Goal: Answer question/provide support: Share knowledge or assist other users

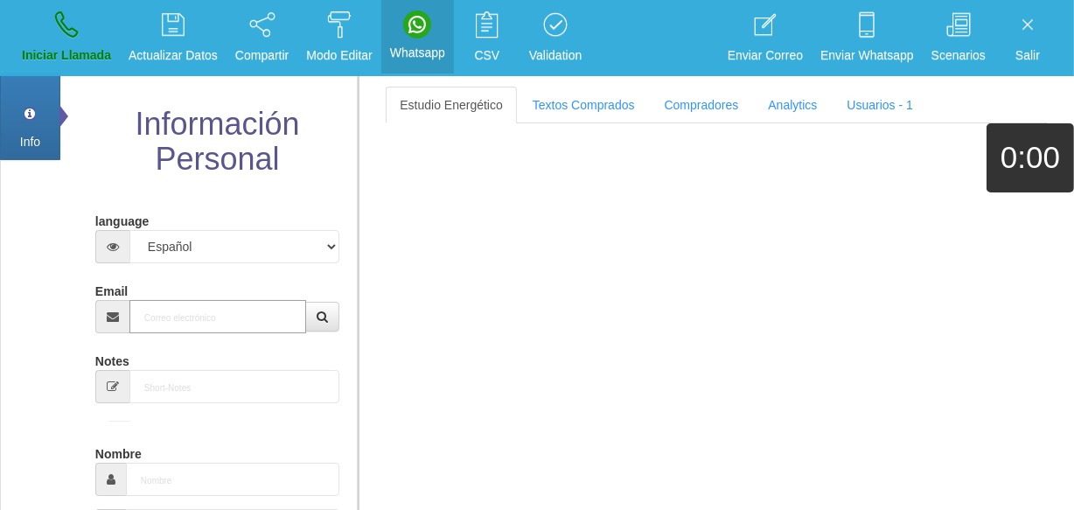
click at [235, 306] on input "Email" at bounding box center [217, 316] width 177 height 33
paste input "[EMAIL_ADDRESS][DOMAIN_NAME]"
type input "[EMAIL_ADDRESS][DOMAIN_NAME]"
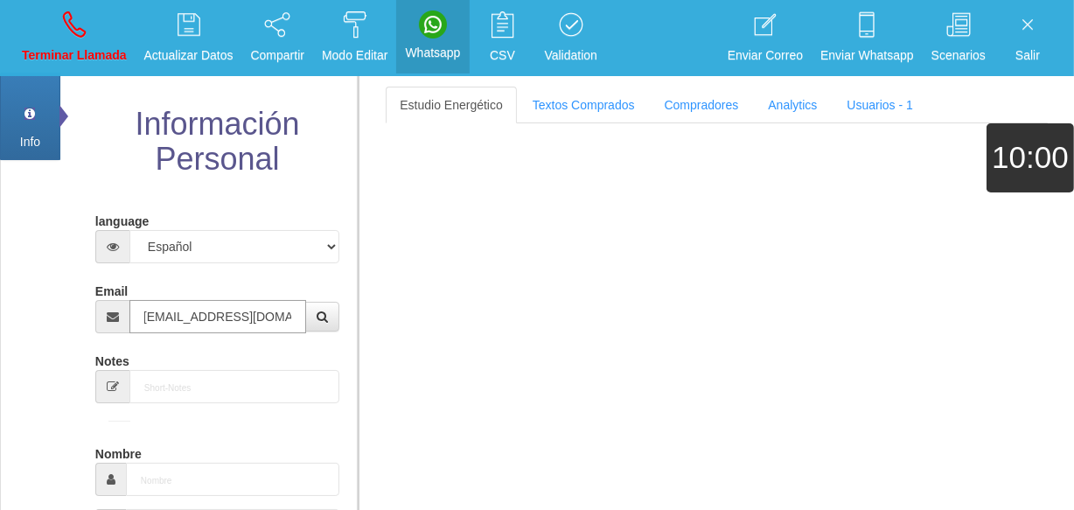
type input "[DATE]"
type input "Comprador bajo"
type input "Désiré"
select select "2"
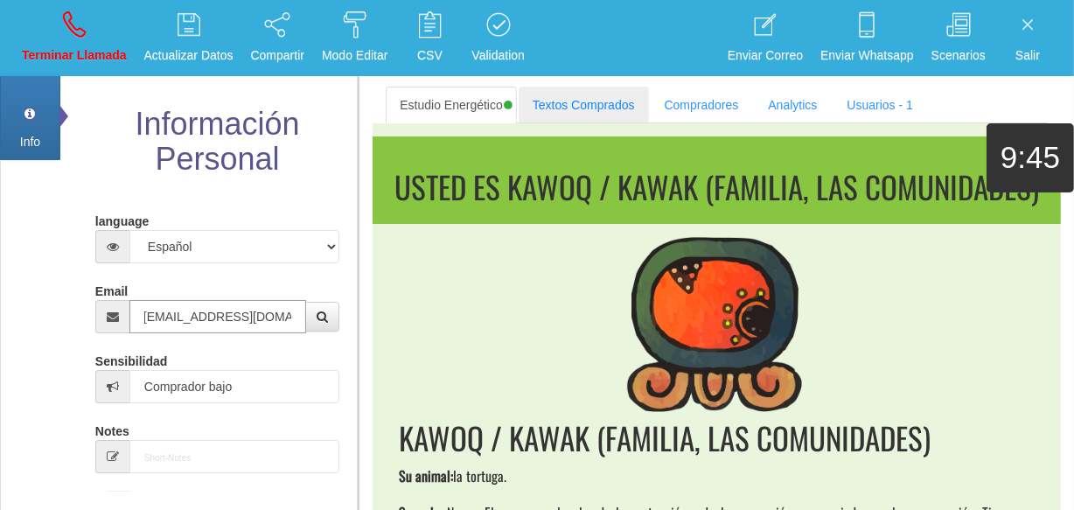
type input "[EMAIL_ADDRESS][DOMAIN_NAME]"
click at [584, 112] on link "Textos Comprados" at bounding box center [584, 105] width 130 height 37
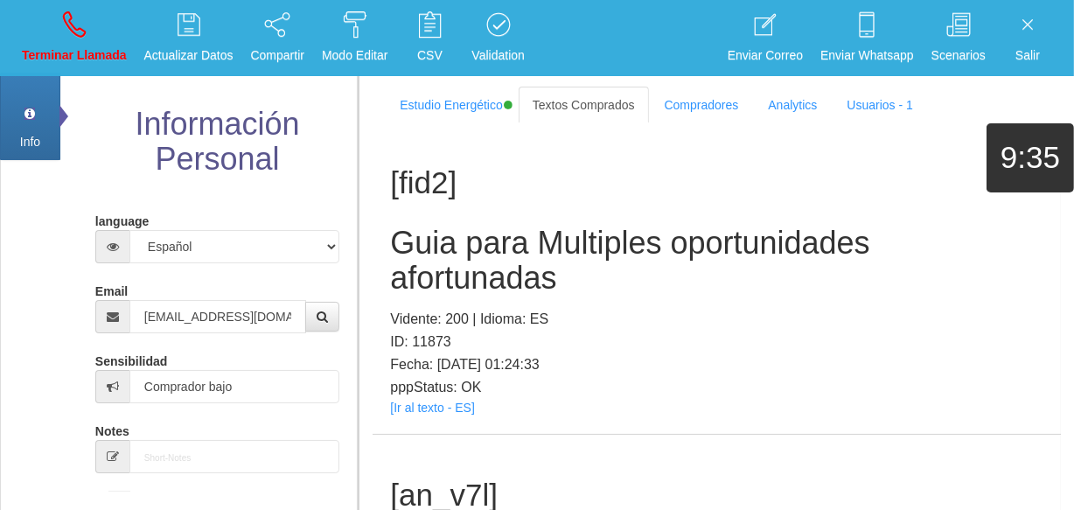
scroll to position [281, 0]
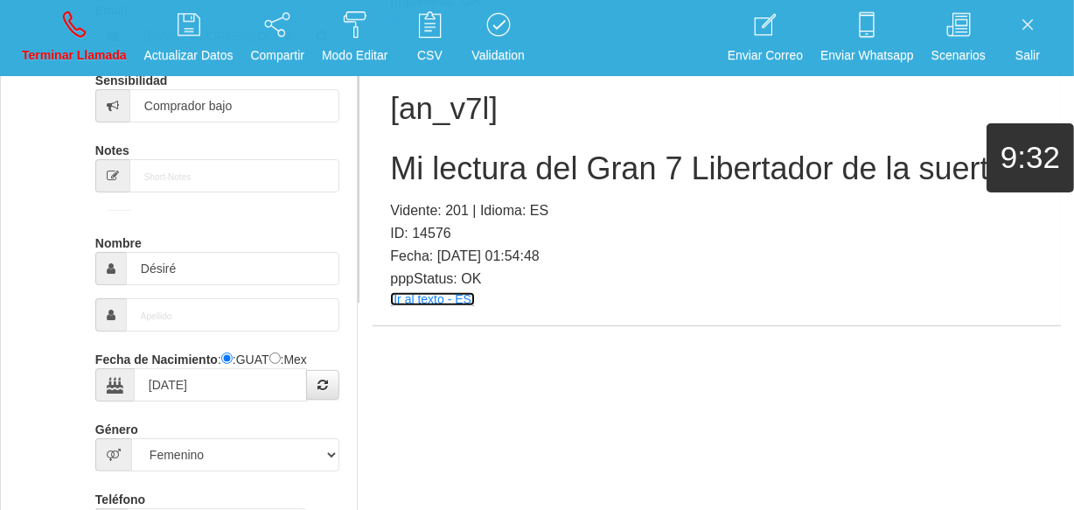
click at [430, 296] on link "[Ir al texto - ES]" at bounding box center [432, 299] width 84 height 14
click at [502, 177] on h2 "Mi lectura del Gran 7 Libertador de la suerte" at bounding box center [717, 168] width 654 height 35
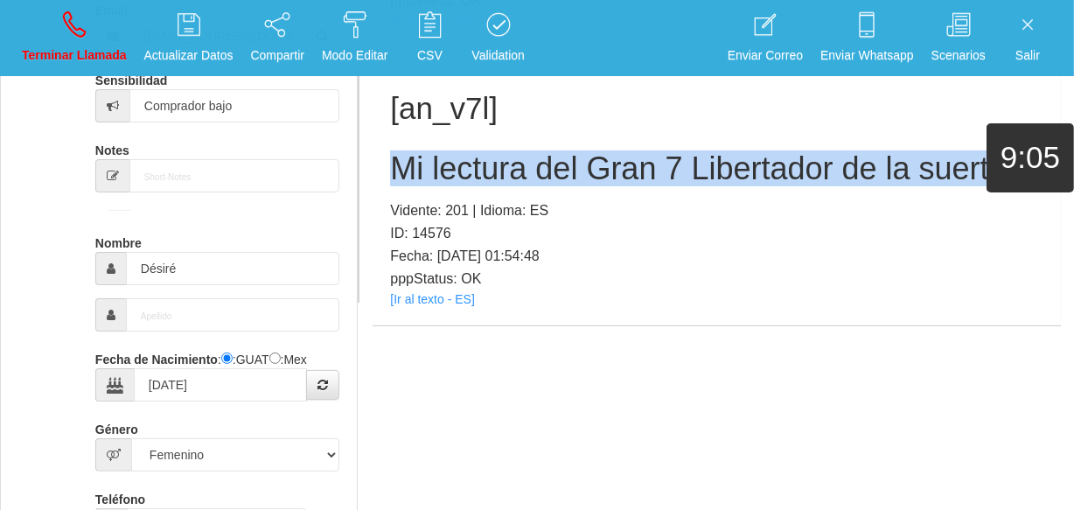
click at [502, 177] on h2 "Mi lectura del Gran 7 Libertador de la suerte" at bounding box center [717, 168] width 654 height 35
copy h2 "Mi lectura del Gran 7 Libertador de la suerte"
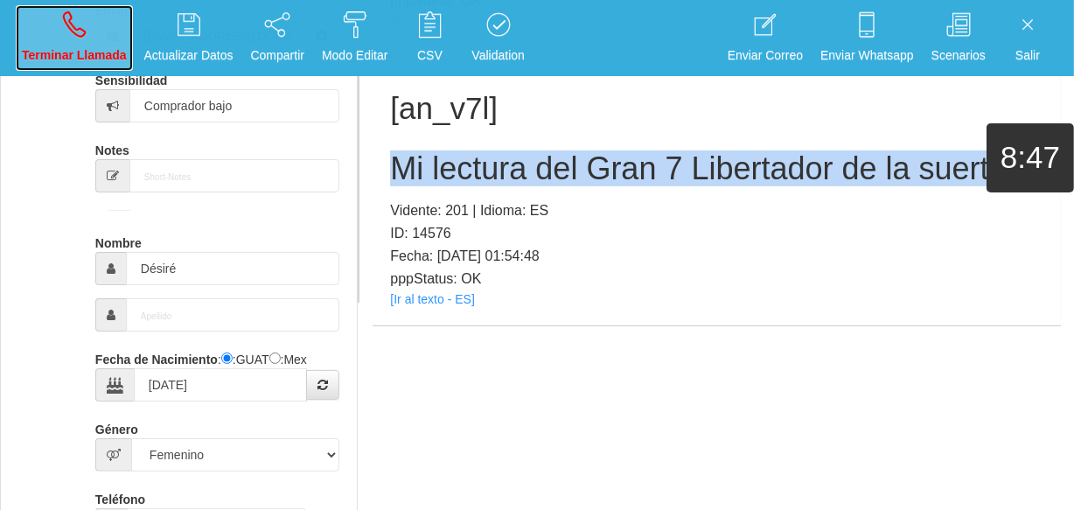
click at [53, 34] on link "Terminar Llamada" at bounding box center [74, 38] width 117 height 66
select select "0"
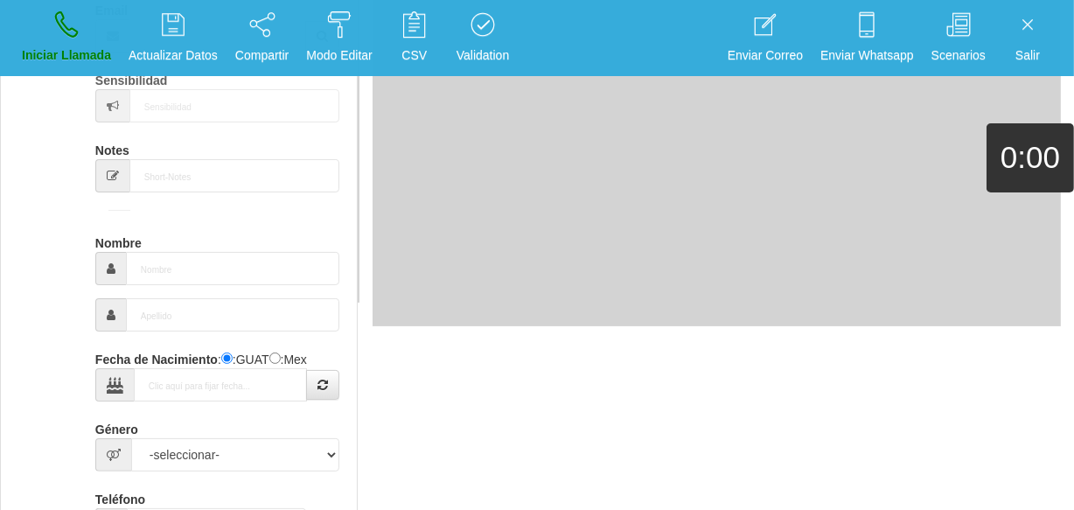
scroll to position [0, 0]
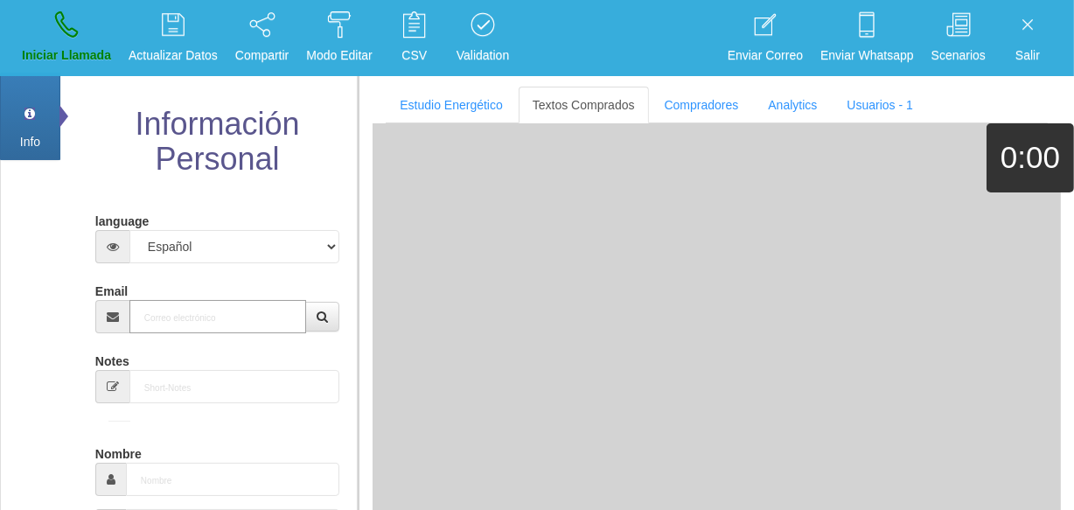
click at [169, 315] on input "Email" at bounding box center [217, 316] width 177 height 33
paste input "[EMAIL_ADDRESS][DOMAIN_NAME]"
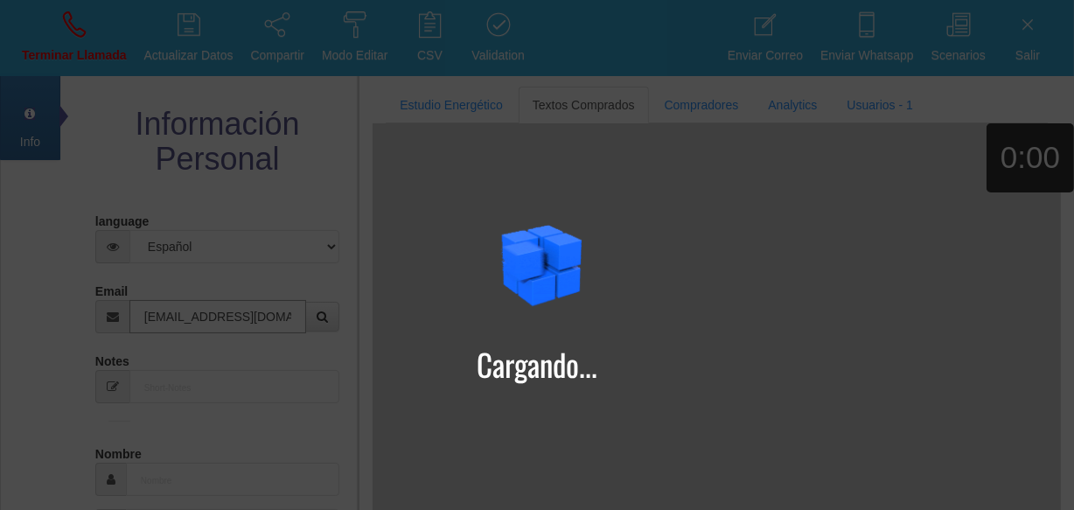
type input "[EMAIL_ADDRESS][DOMAIN_NAME]"
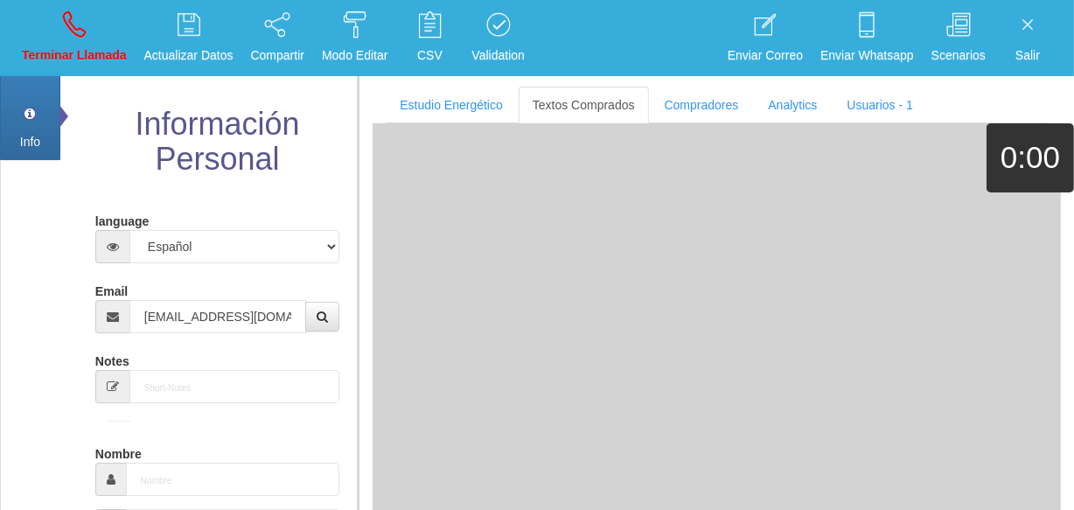
type input "[DATE]"
select select "4"
type input "Comprador bajo"
type input "[PERSON_NAME]"
select select "2"
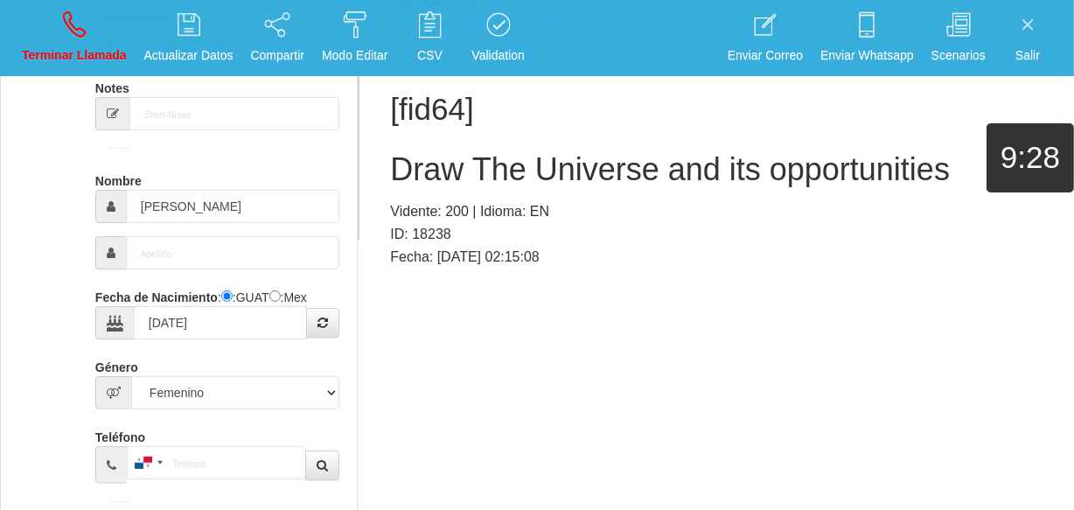
scroll to position [72, 0]
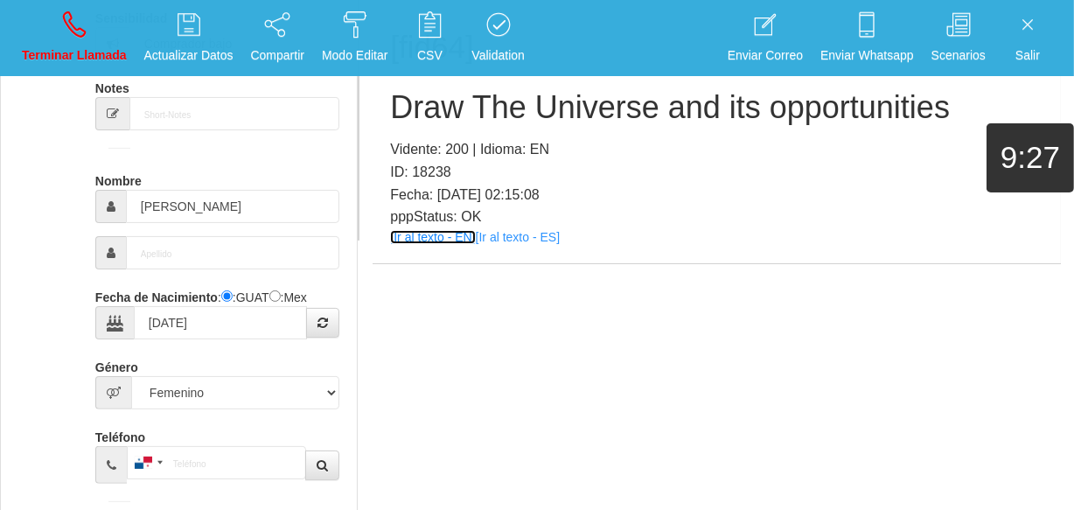
click at [432, 235] on link "[Ir al texto - EN]" at bounding box center [432, 237] width 85 height 14
click at [481, 106] on h2 "Draw The Universe and its opportunities" at bounding box center [717, 107] width 654 height 35
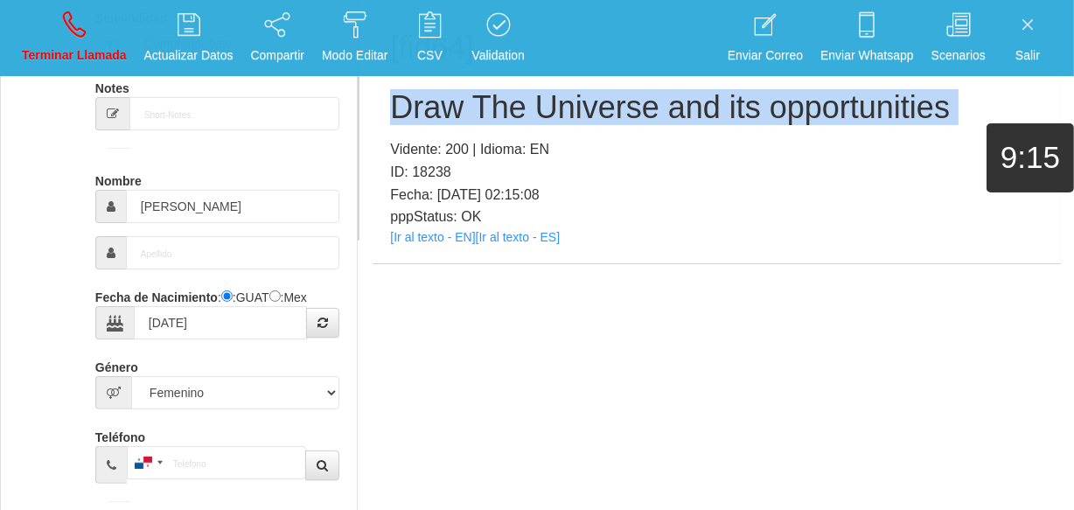
click at [481, 106] on h2 "Draw The Universe and its opportunities" at bounding box center [717, 107] width 654 height 35
copy h2 "Draw The Universe and its opportunities"
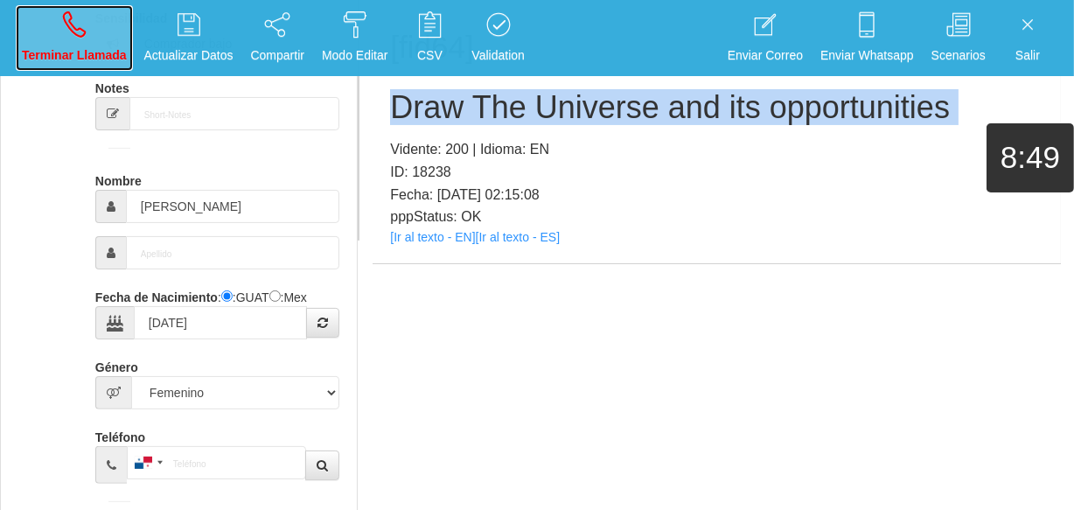
click at [67, 44] on link "Terminar Llamada" at bounding box center [74, 38] width 117 height 66
select select "0"
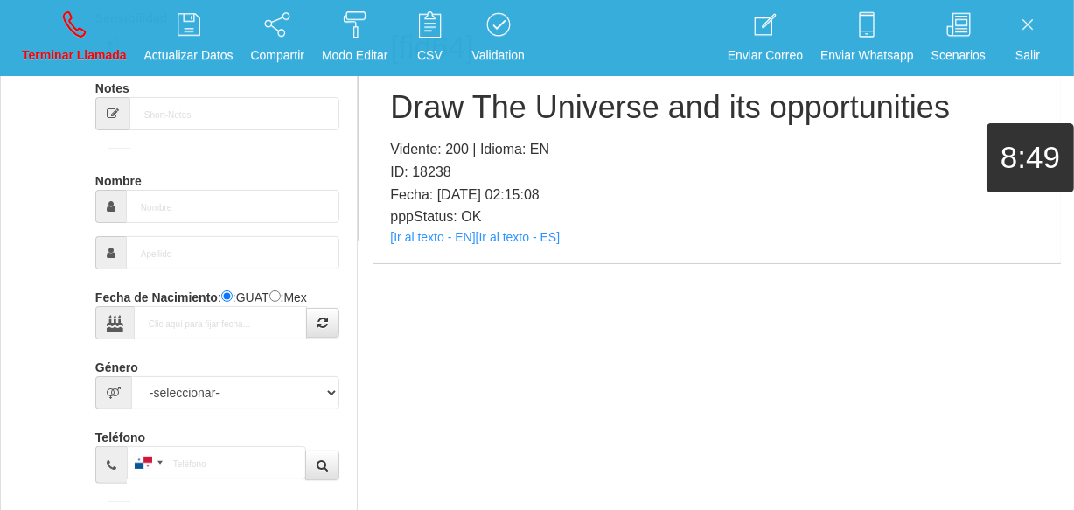
scroll to position [0, 0]
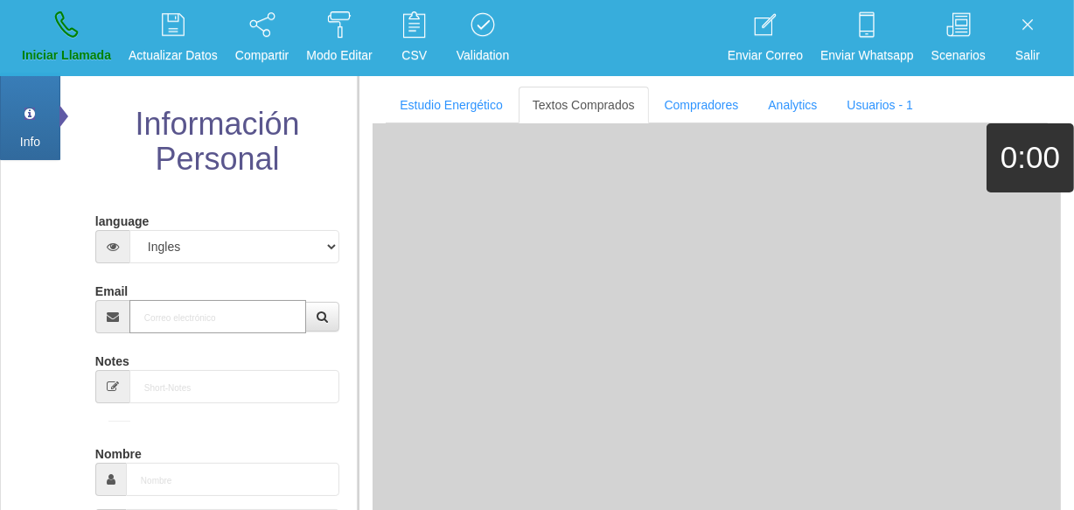
click at [216, 319] on input "Email" at bounding box center [217, 316] width 177 height 33
paste input "[EMAIL_ADDRESS][DOMAIN_NAME]"
type input "[EMAIL_ADDRESS][DOMAIN_NAME]"
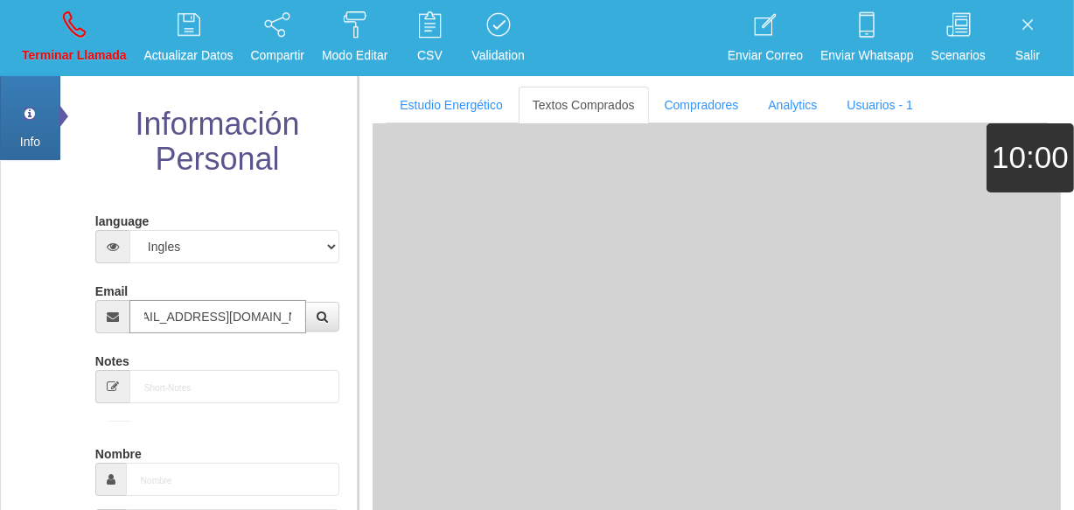
type input "[DATE]"
select select "1"
type input "Excelente Comprador"
type input "Yajaira"
select select "2"
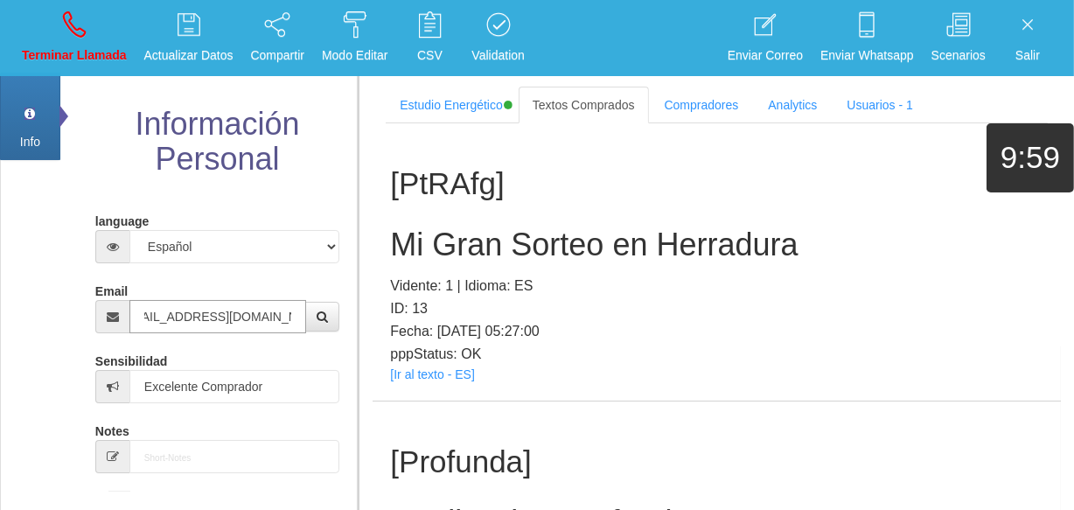
type input "[EMAIL_ADDRESS][DOMAIN_NAME]"
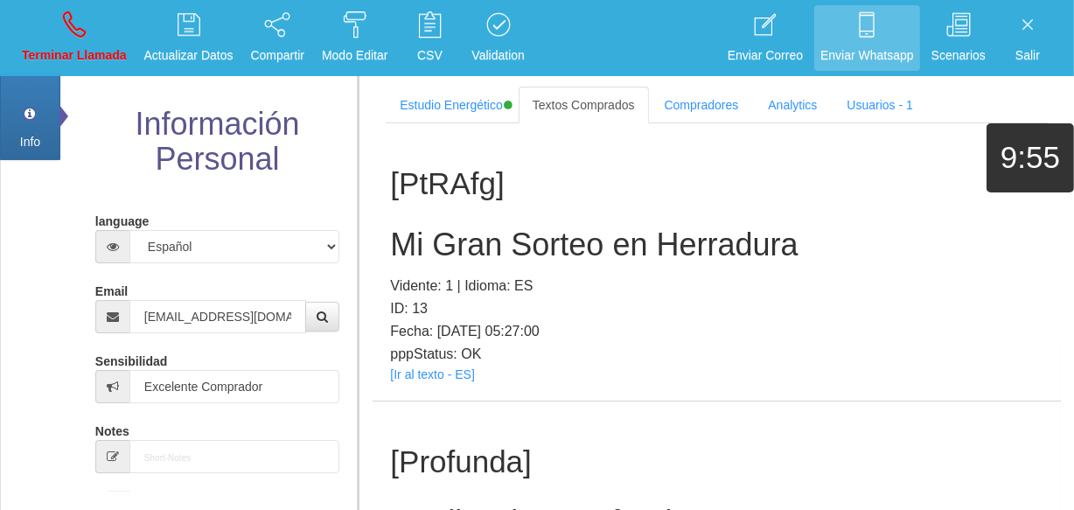
scroll to position [7783, 0]
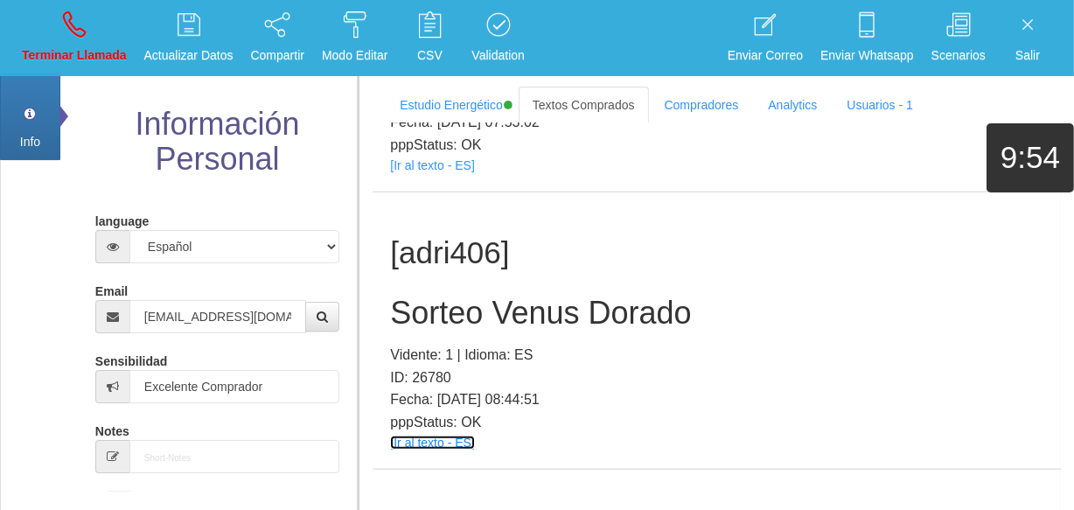
click at [444, 436] on link "[Ir al texto - ES]" at bounding box center [432, 443] width 84 height 14
click at [451, 296] on h2 "Sorteo Venus Dorado" at bounding box center [717, 313] width 654 height 35
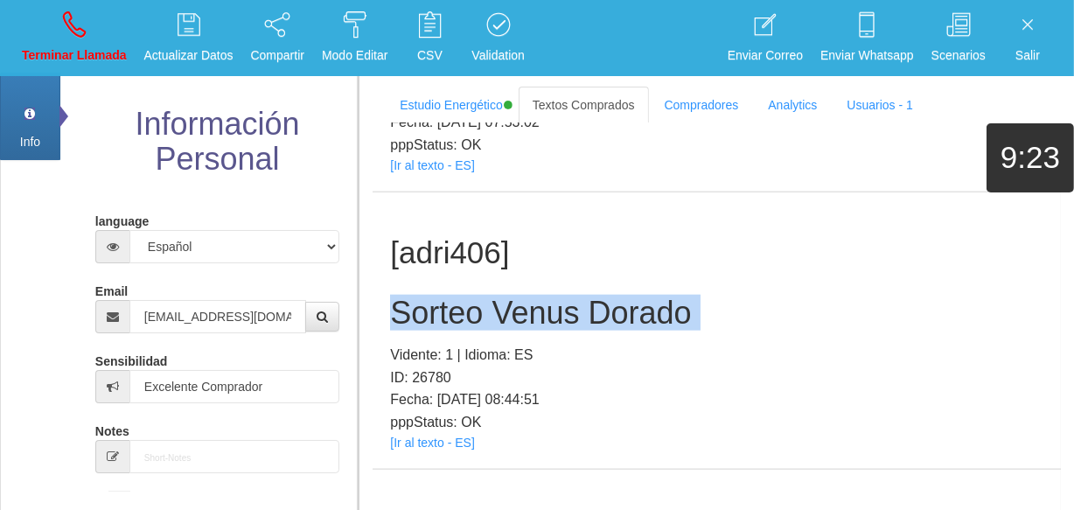
click at [451, 296] on h2 "Sorteo Venus Dorado" at bounding box center [717, 313] width 654 height 35
copy h2 "Sorteo Venus Dorado"
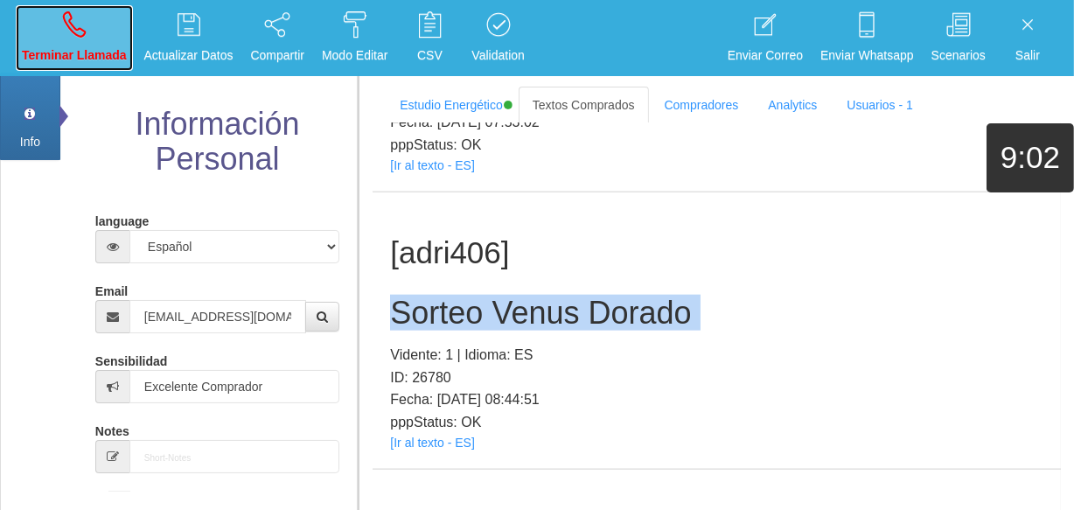
drag, startPoint x: 87, startPoint y: 20, endPoint x: 123, endPoint y: 74, distance: 65.0
click at [87, 19] on link "Terminar Llamada" at bounding box center [74, 38] width 117 height 66
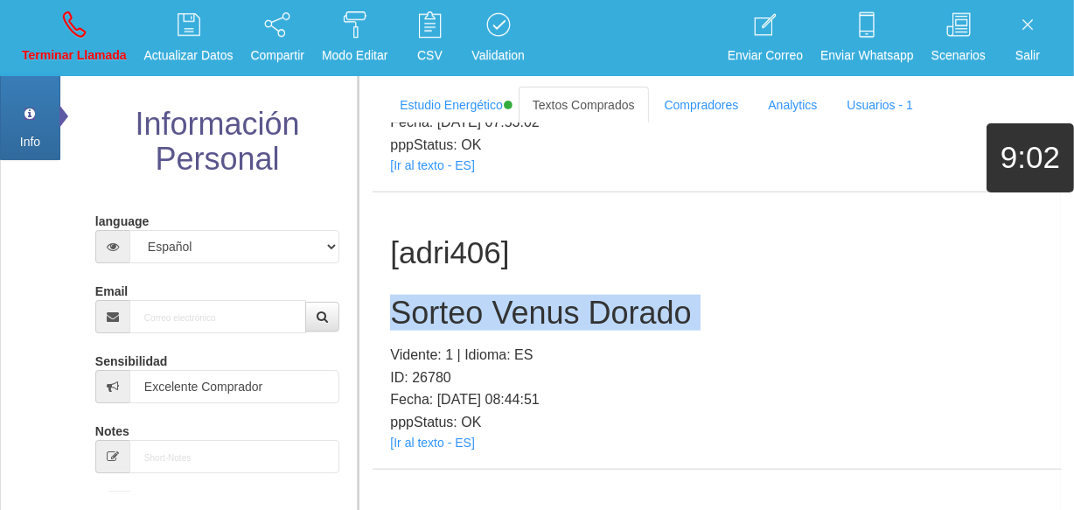
select select "0"
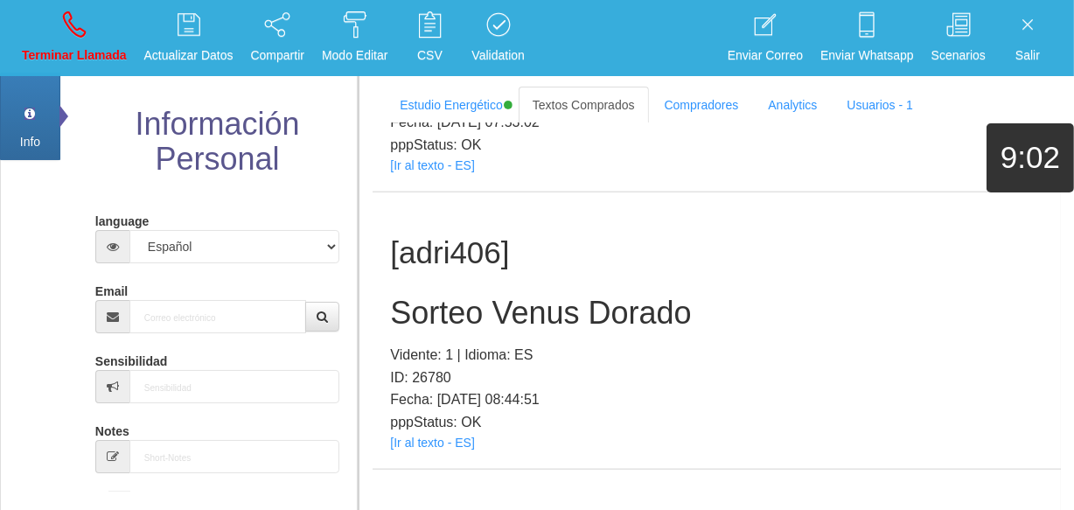
scroll to position [0, 0]
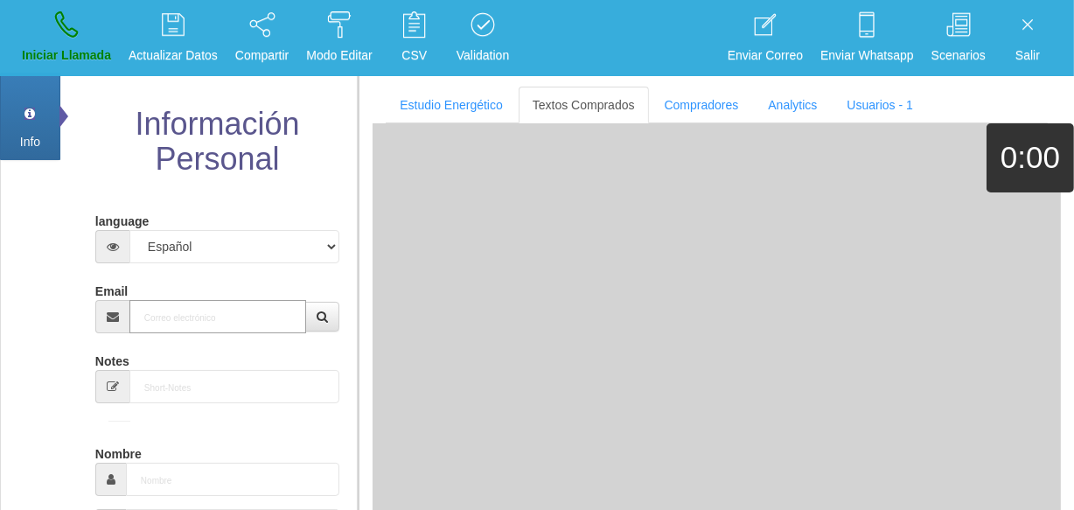
click at [216, 311] on input "Email" at bounding box center [217, 316] width 177 height 33
paste input "[EMAIL_ADDRESS][DOMAIN_NAME]"
type input "[EMAIL_ADDRESS][DOMAIN_NAME]"
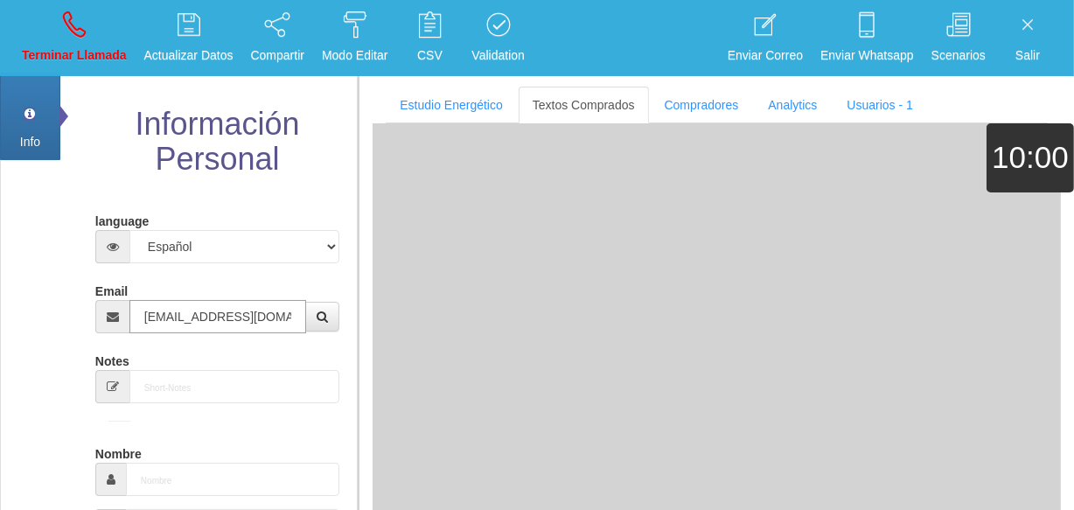
type input "[DATE]"
select select "4"
type input "Buen Comprador"
type input "Glenda"
select select "1"
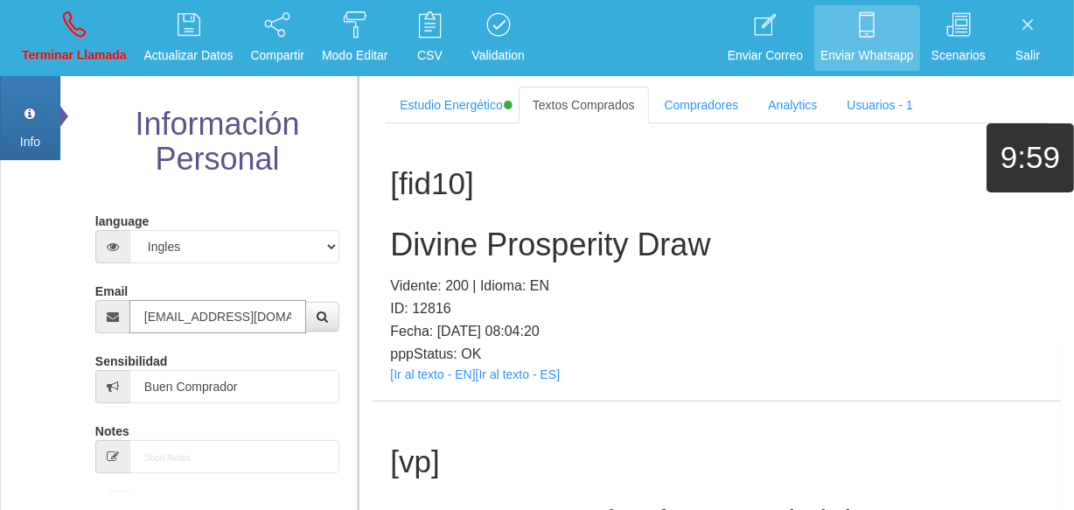
type input "[EMAIL_ADDRESS][DOMAIN_NAME]"
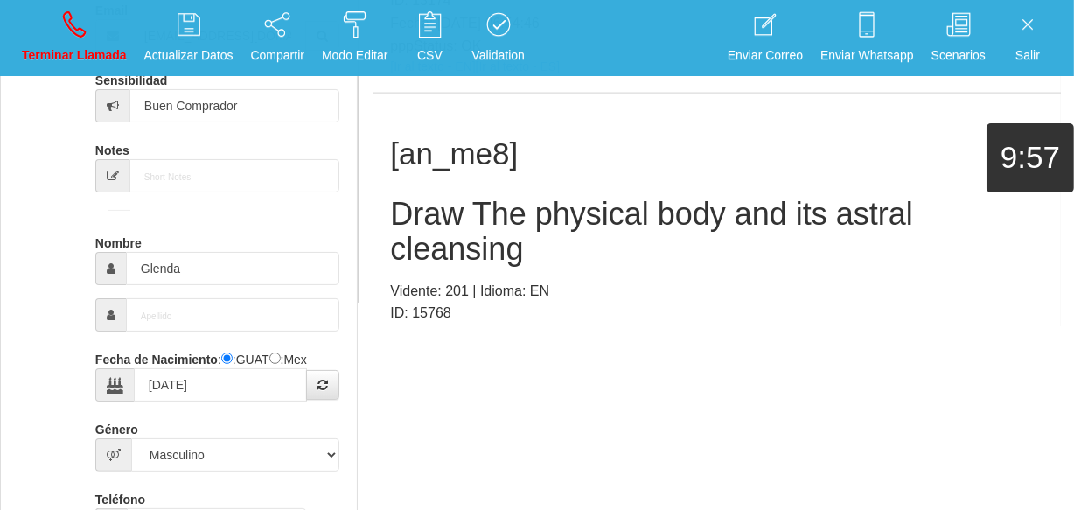
scroll to position [2087, 0]
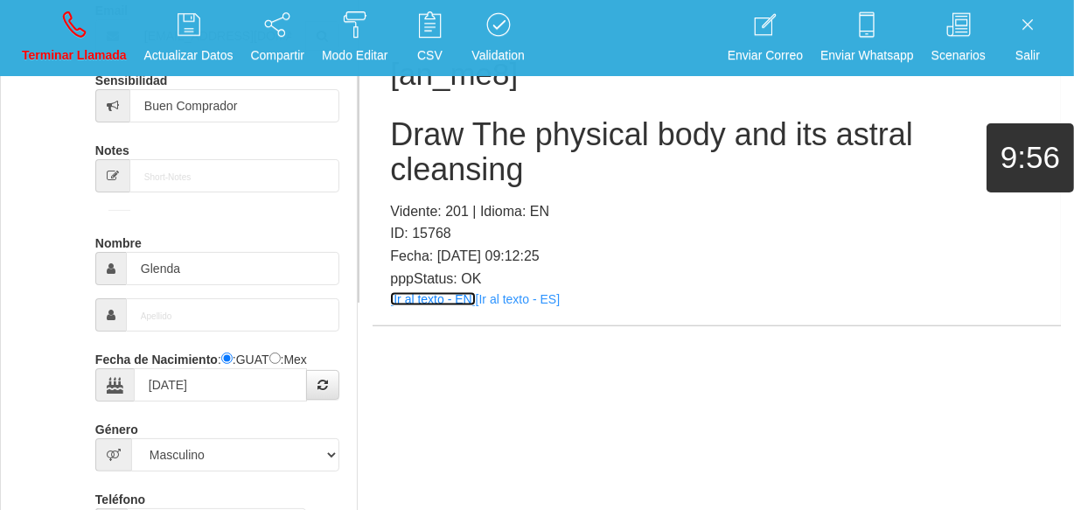
click at [450, 297] on link "[Ir al texto - EN]" at bounding box center [432, 299] width 85 height 14
click at [507, 161] on h2 "Draw The physical body and its astral cleansing" at bounding box center [717, 151] width 654 height 69
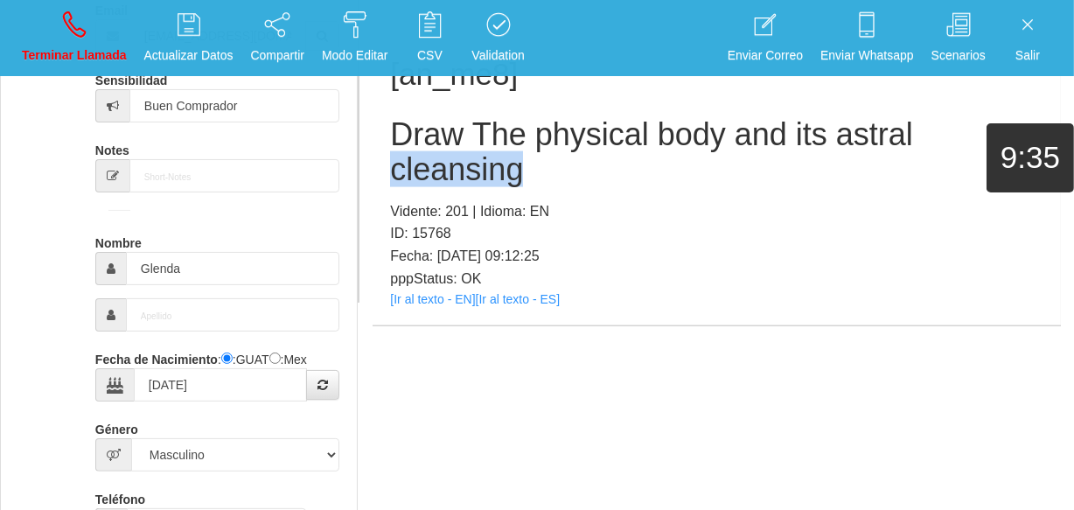
click at [507, 161] on h2 "Draw The physical body and its astral cleansing" at bounding box center [717, 151] width 654 height 69
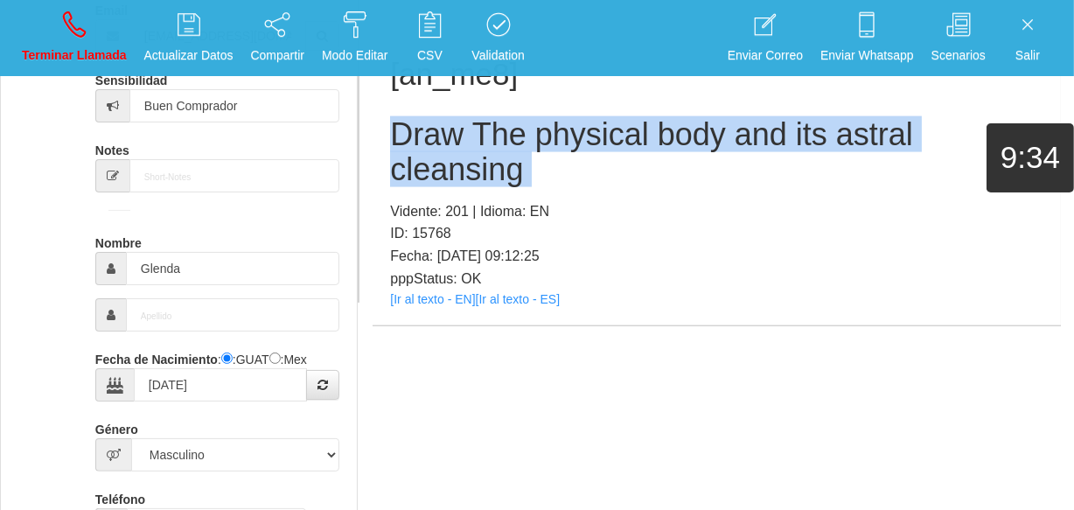
click at [507, 161] on h2 "Draw The physical body and its astral cleansing" at bounding box center [717, 151] width 654 height 69
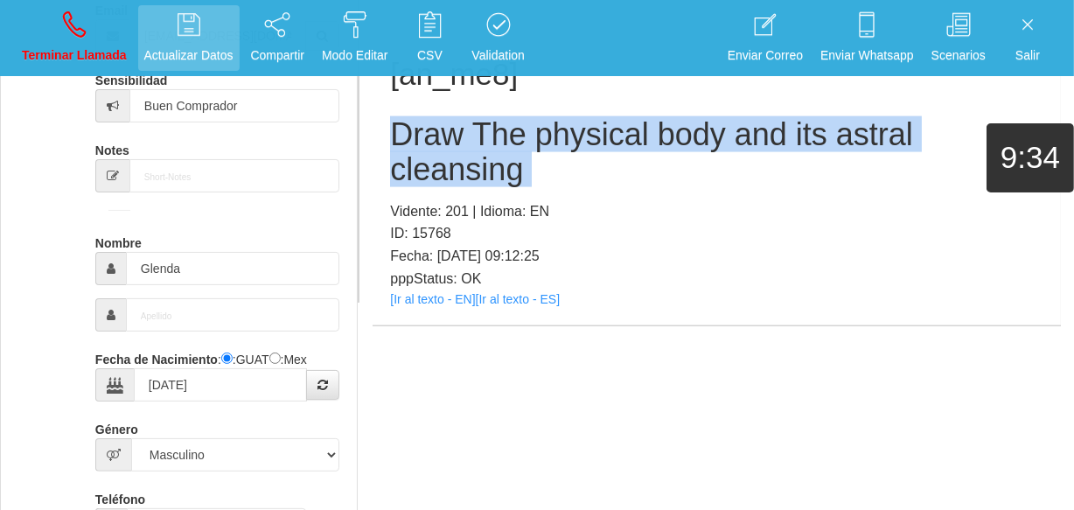
copy h2 "Draw The physical body and its astral cleansing"
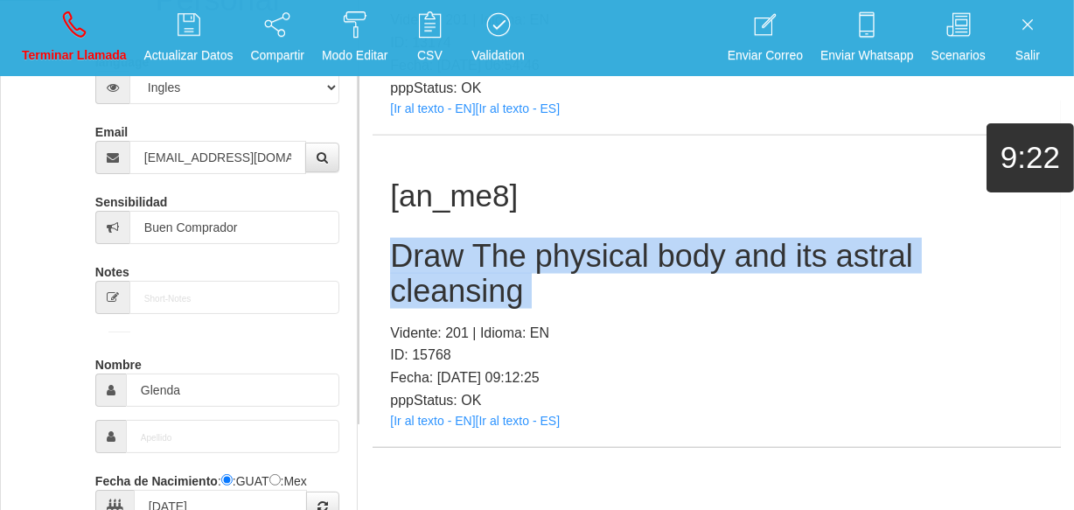
scroll to position [122, 0]
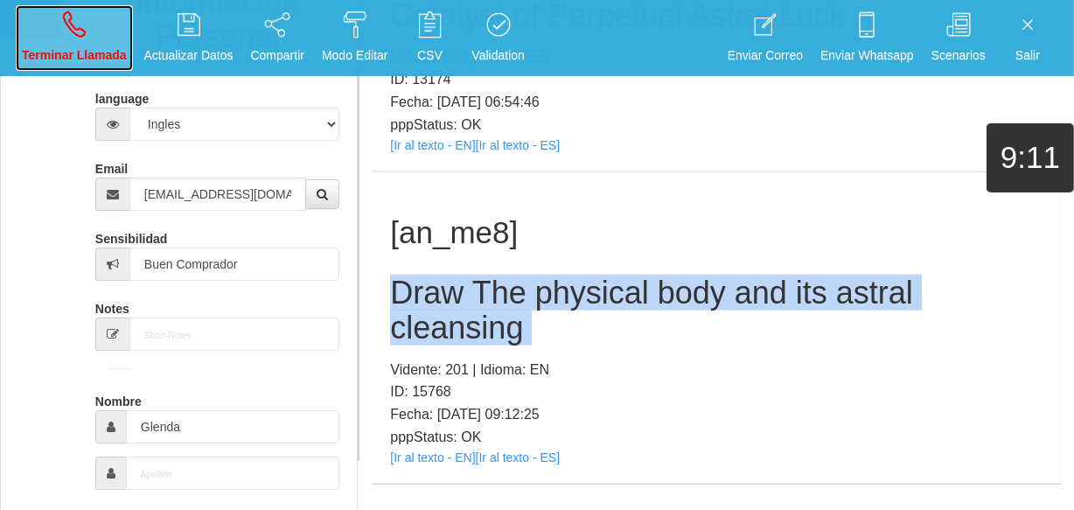
click at [61, 29] on link "Terminar Llamada" at bounding box center [74, 38] width 117 height 66
select select "0"
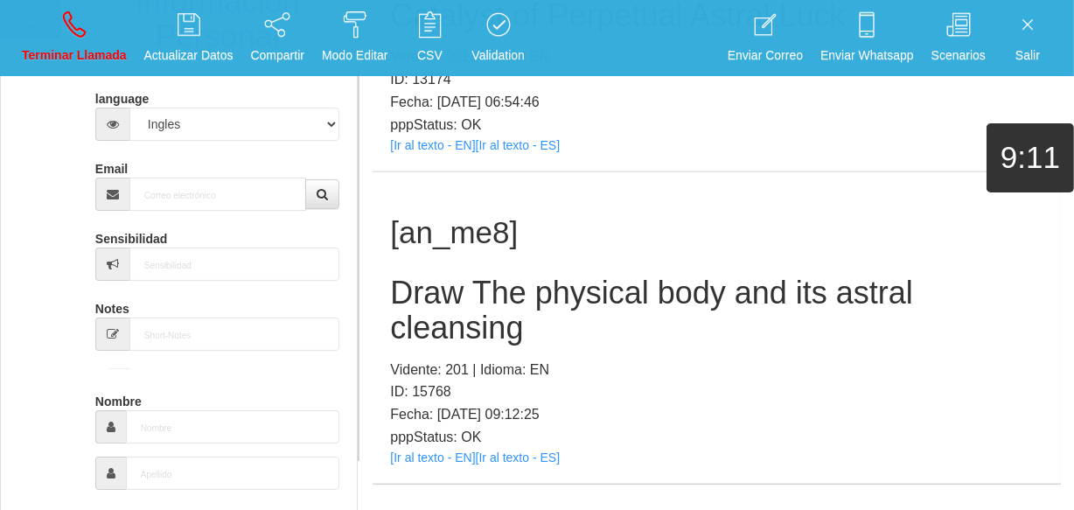
scroll to position [0, 0]
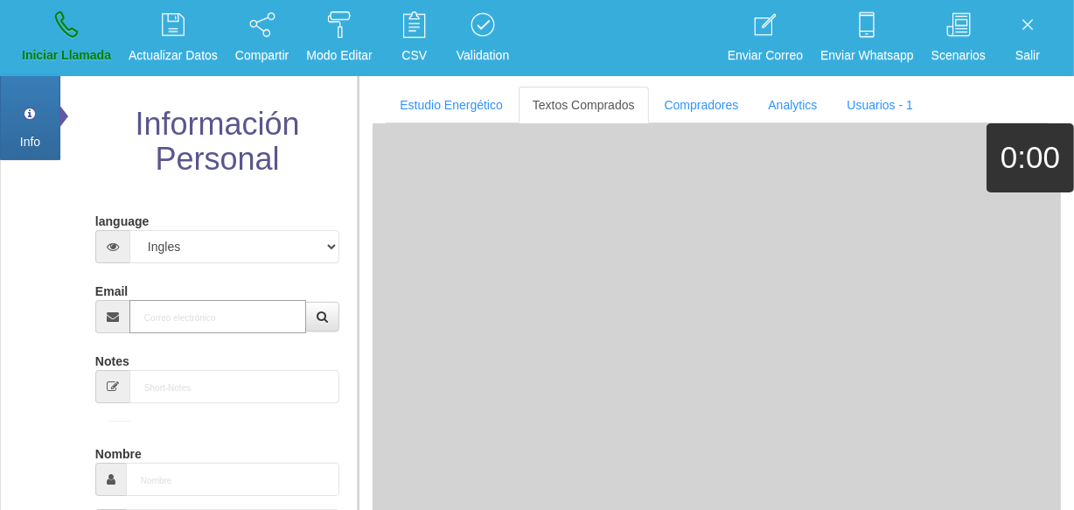
click at [233, 308] on input "Email" at bounding box center [217, 316] width 177 height 33
paste input "[EMAIL_ADDRESS][DOMAIN_NAME]"
type input "[EMAIL_ADDRESS][DOMAIN_NAME]"
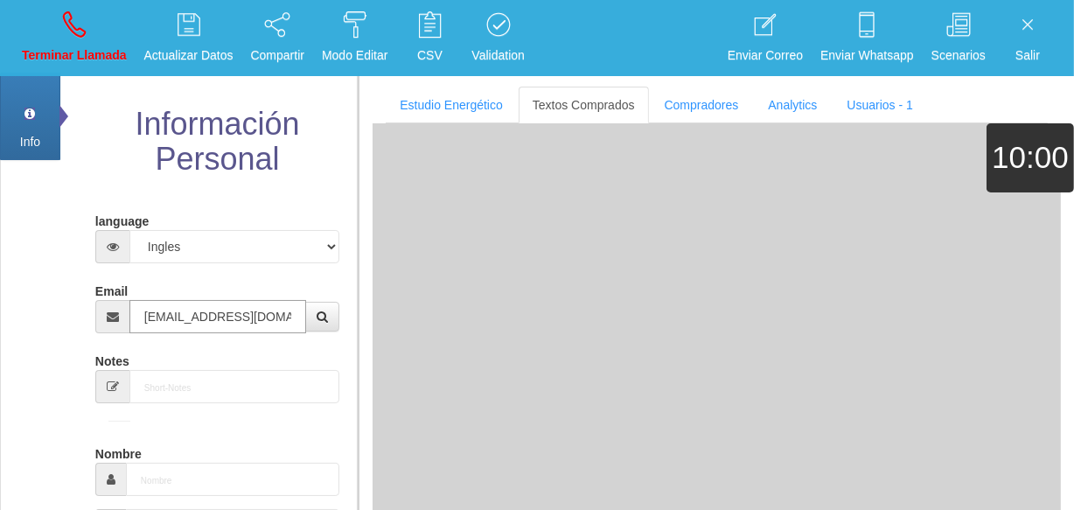
type input "[DATE]"
type input "Buen Comprador"
type input "Marvalyn"
select select "2"
type input "[PHONE_NUMBER]"
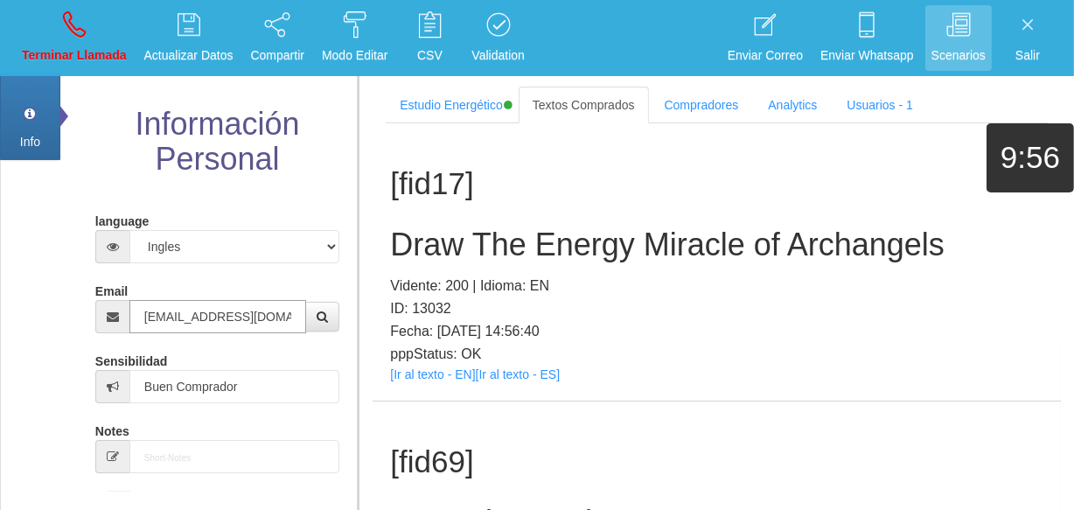
type input "[EMAIL_ADDRESS][DOMAIN_NAME]"
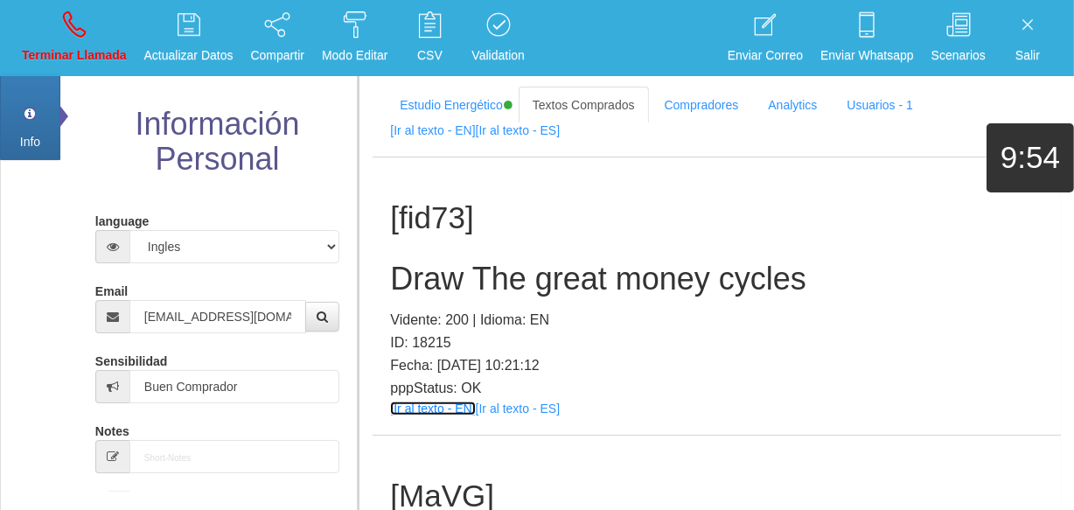
click at [428, 402] on link "[Ir al texto - EN]" at bounding box center [432, 409] width 85 height 14
click at [511, 322] on p "Vidente: 200 | Idioma: EN" at bounding box center [717, 320] width 654 height 23
click at [486, 276] on h2 "Draw The great money cycles" at bounding box center [717, 279] width 654 height 35
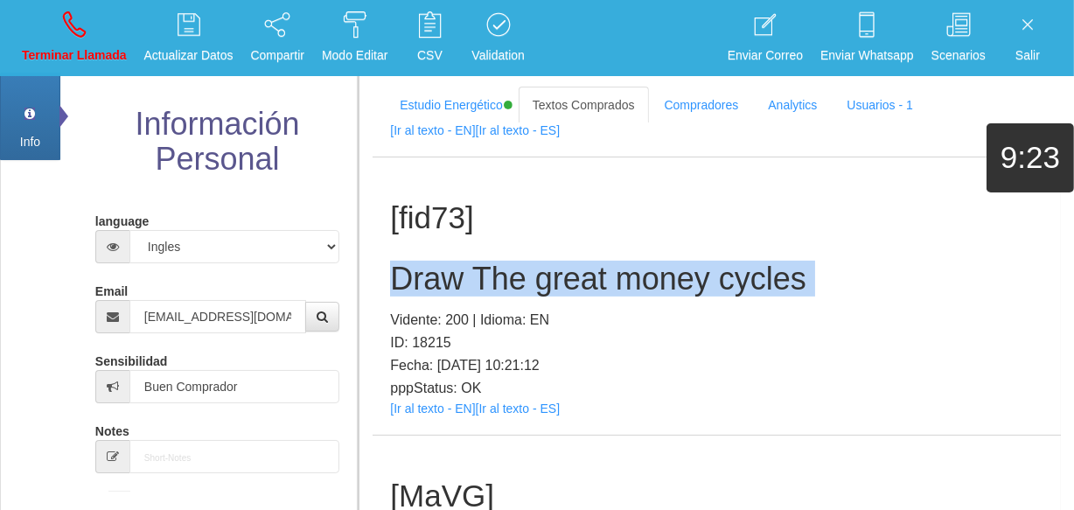
click at [486, 276] on h2 "Draw The great money cycles" at bounding box center [717, 279] width 654 height 35
copy h2 "Draw The great money cycles"
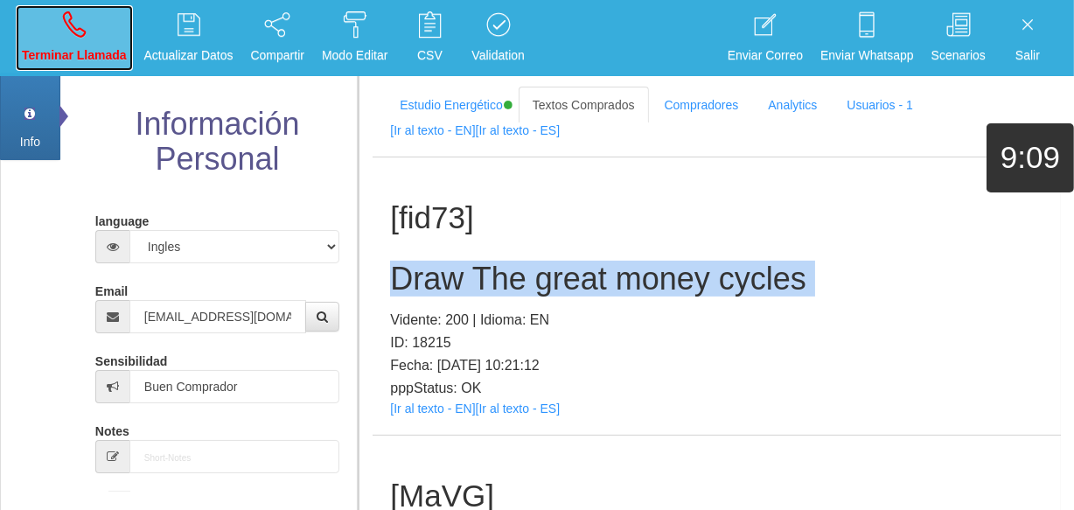
click at [79, 67] on link "Terminar Llamada" at bounding box center [74, 38] width 117 height 66
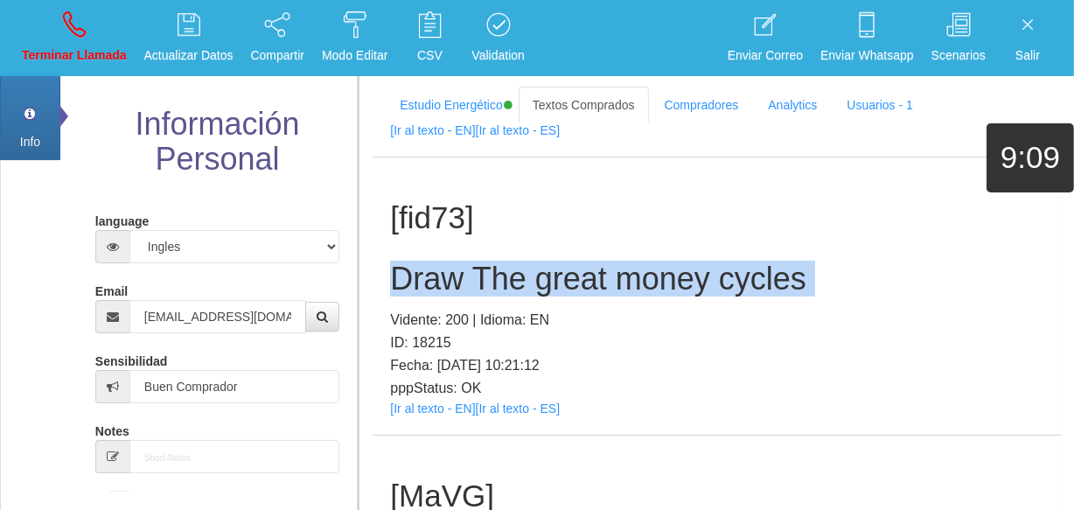
select select "0"
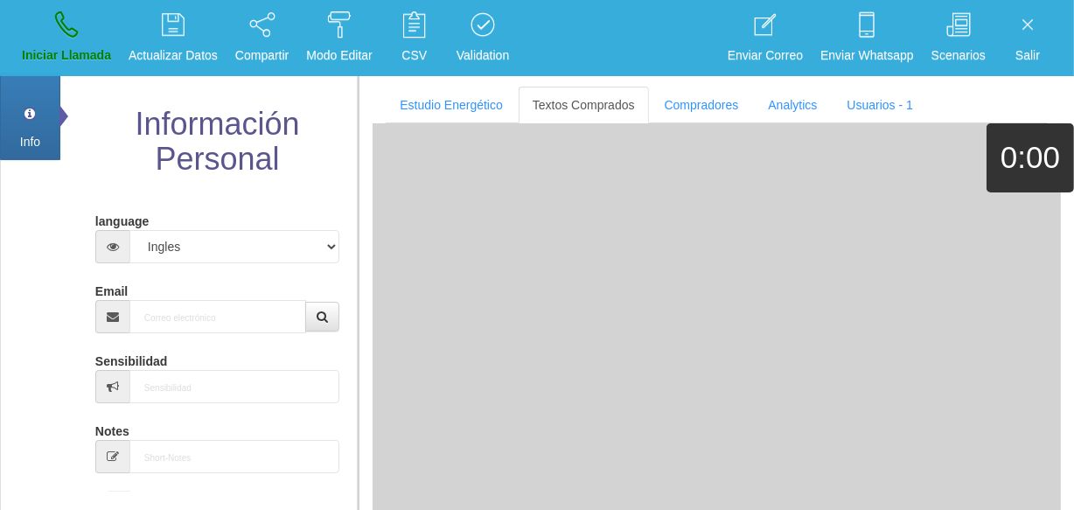
scroll to position [0, 0]
click at [181, 318] on input "Email" at bounding box center [217, 316] width 177 height 33
paste input "[EMAIL_ADDRESS][DOMAIN_NAME]"
type input "[EMAIL_ADDRESS][DOMAIN_NAME]"
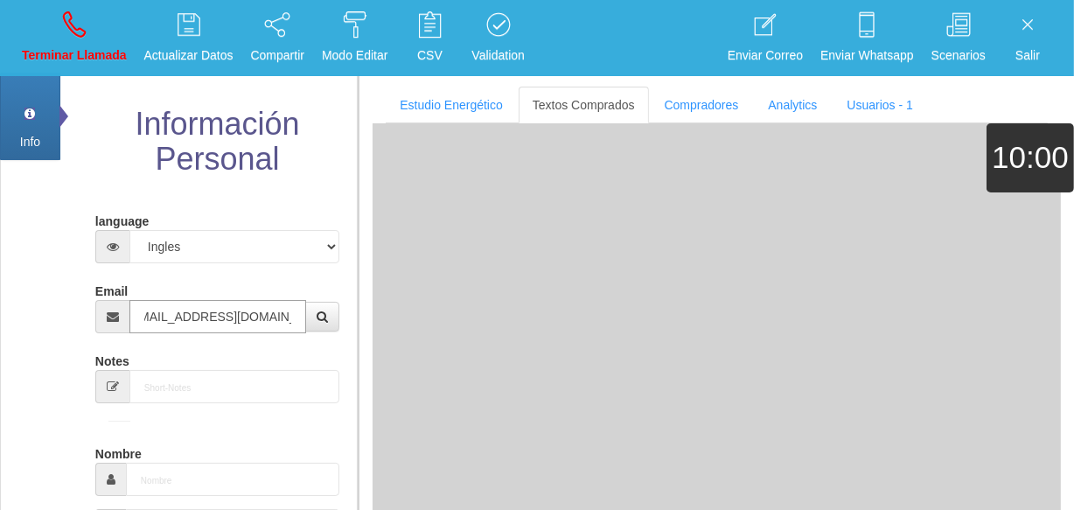
type input "[DATE]"
type input "Buen Comprador"
type input "[PERSON_NAME]"
select select "2"
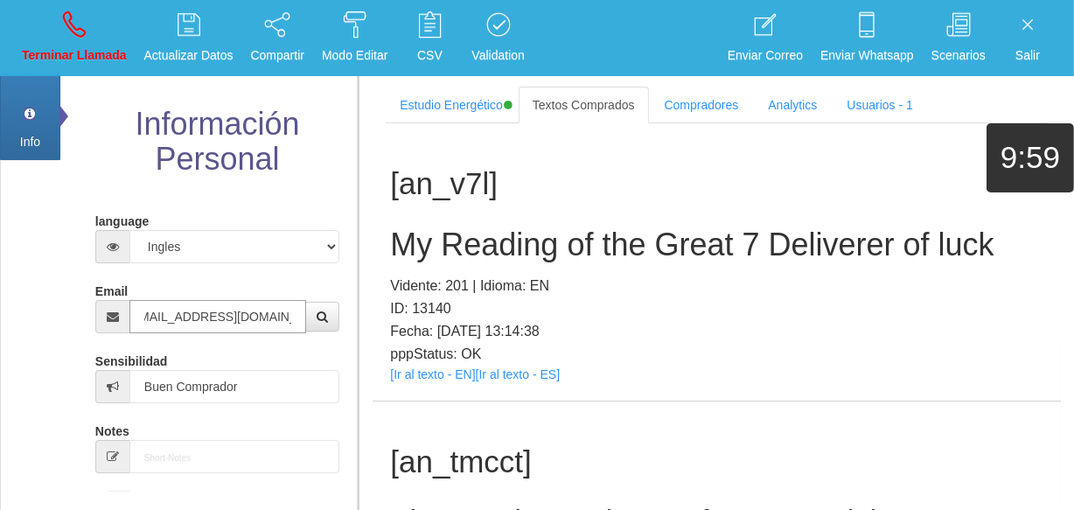
type input "[EMAIL_ADDRESS][DOMAIN_NAME]"
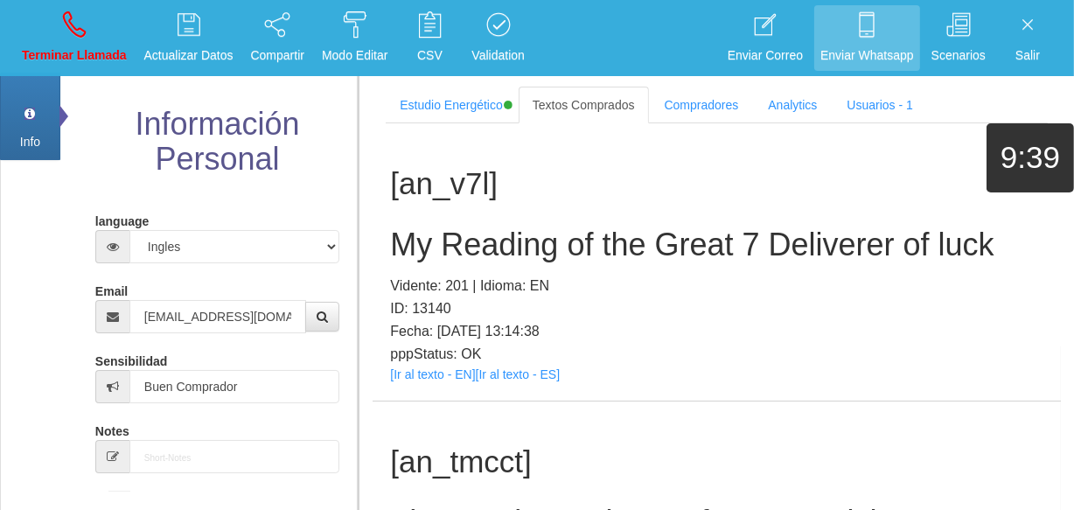
scroll to position [1356, 0]
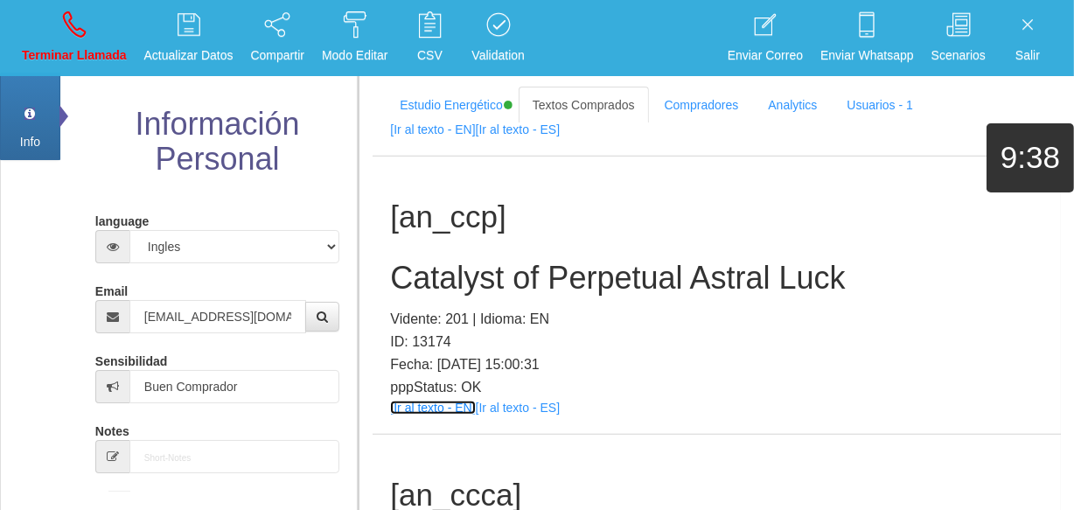
click at [428, 409] on link "[Ir al texto - EN]" at bounding box center [432, 408] width 85 height 14
click at [535, 261] on h2 "Catalyst of Perpetual Astral Luck" at bounding box center [717, 278] width 654 height 35
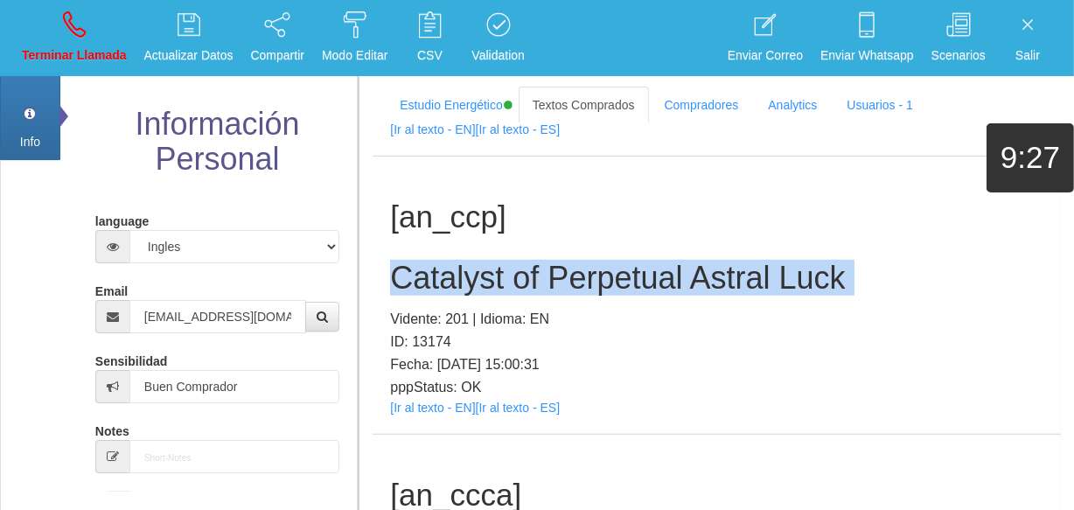
drag, startPoint x: 535, startPoint y: 260, endPoint x: 505, endPoint y: 245, distance: 33.3
click at [534, 261] on h2 "Catalyst of Perpetual Astral Luck" at bounding box center [717, 278] width 654 height 35
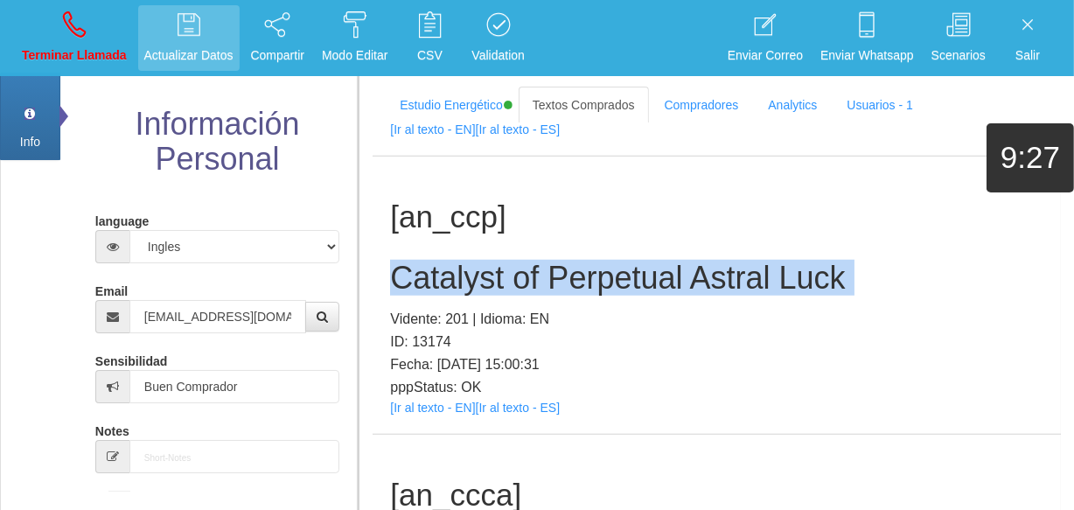
copy h2 "Catalyst of Perpetual Astral Luck"
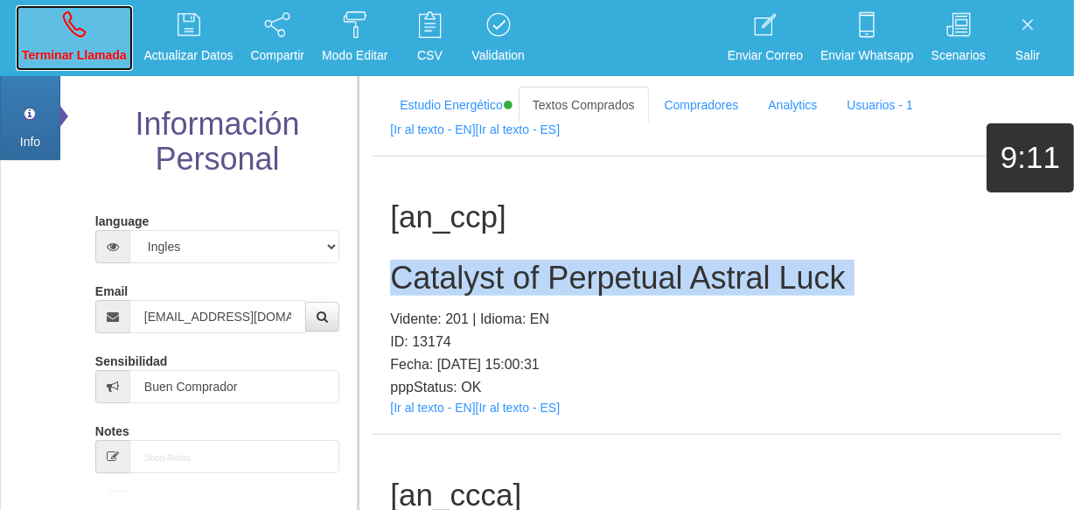
click at [67, 62] on p "Terminar Llamada" at bounding box center [74, 55] width 105 height 20
select select "0"
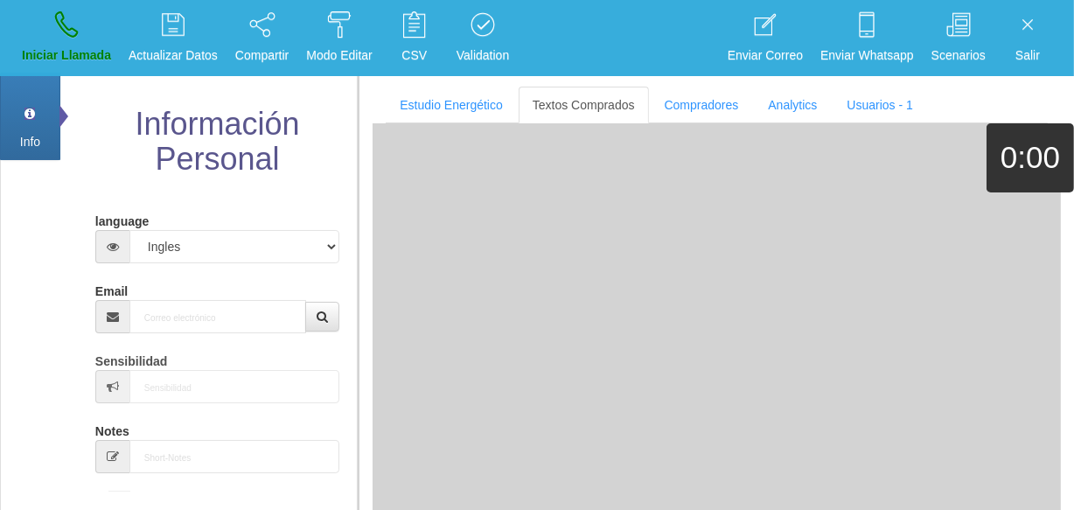
scroll to position [0, 0]
drag, startPoint x: 200, startPoint y: 281, endPoint x: 206, endPoint y: 299, distance: 19.4
click at [205, 297] on div "Email" at bounding box center [217, 304] width 244 height 57
click at [206, 300] on input "Email" at bounding box center [217, 316] width 177 height 33
paste input "[EMAIL_ADDRESS][DOMAIN_NAME]"
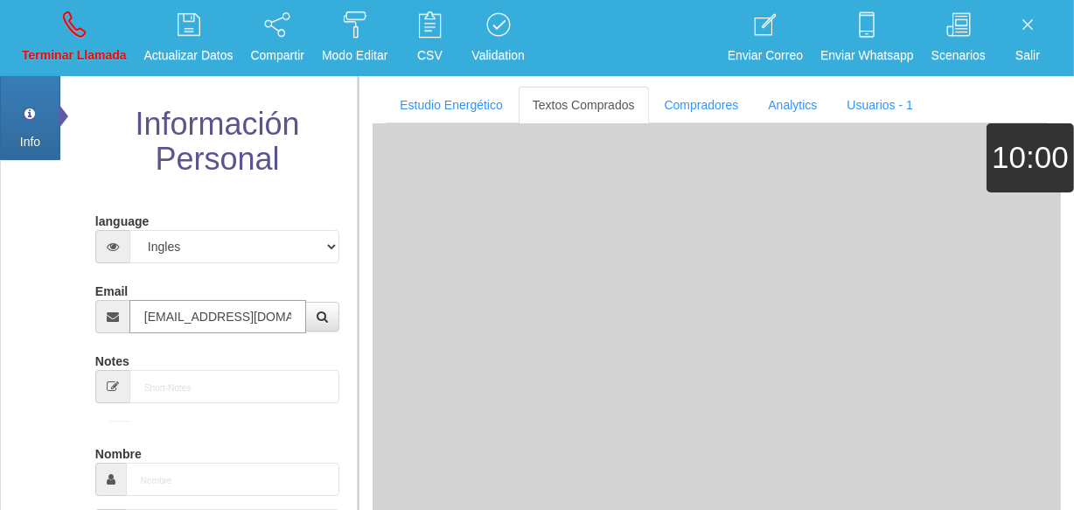
type input "[EMAIL_ADDRESS][DOMAIN_NAME]"
type input "[DATE]"
type input "Comprador bajo"
type input "[PERSON_NAME]"
select select "2"
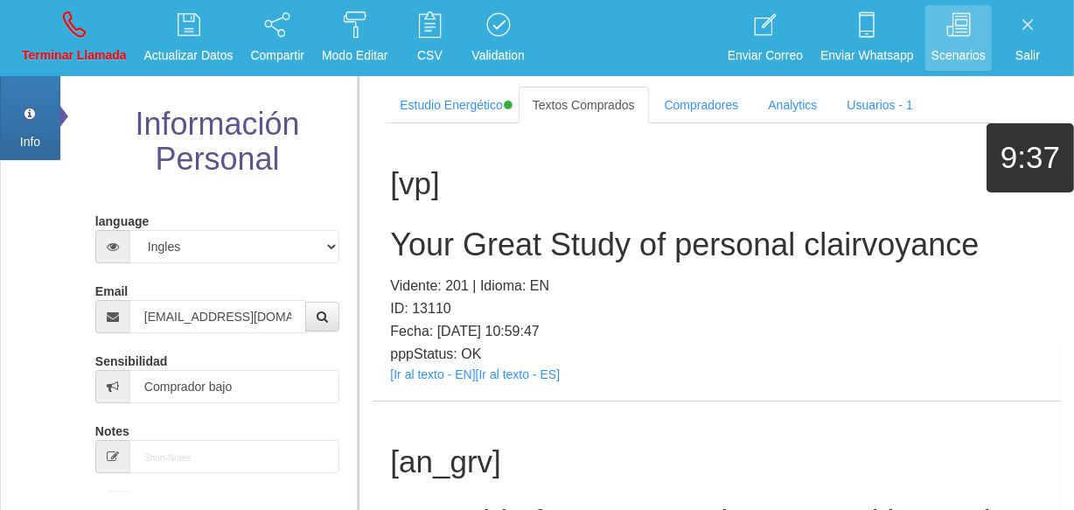
scroll to position [385, 0]
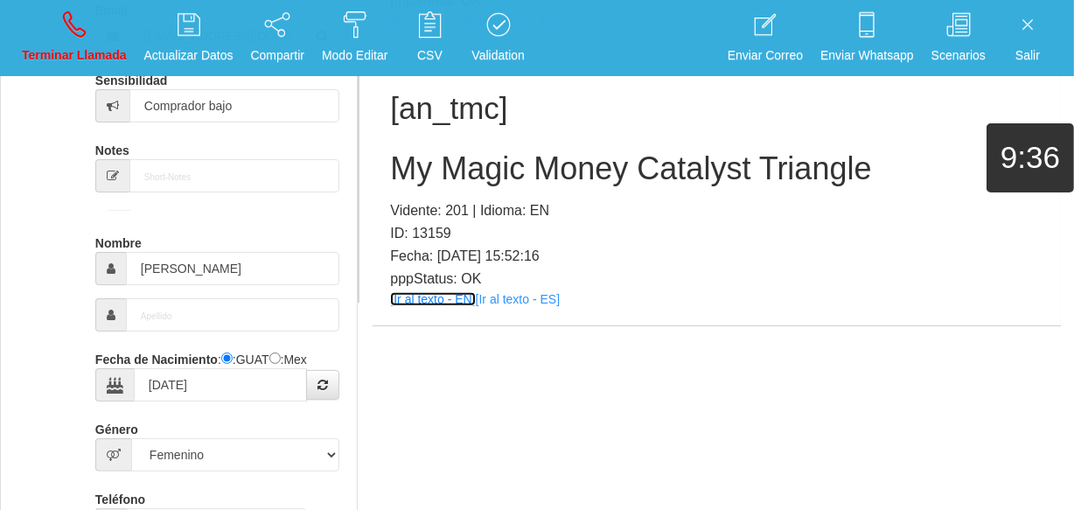
click at [417, 300] on link "[Ir al texto - EN]" at bounding box center [432, 299] width 85 height 14
click at [459, 169] on h2 "My Magic Money Catalyst Triangle" at bounding box center [717, 168] width 654 height 35
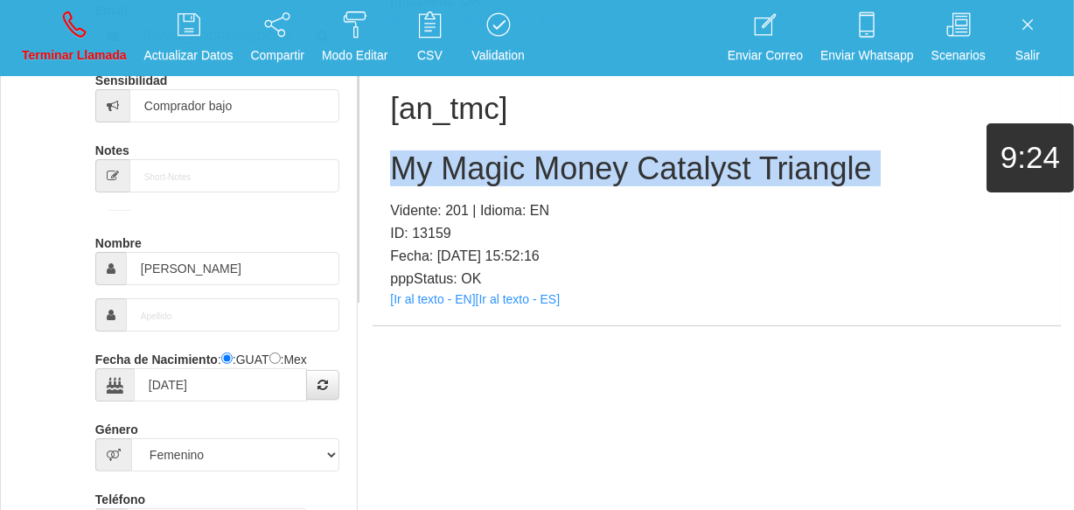
click at [459, 169] on h2 "My Magic Money Catalyst Triangle" at bounding box center [717, 168] width 654 height 35
copy h2 "My Magic Money Catalyst Triangle"
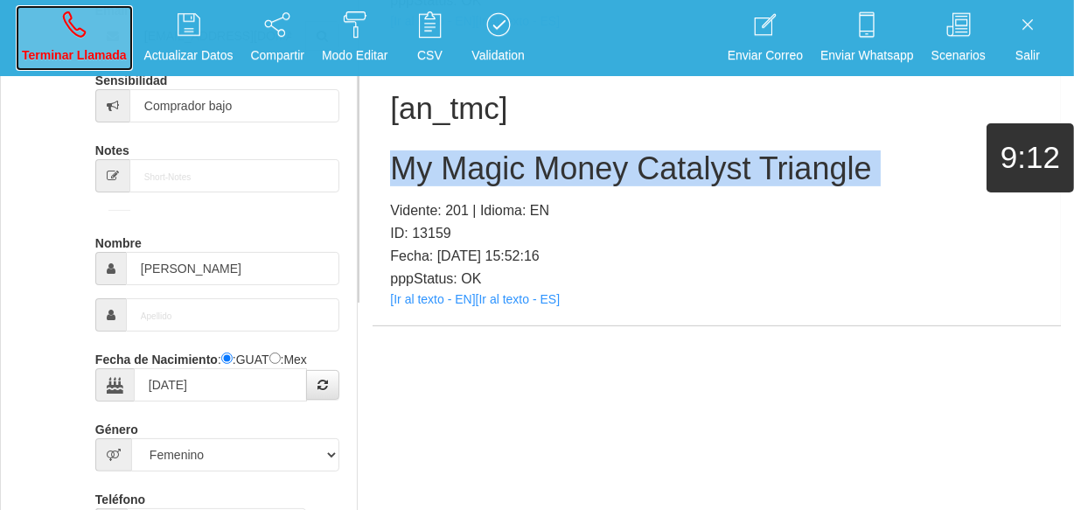
click at [46, 16] on link "Terminar Llamada" at bounding box center [74, 38] width 117 height 66
select select "0"
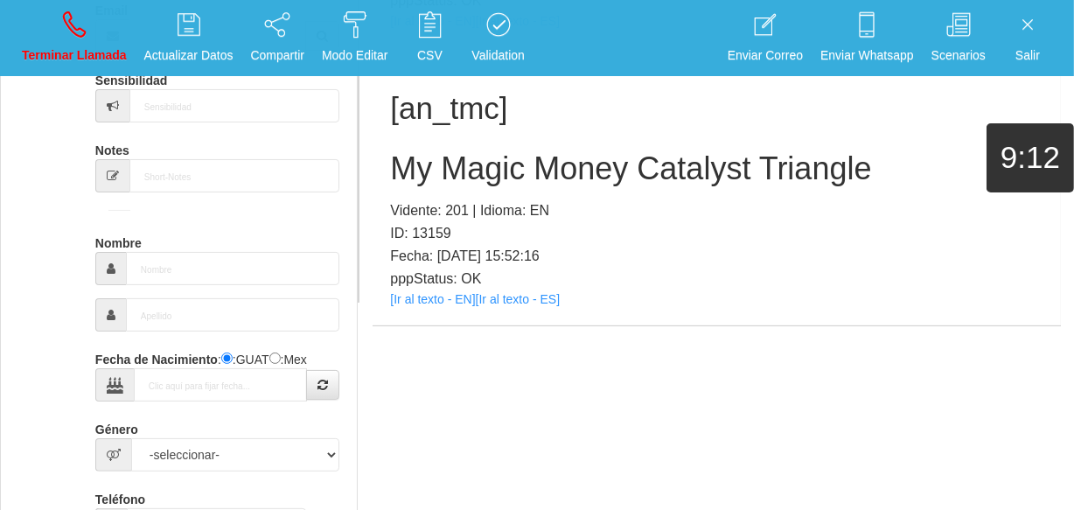
scroll to position [0, 0]
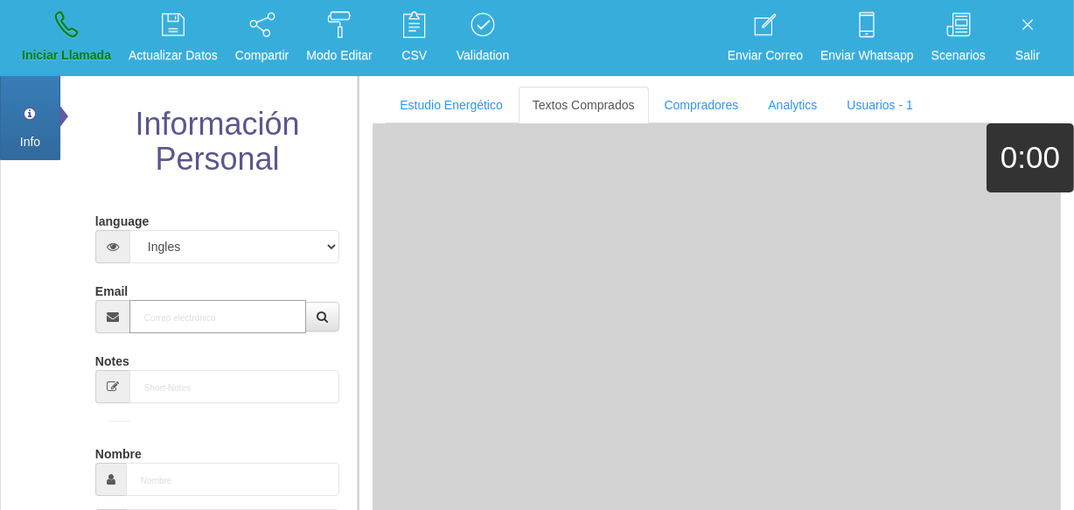
click at [238, 313] on input "Email" at bounding box center [217, 316] width 177 height 33
paste input "[EMAIL_ADDRESS][DOMAIN_NAME]"
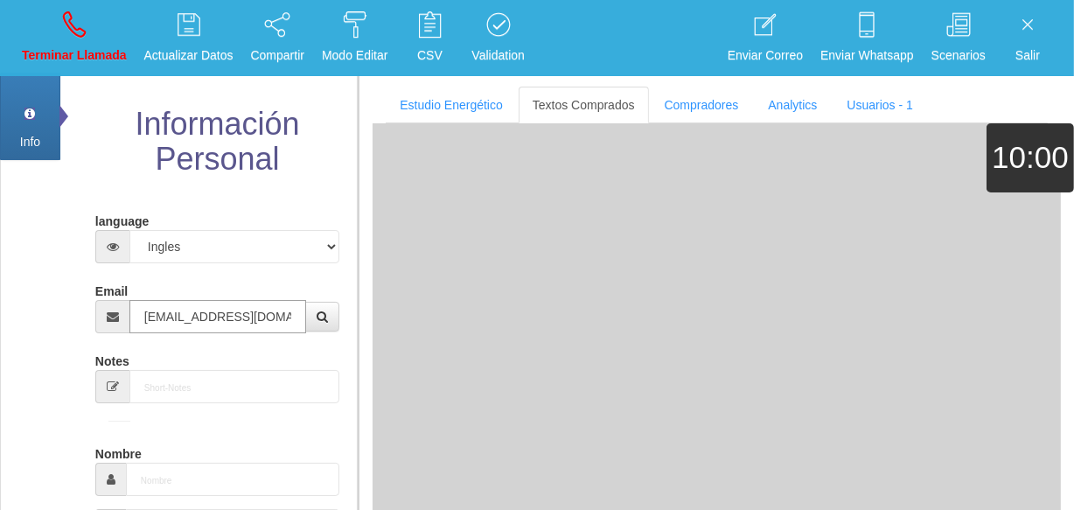
type input "[EMAIL_ADDRESS][DOMAIN_NAME]"
type input "[DATE]"
type input "Buen Comprador"
type input "[PERSON_NAME]"
select select "2"
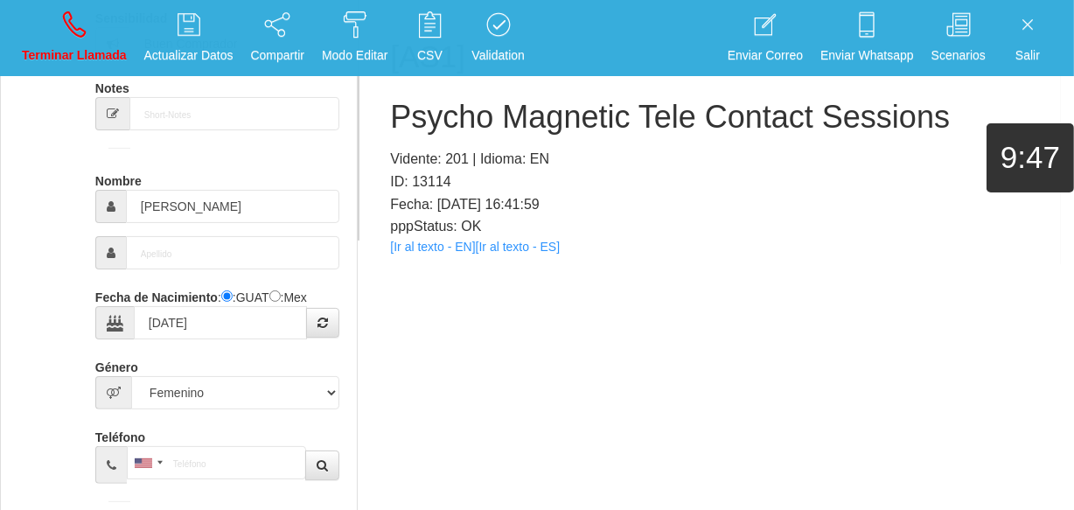
scroll to position [89, 0]
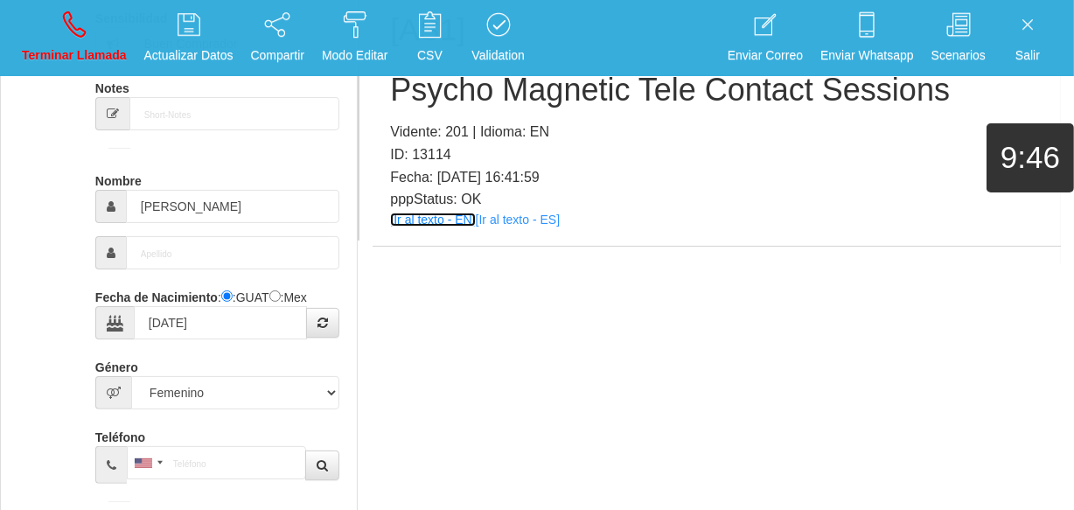
click at [431, 213] on link "[Ir al texto - EN]" at bounding box center [432, 220] width 85 height 14
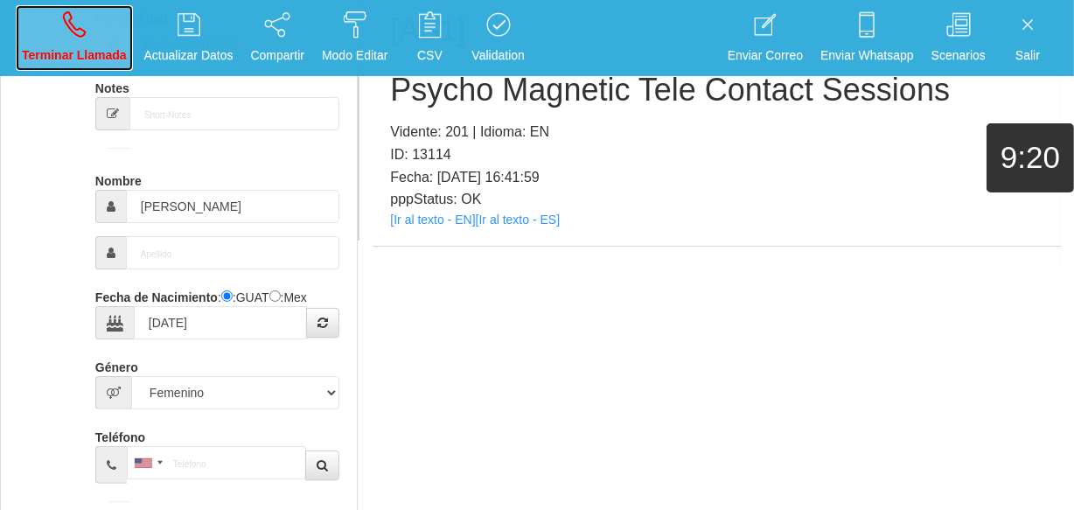
click at [57, 20] on link "Terminar Llamada" at bounding box center [74, 38] width 117 height 66
select select "0"
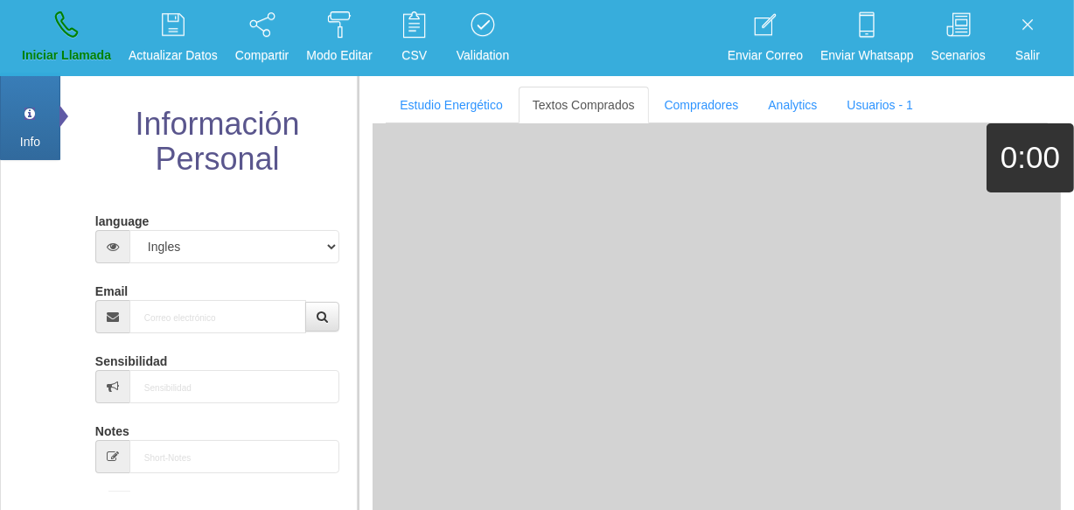
scroll to position [0, 0]
click at [194, 319] on input "Email" at bounding box center [217, 316] width 177 height 33
paste input "[EMAIL_ADDRESS][DOMAIN_NAME]"
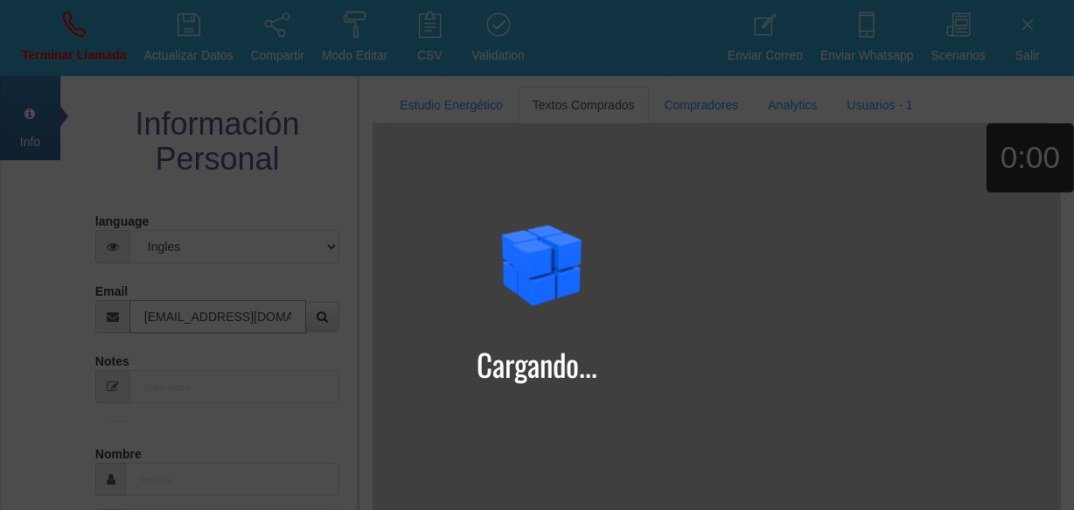
type input "[EMAIL_ADDRESS][DOMAIN_NAME]"
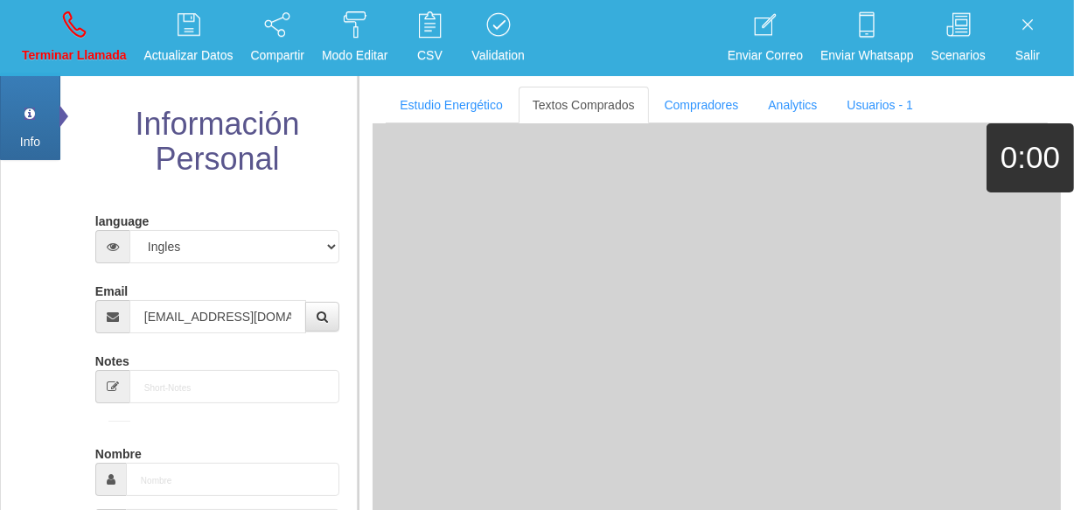
type input "[DATE]"
type input "Comprador bajo"
type input "[PERSON_NAME]"
select select "1"
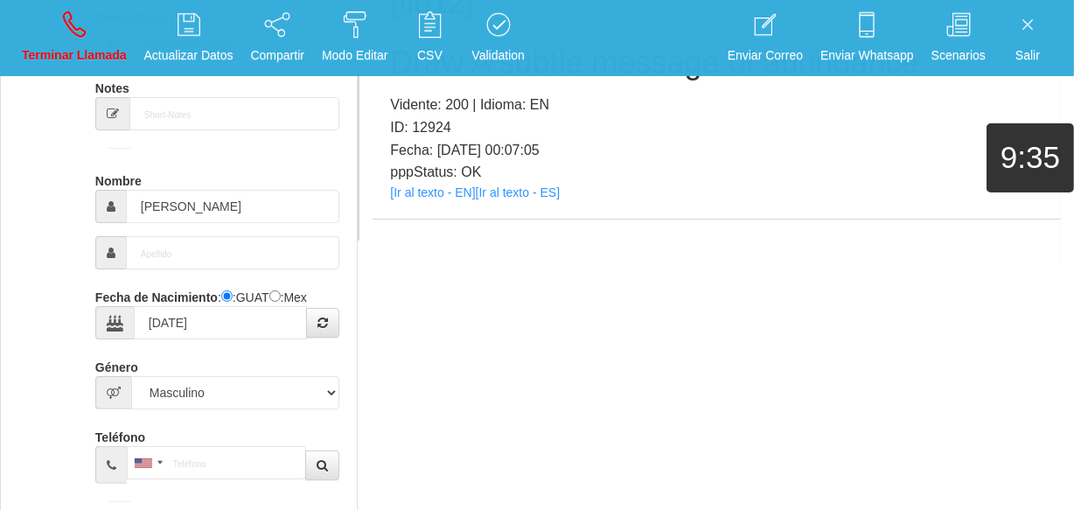
scroll to position [89, 0]
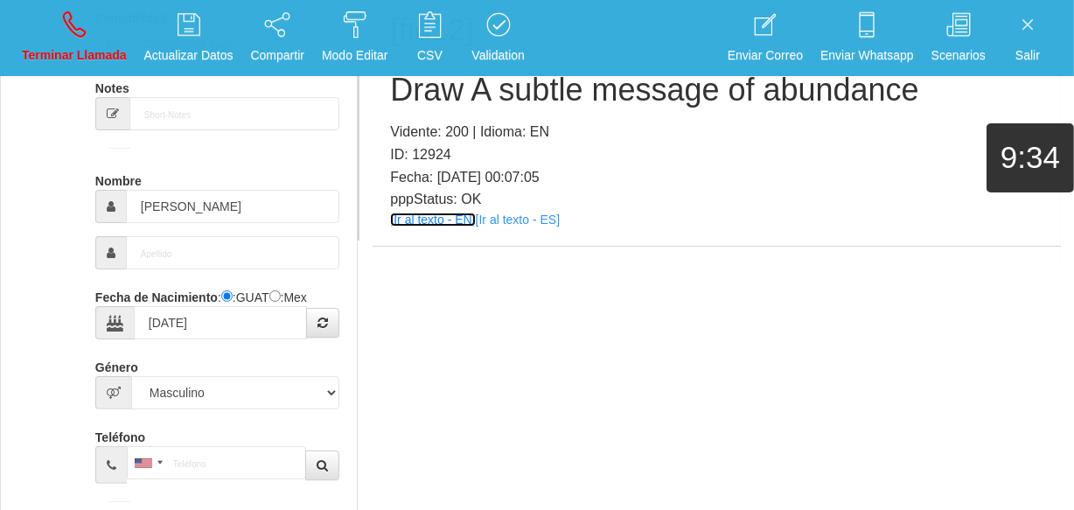
click at [447, 213] on link "[Ir al texto - EN]" at bounding box center [432, 220] width 85 height 14
click at [406, 85] on h2 "Draw A subtle message of abundance" at bounding box center [717, 90] width 654 height 35
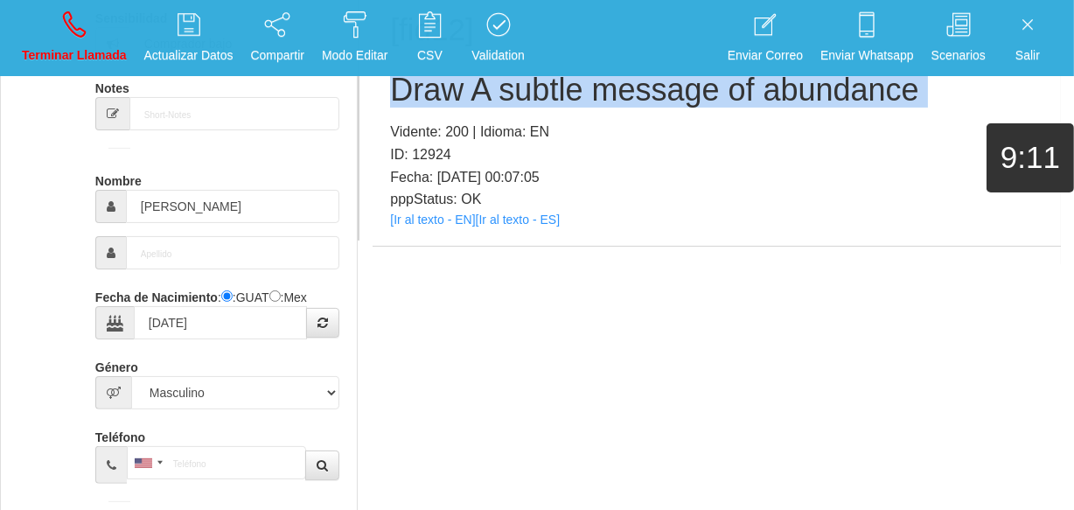
click at [406, 85] on h2 "Draw A subtle message of abundance" at bounding box center [717, 90] width 654 height 35
copy h2 "Draw A subtle message of abundance"
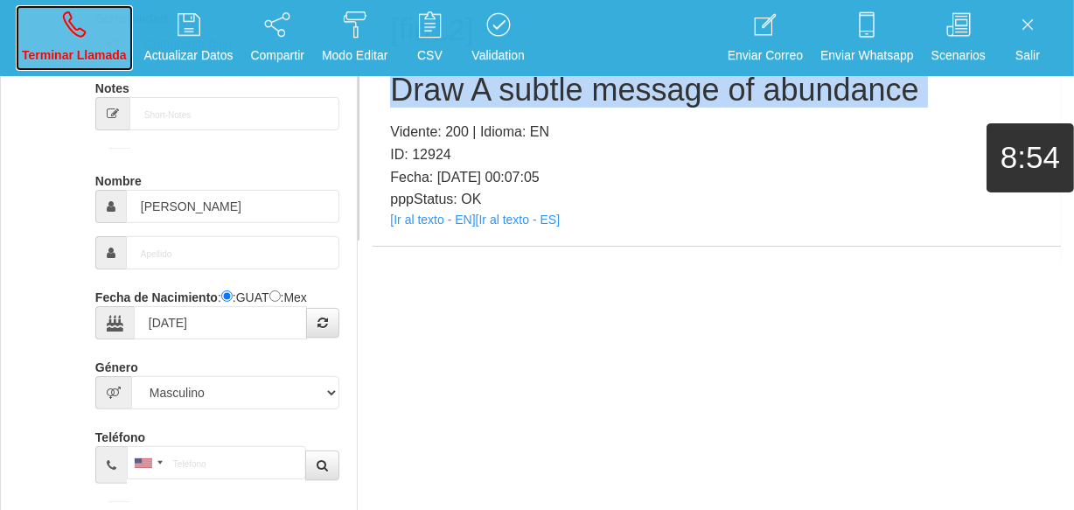
click at [76, 61] on p "Terminar Llamada" at bounding box center [74, 55] width 105 height 20
select select "0"
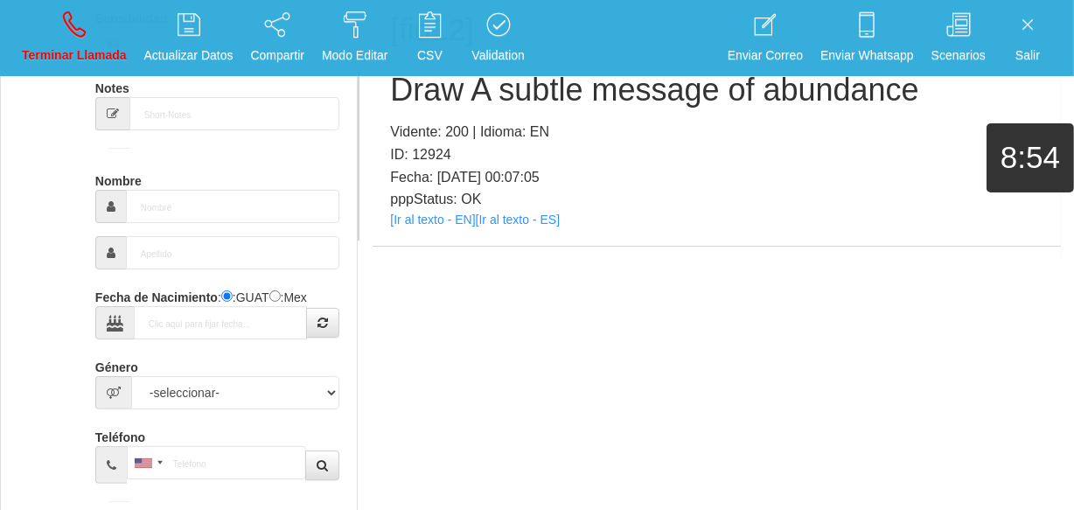
scroll to position [0, 0]
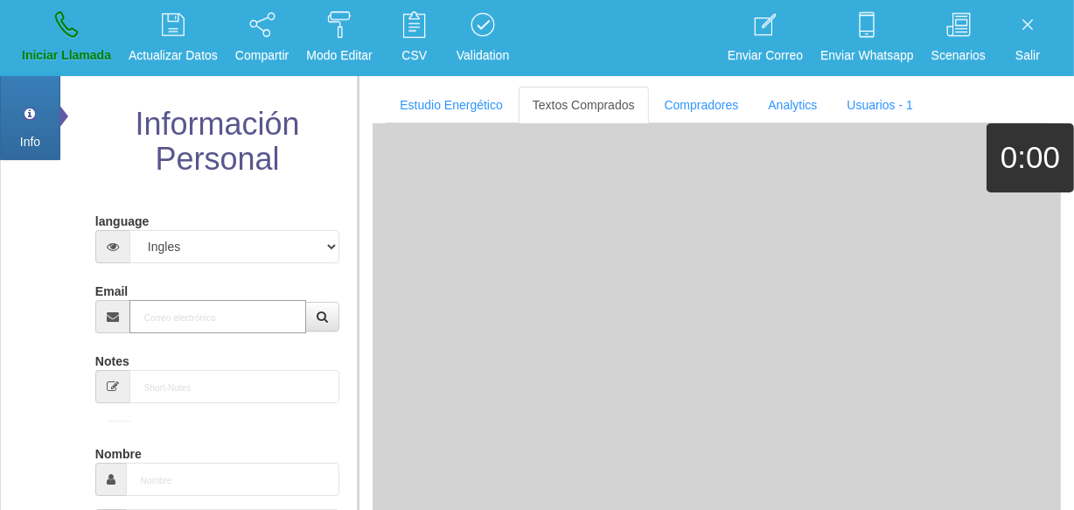
click at [226, 304] on input "Email" at bounding box center [217, 316] width 177 height 33
paste input "[EMAIL_ADDRESS][DOMAIN_NAME]"
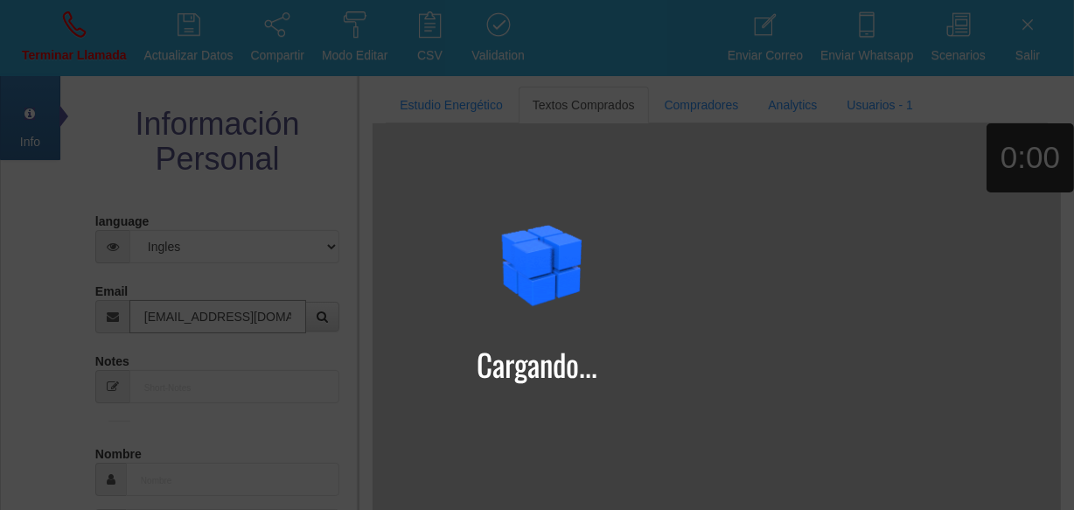
type input "[EMAIL_ADDRESS][DOMAIN_NAME]"
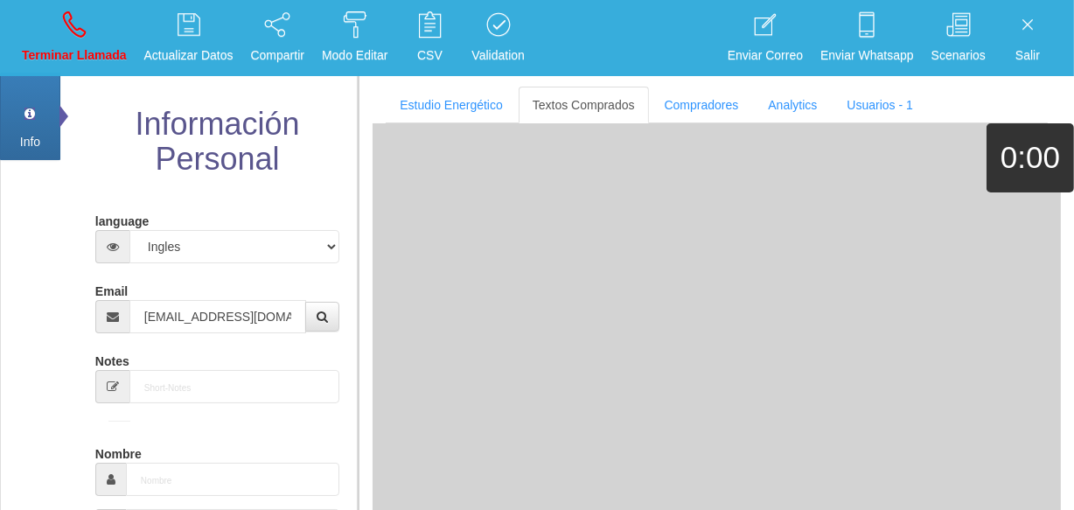
type input "[DATE]"
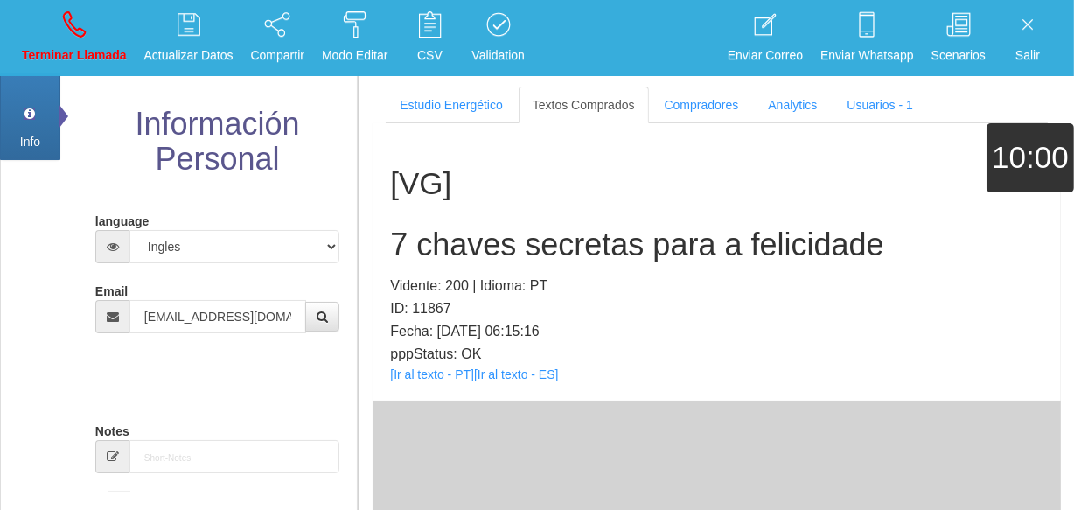
select select "2"
type input "Comprador simple"
type input "[PERSON_NAME]"
select select "2"
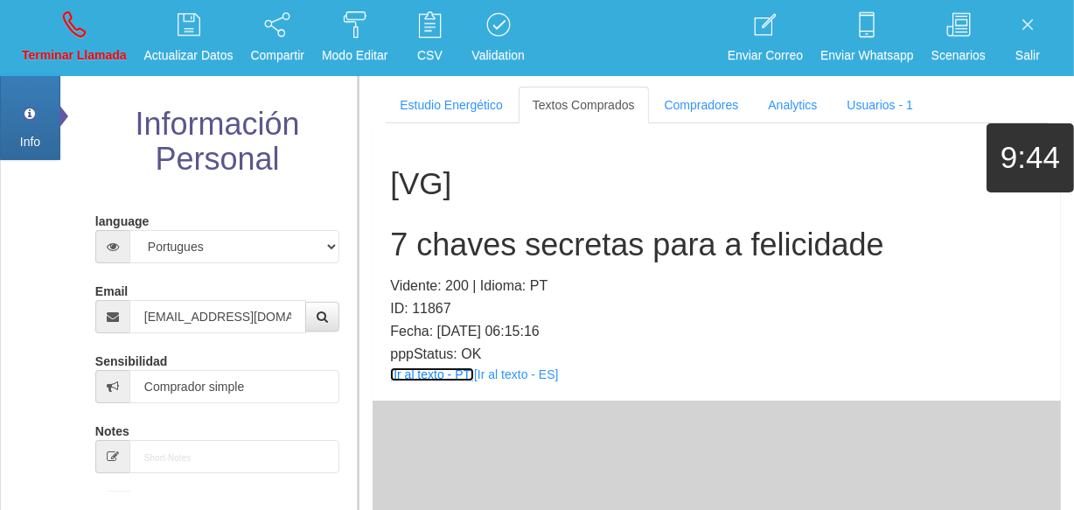
click at [437, 369] on link "[Ir al texto - PT]" at bounding box center [432, 374] width 84 height 14
click at [489, 243] on h2 "7 chaves secretas para a felicidade" at bounding box center [717, 244] width 654 height 35
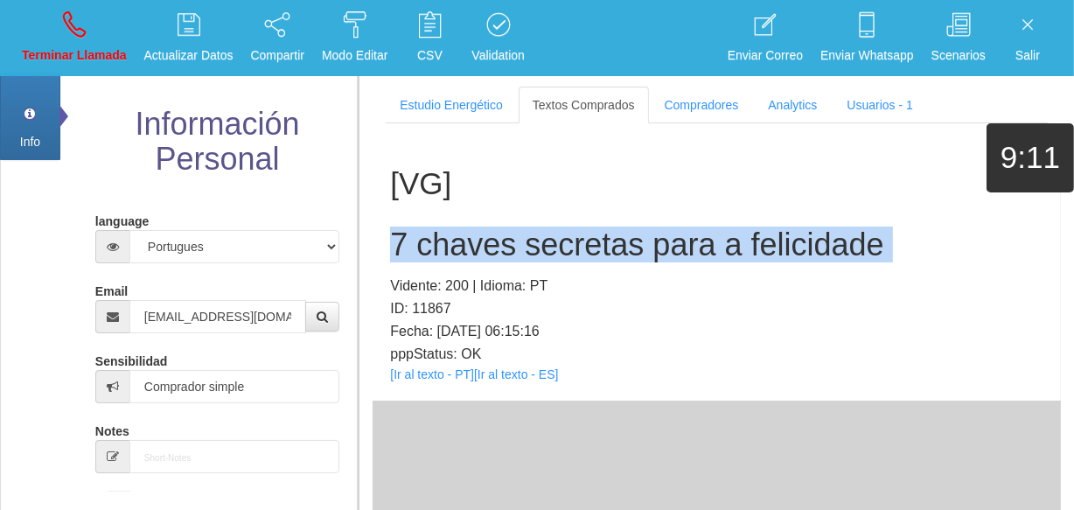
click at [489, 243] on h2 "7 chaves secretas para a felicidade" at bounding box center [717, 244] width 654 height 35
copy h2 "7 chaves secretas para a felicidade"
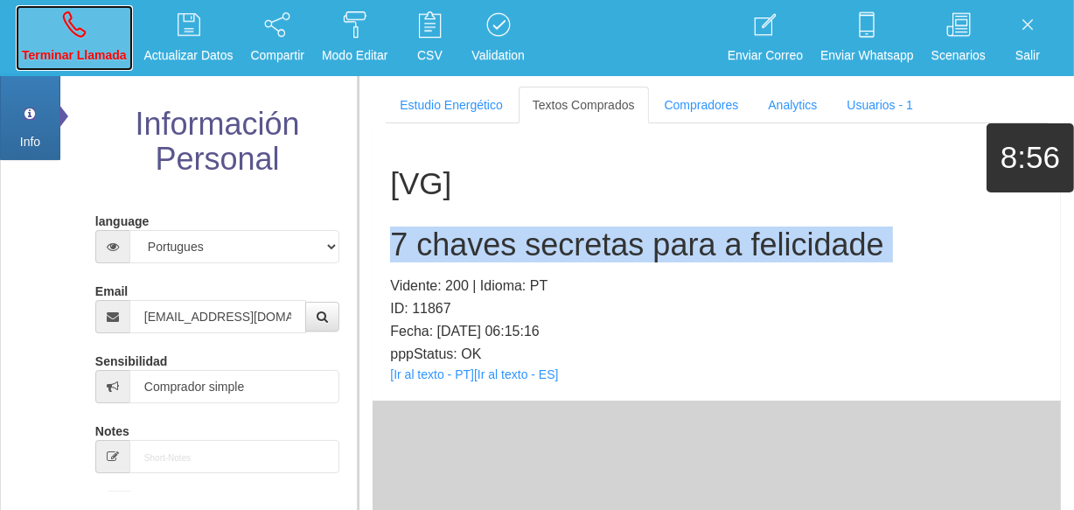
click at [34, 25] on link "Terminar Llamada" at bounding box center [74, 38] width 117 height 66
select select "0"
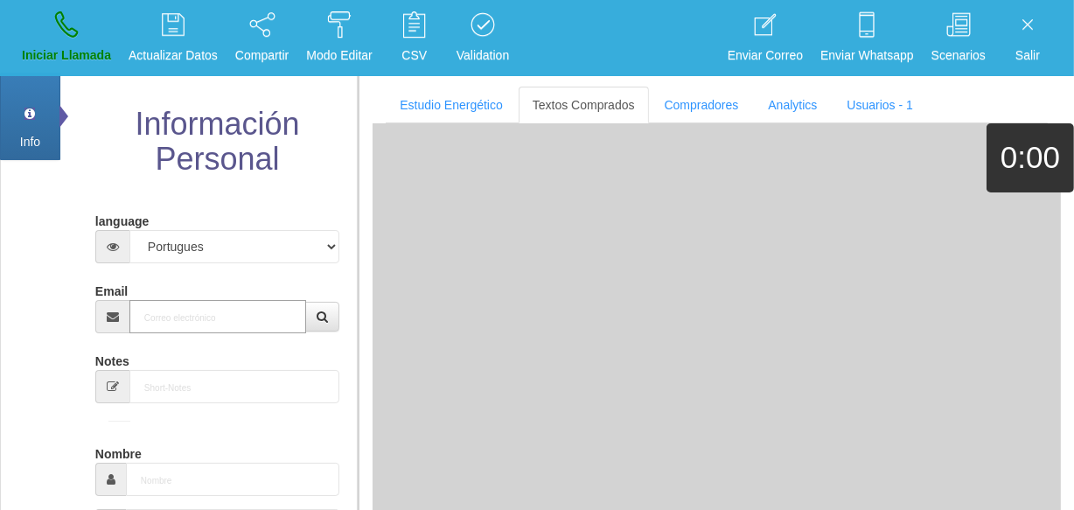
click at [194, 317] on input "Email" at bounding box center [217, 316] width 177 height 33
paste input "[EMAIL_ADDRESS][DOMAIN_NAME]"
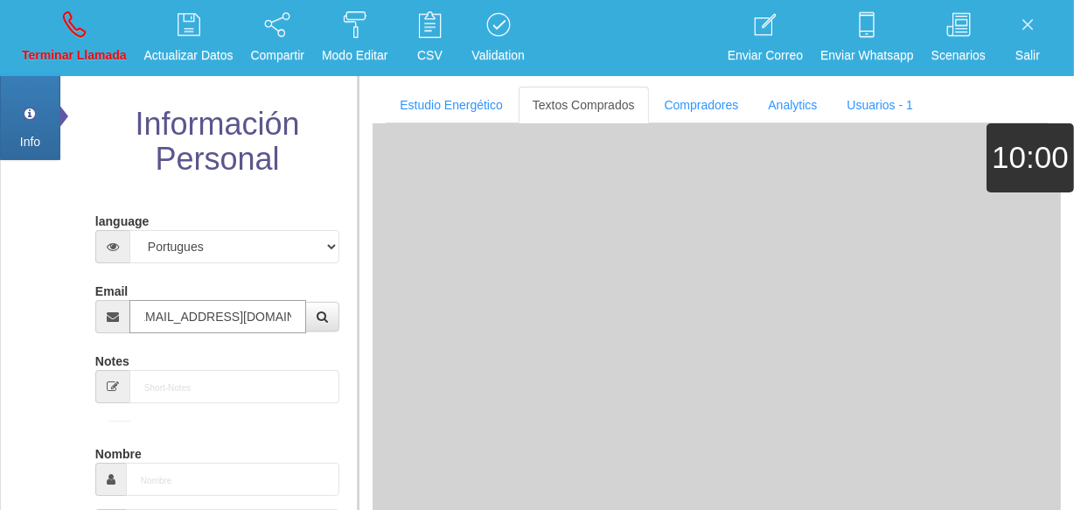
type input "[EMAIL_ADDRESS][DOMAIN_NAME]"
type input "[DATE]"
select select "1"
type input "Excelente Comprador"
type input "[PERSON_NAME]"
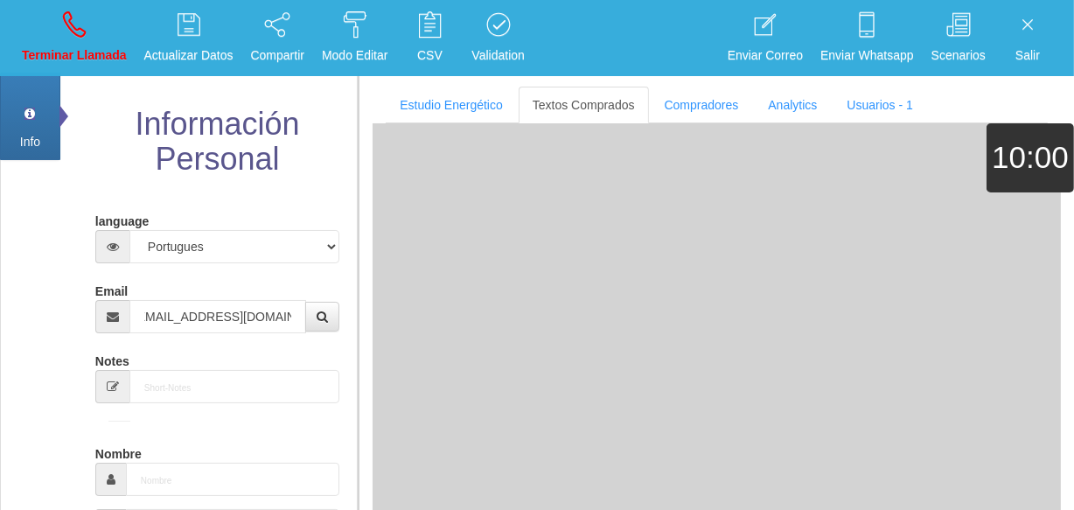
type input "[PERSON_NAME]"
select select "1"
type input "01 55 5185 3158"
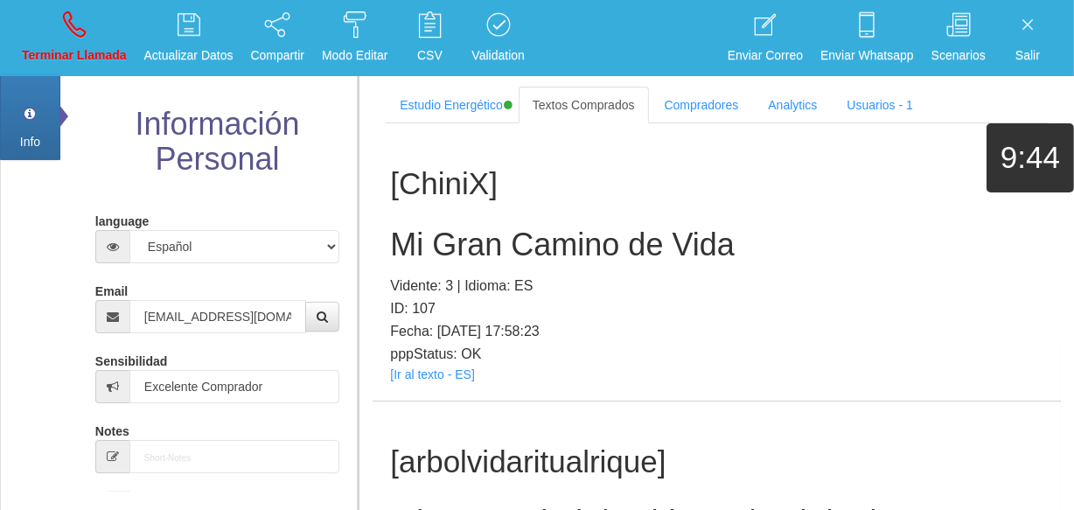
scroll to position [10910, 0]
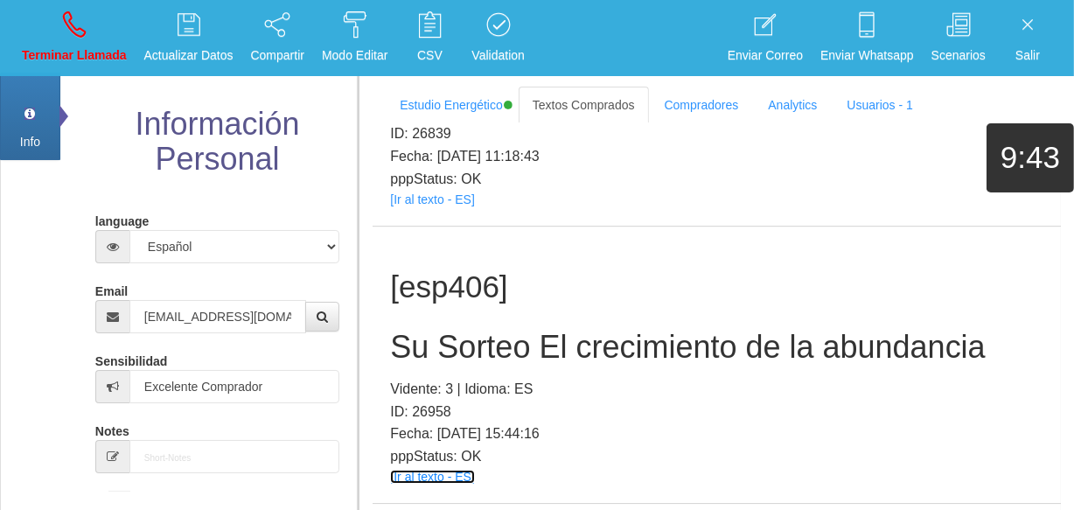
click at [413, 470] on link "[Ir al texto - ES]" at bounding box center [432, 477] width 84 height 14
click at [473, 330] on h2 "Su Sorteo El crecimiento de la abundancia" at bounding box center [717, 347] width 654 height 35
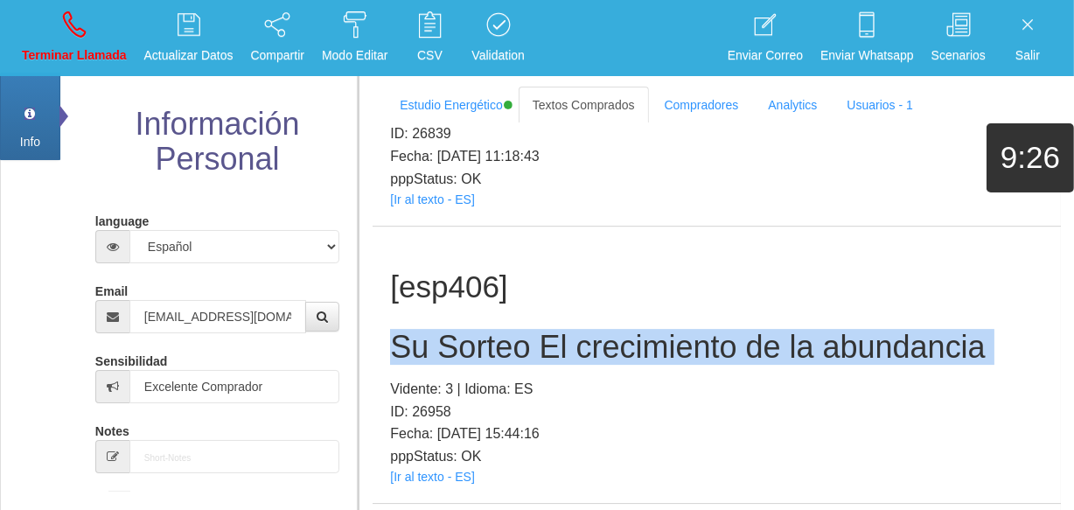
click at [473, 330] on h2 "Su Sorteo El crecimiento de la abundancia" at bounding box center [717, 347] width 654 height 35
copy h2 "Su Sorteo El crecimiento de la abundancia"
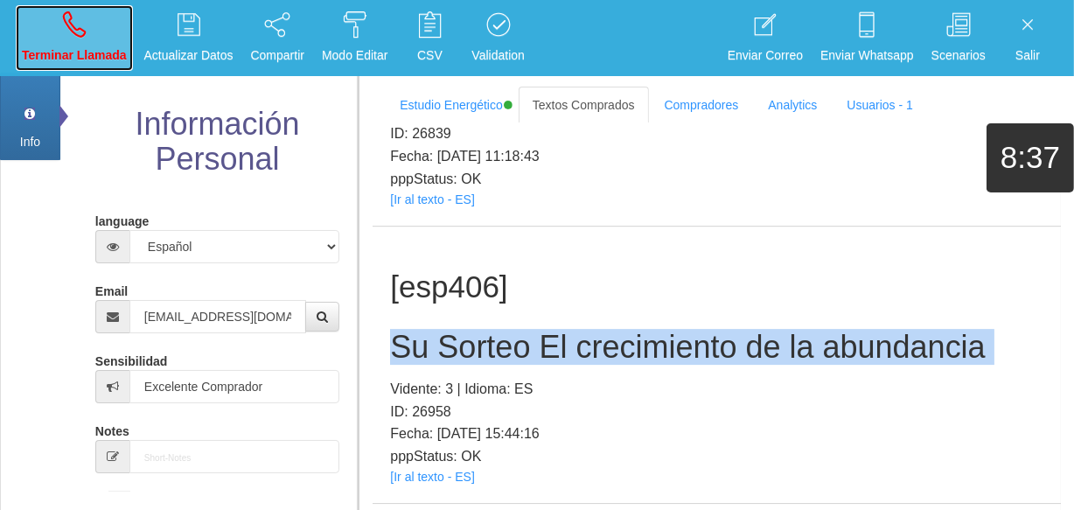
click at [78, 44] on link "Terminar Llamada" at bounding box center [74, 38] width 117 height 66
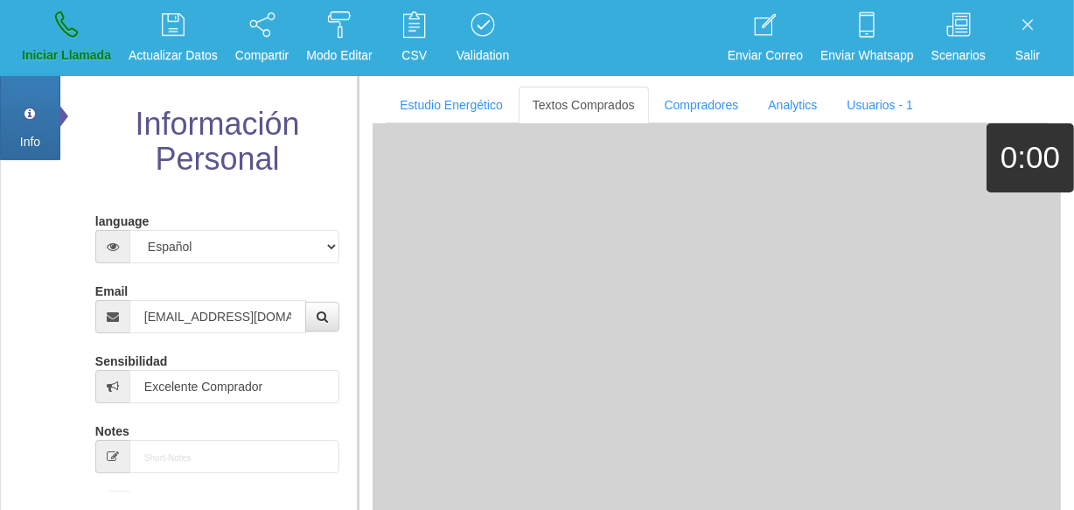
select select "0"
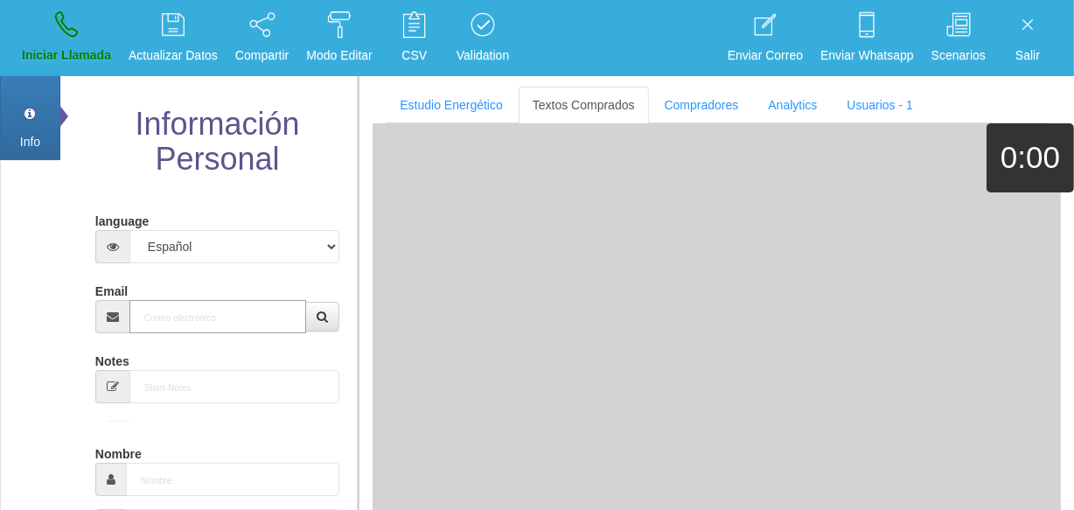
click at [204, 306] on input "Email" at bounding box center [217, 316] width 177 height 33
paste input "[EMAIL_ADDRESS][DOMAIN_NAME]"
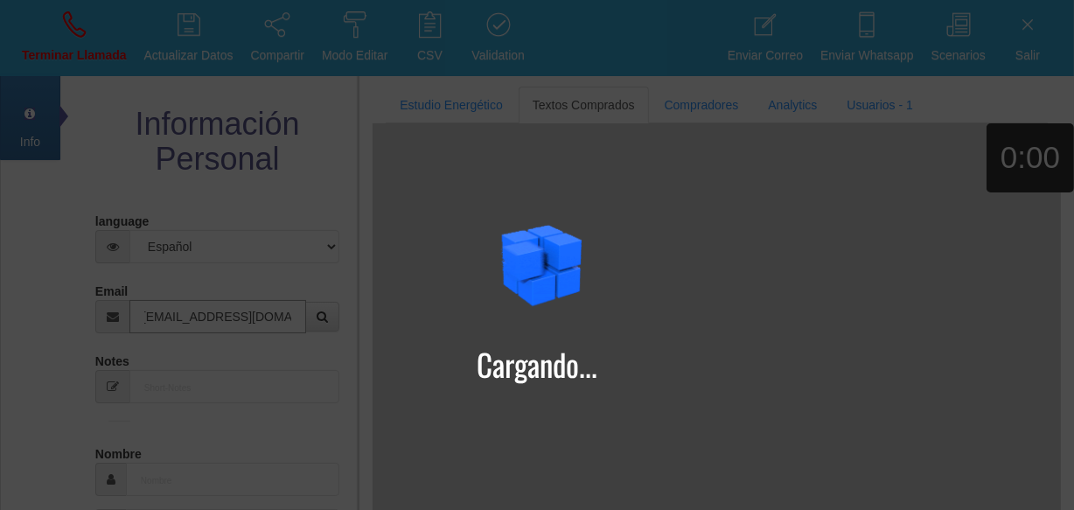
type input "[EMAIL_ADDRESS][DOMAIN_NAME]"
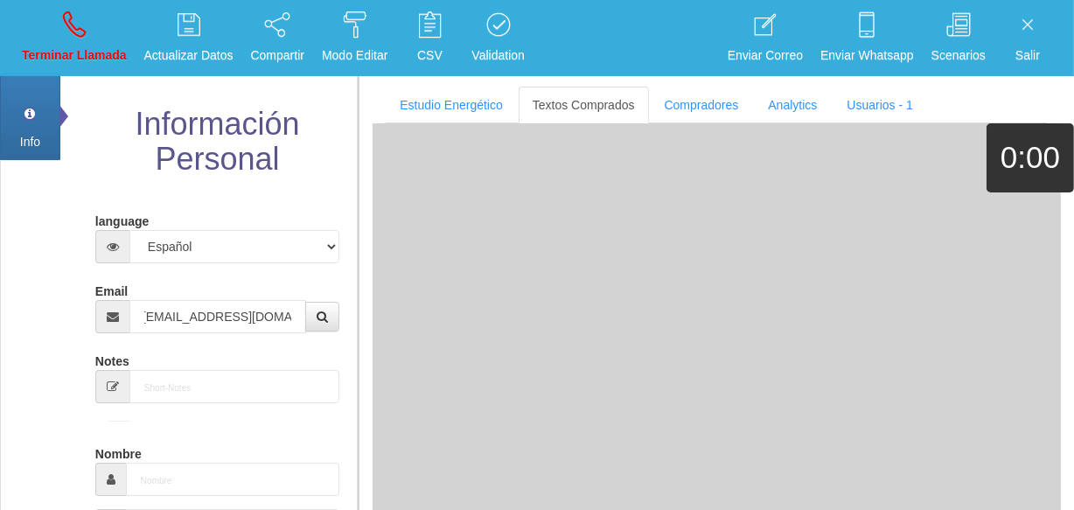
type input "[DATE]"
select select "3"
type input "Comprador simple"
type input "Saliha"
select select "2"
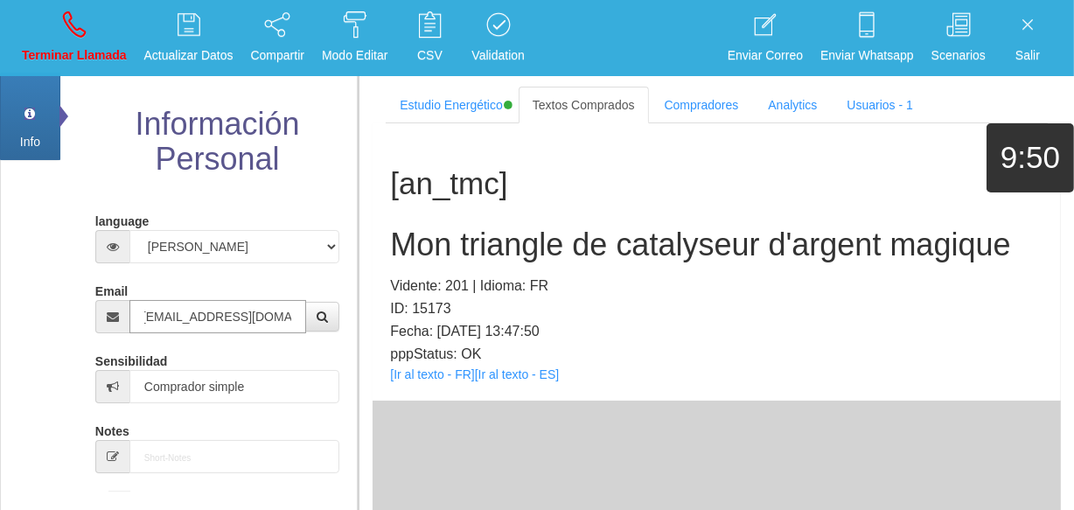
scroll to position [0, 0]
click at [434, 369] on link "[Ir al texto - FR]" at bounding box center [432, 374] width 84 height 14
click at [466, 270] on div "[an_tmc] Mon triangle de catalyseur d'argent magique Vidente: 201 | Idioma: FR …" at bounding box center [717, 261] width 689 height 277
click at [452, 224] on div "[an_tmc] Mon triangle de catalyseur d'argent magique Vidente: 201 | Idioma: FR …" at bounding box center [717, 261] width 689 height 277
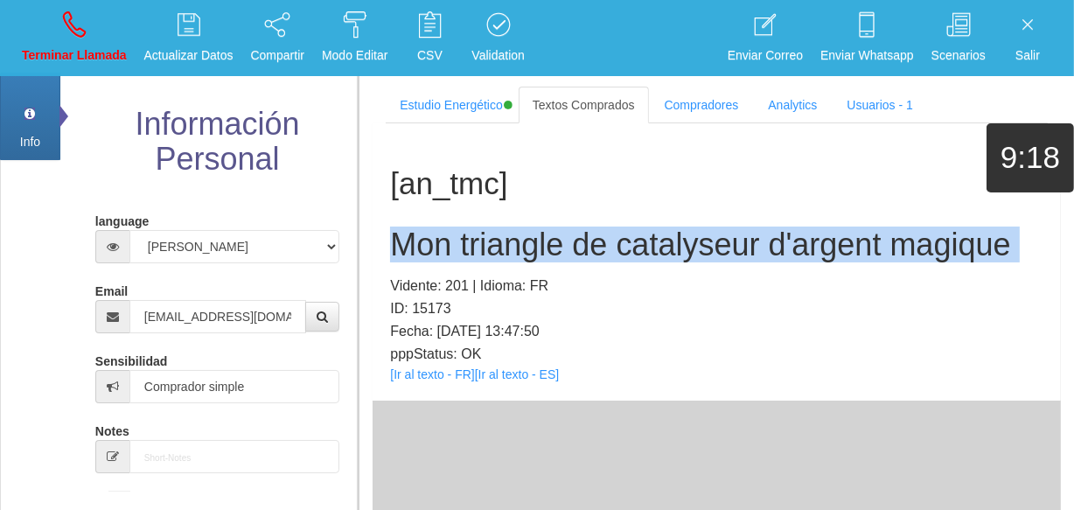
click at [452, 224] on div "[an_tmc] Mon triangle de catalyseur d'argent magique Vidente: 201 | Idioma: FR …" at bounding box center [717, 261] width 689 height 277
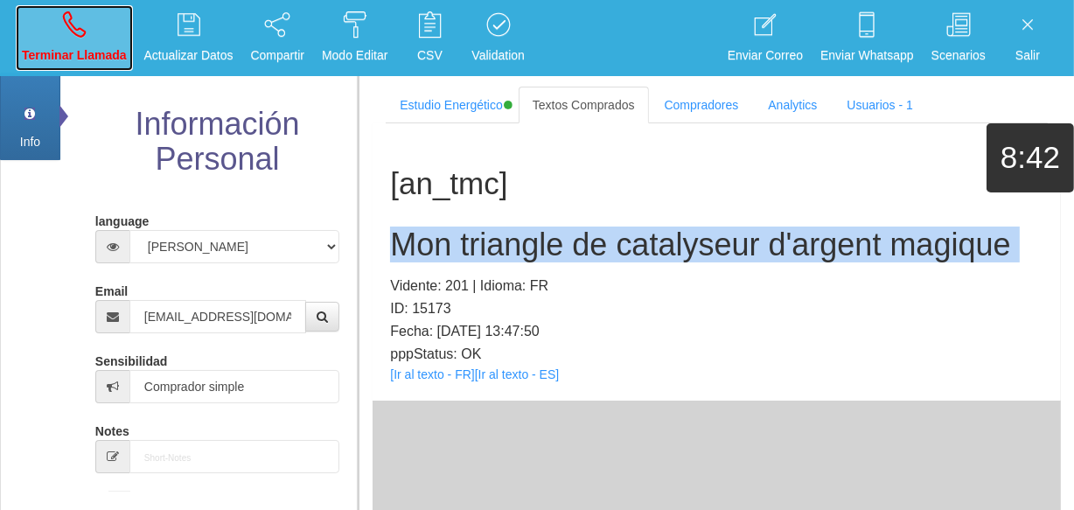
drag, startPoint x: 79, startPoint y: 53, endPoint x: 91, endPoint y: 138, distance: 85.8
click at [80, 52] on p "Terminar Llamada" at bounding box center [74, 55] width 105 height 20
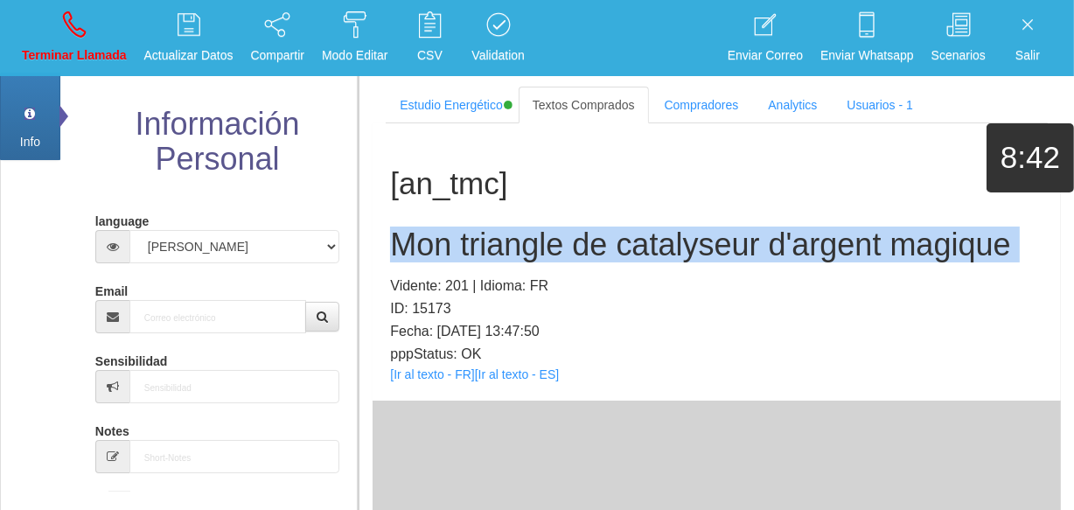
select select "0"
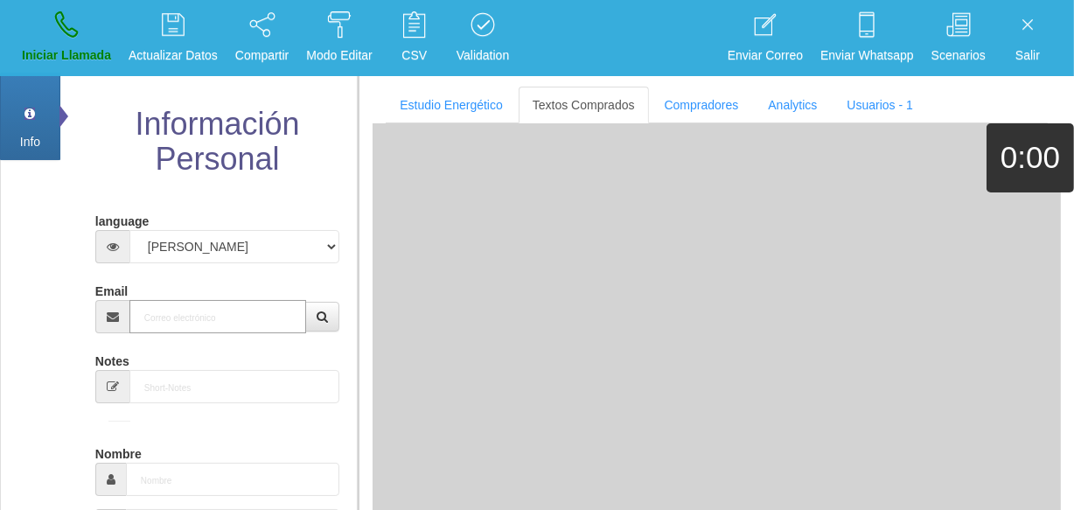
click at [167, 332] on input "Email" at bounding box center [217, 316] width 177 height 33
paste input "[EMAIL_ADDRESS][DOMAIN_NAME]"
type input "[EMAIL_ADDRESS][DOMAIN_NAME]"
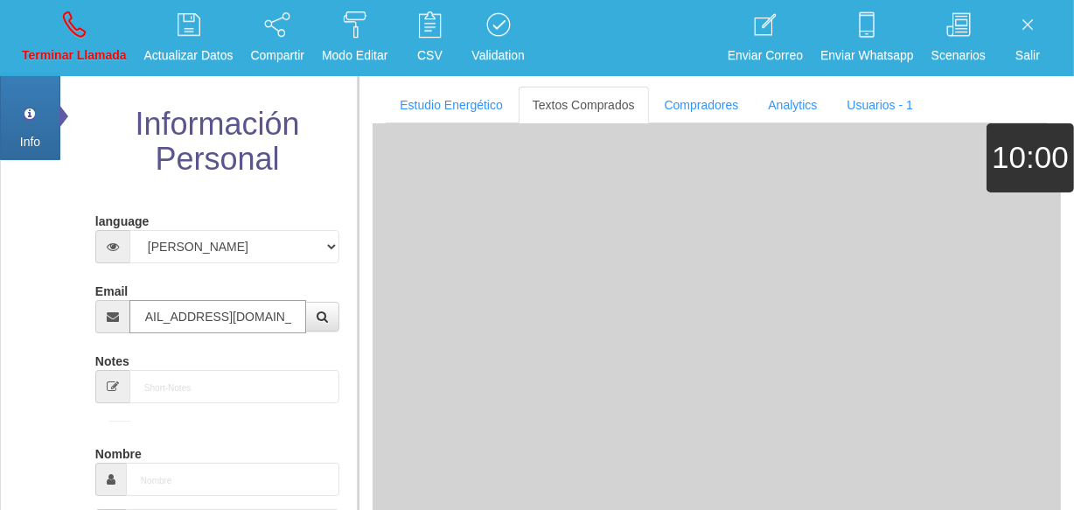
type input "[DATE]"
select select
type input "Excelente Comprador"
type input "Hannelore"
select select "1"
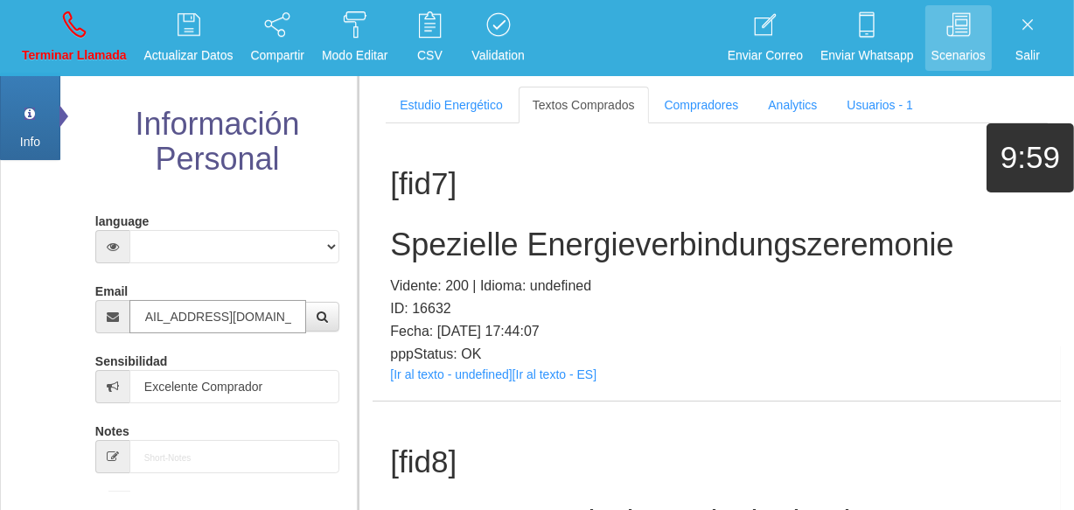
type input "[EMAIL_ADDRESS][DOMAIN_NAME]"
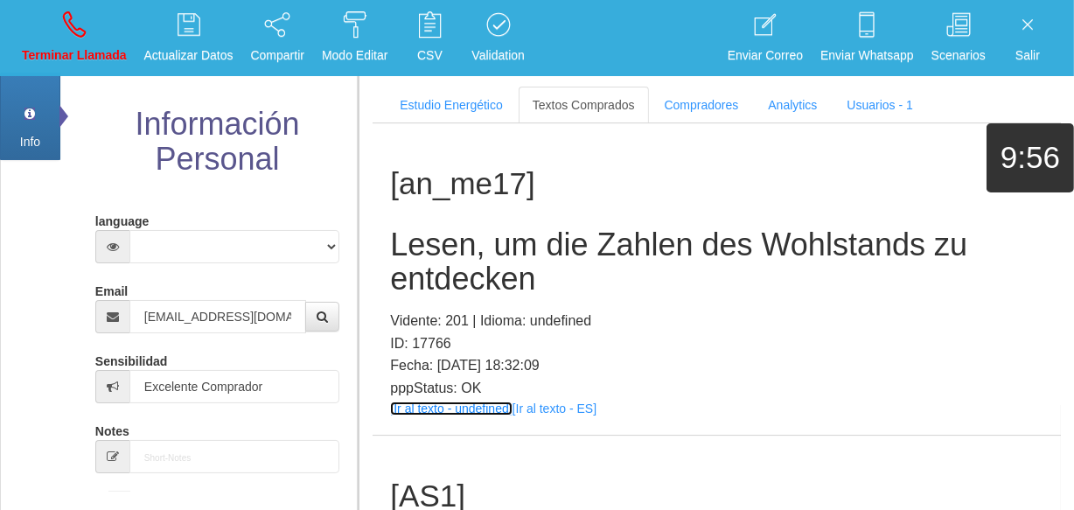
click at [484, 409] on link "[Ir al texto - undefined]" at bounding box center [451, 409] width 122 height 14
click at [419, 234] on h2 "Lesen, um die Zahlen des Wohlstands zu entdecken" at bounding box center [717, 261] width 654 height 69
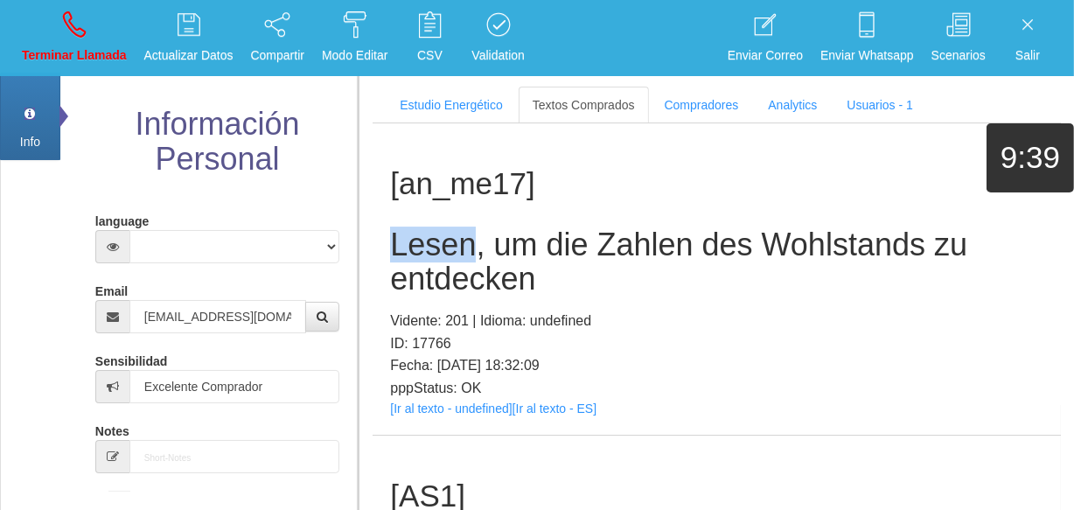
click at [419, 234] on h2 "Lesen, um die Zahlen des Wohlstands zu entdecken" at bounding box center [717, 261] width 654 height 69
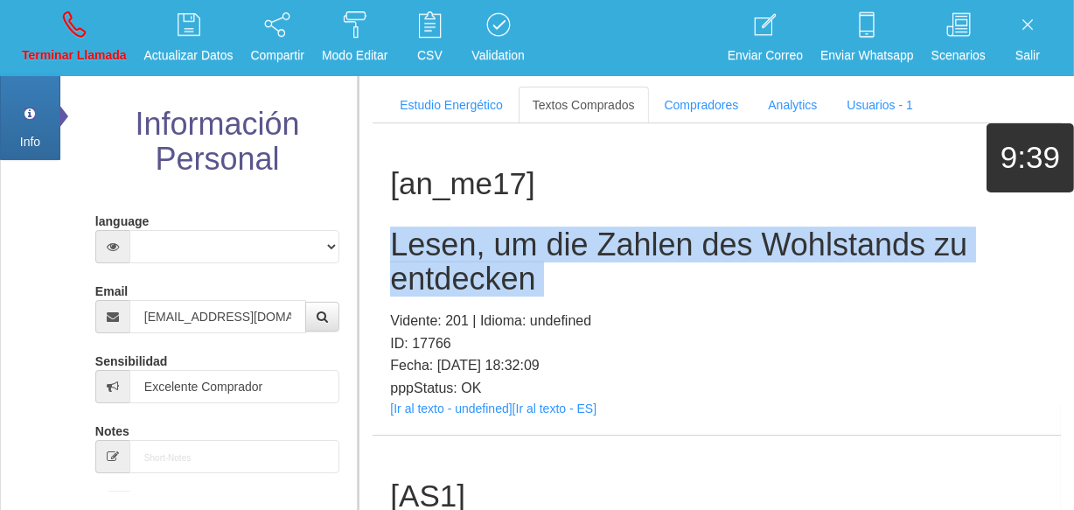
click at [419, 234] on h2 "Lesen, um die Zahlen des Wohlstands zu entdecken" at bounding box center [717, 261] width 654 height 69
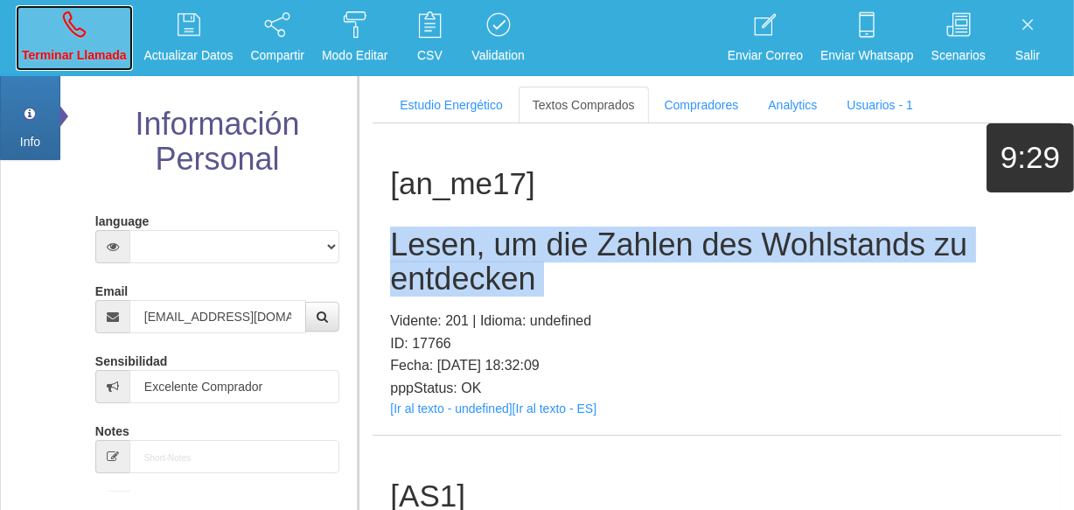
click at [78, 47] on p "Terminar Llamada" at bounding box center [74, 55] width 105 height 20
select select "0"
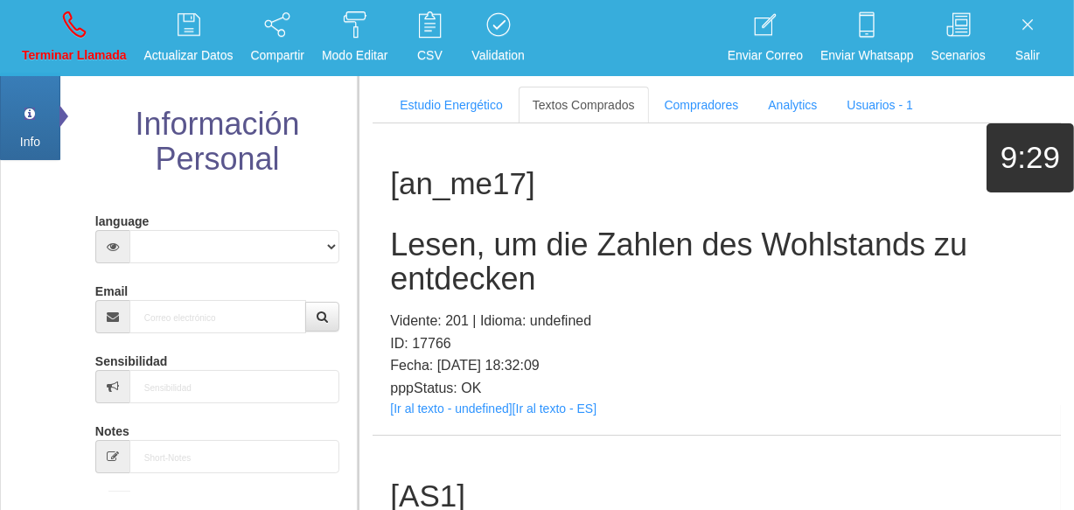
scroll to position [0, 0]
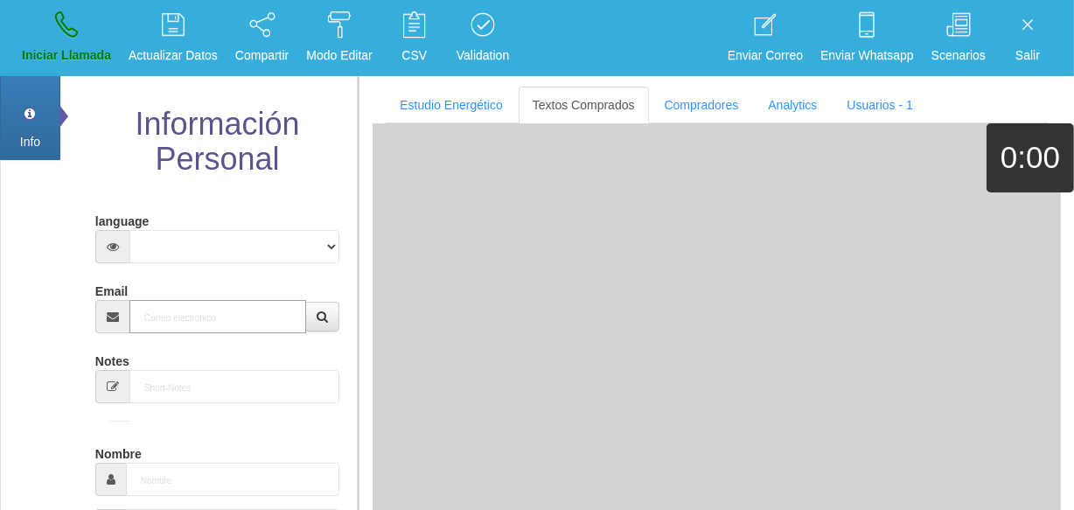
click at [252, 324] on input "Email" at bounding box center [217, 316] width 177 height 33
paste input "[EMAIL_ADDRESS][DOMAIN_NAME]"
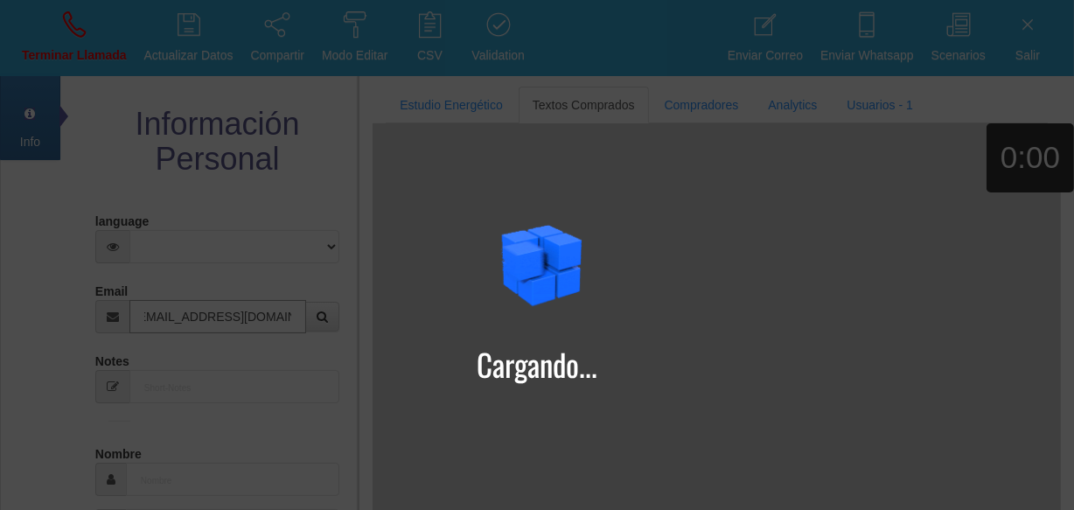
type input "[EMAIL_ADDRESS][DOMAIN_NAME]"
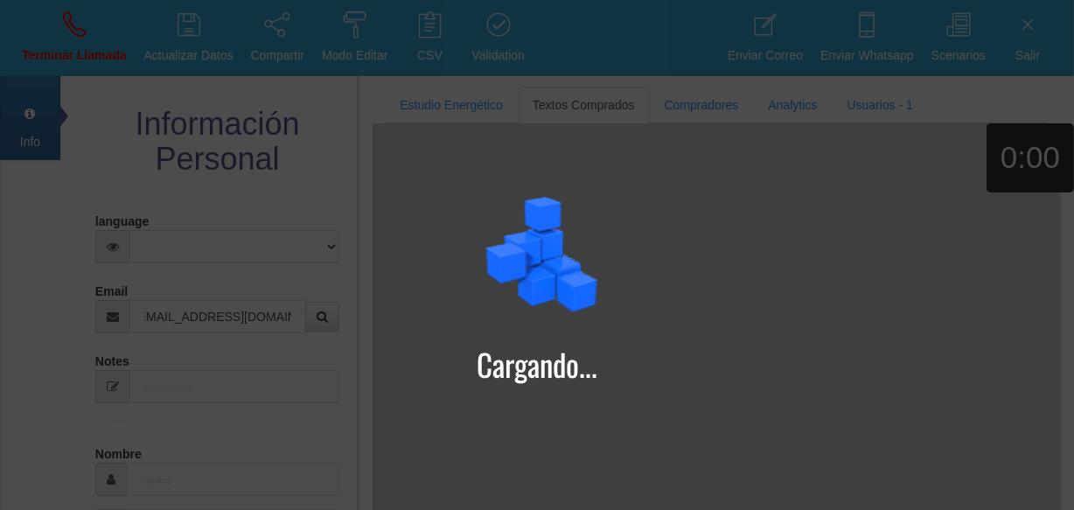
type input "[DATE]"
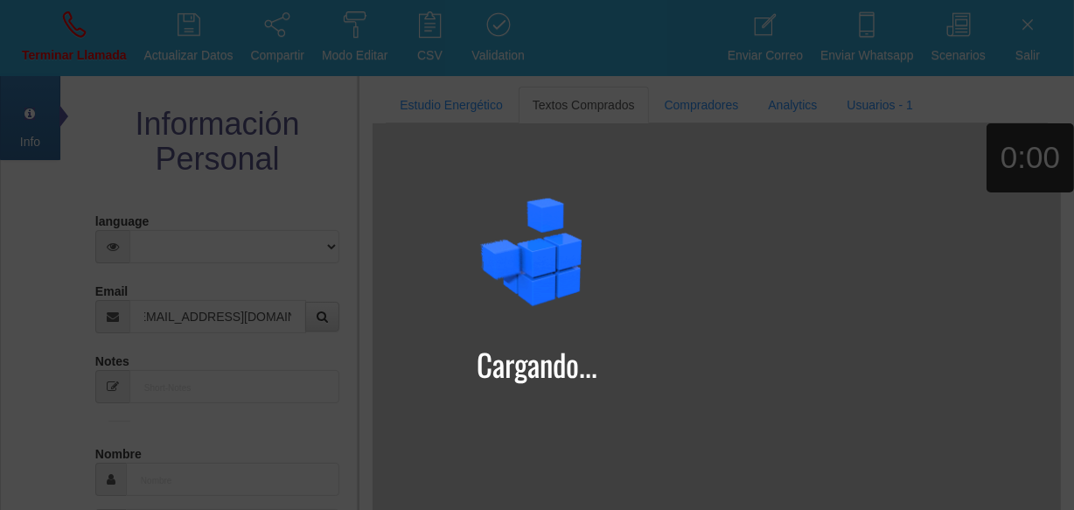
select select "4"
type input "Comprador simple"
type input "[PERSON_NAME]"
select select "1"
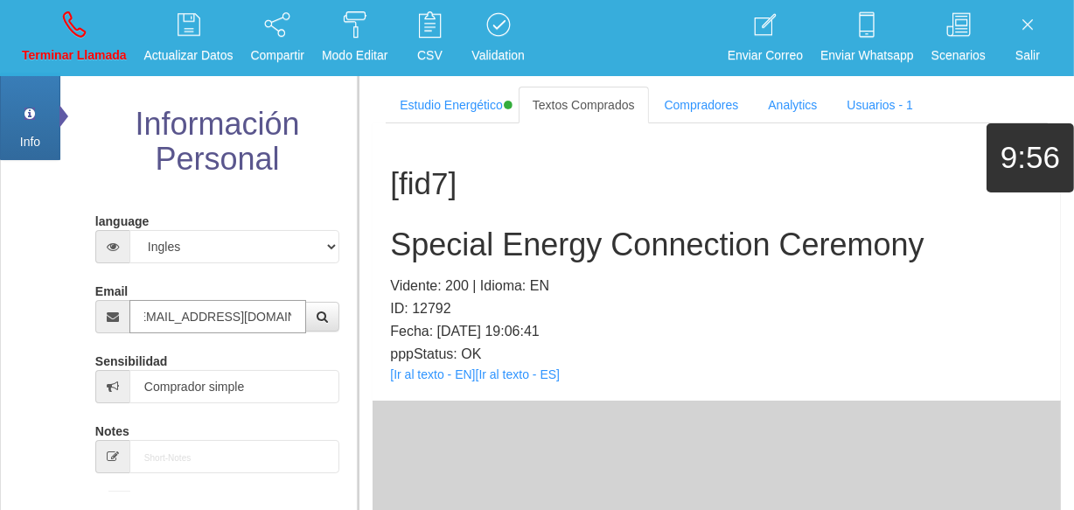
scroll to position [0, 0]
click at [431, 372] on link "[Ir al texto - EN]" at bounding box center [432, 374] width 85 height 14
click at [440, 374] on link "[Ir al texto - EN]" at bounding box center [432, 374] width 85 height 14
click at [445, 248] on h2 "Special Energy Connection Ceremony" at bounding box center [717, 244] width 654 height 35
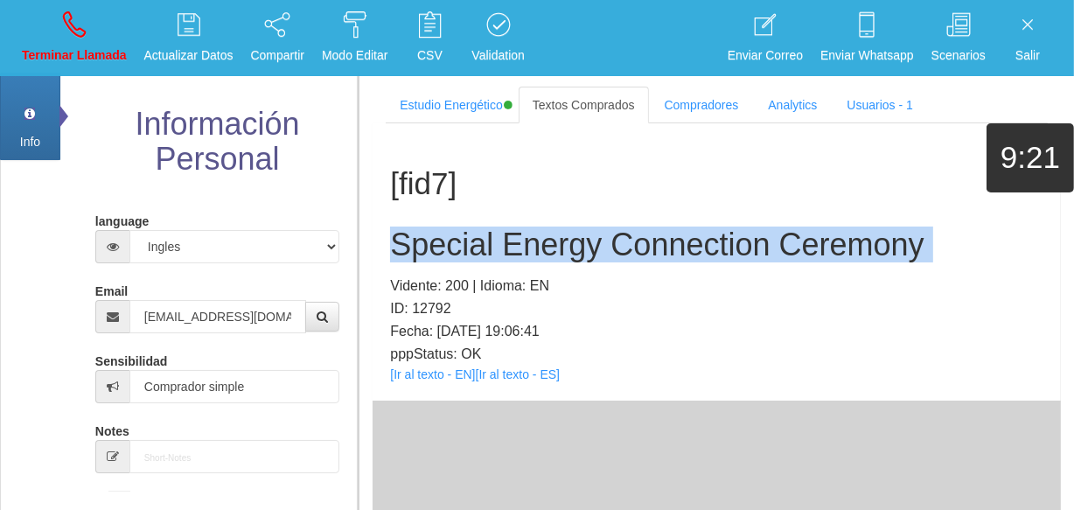
click at [445, 248] on h2 "Special Energy Connection Ceremony" at bounding box center [717, 244] width 654 height 35
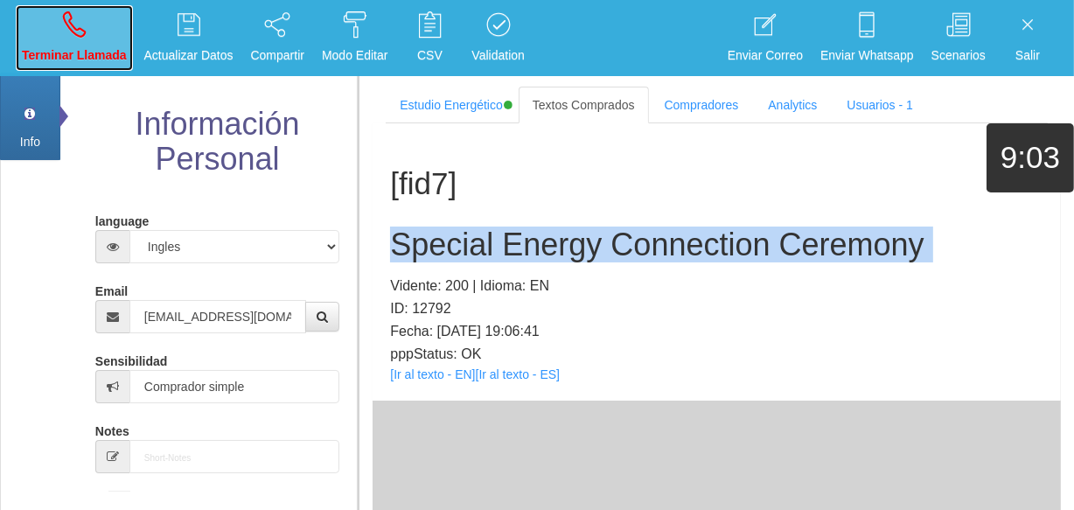
click at [80, 66] on link "Terminar Llamada" at bounding box center [74, 38] width 117 height 66
select select "0"
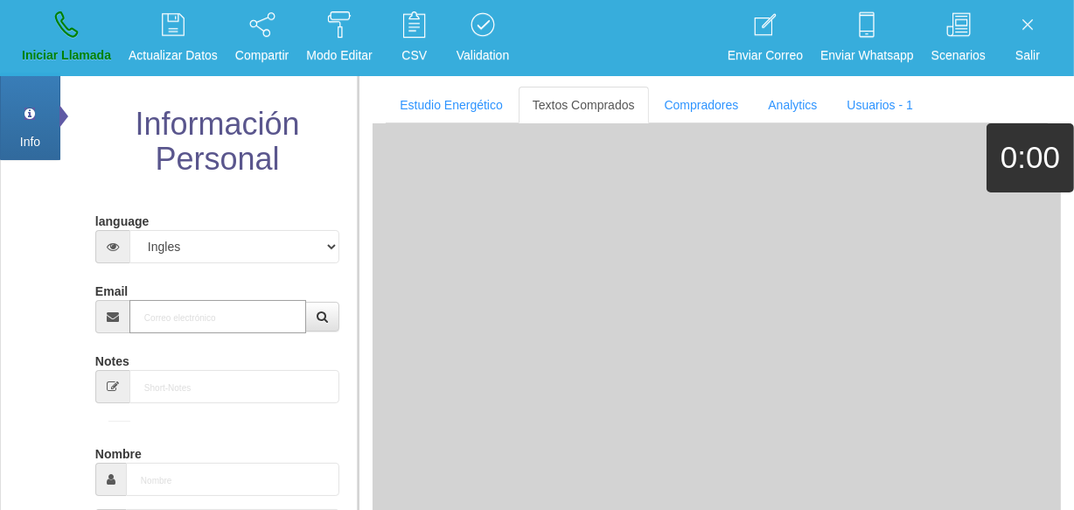
click at [151, 325] on input "Email" at bounding box center [217, 316] width 177 height 33
paste input "[EMAIL_ADDRESS][DOMAIN_NAME]"
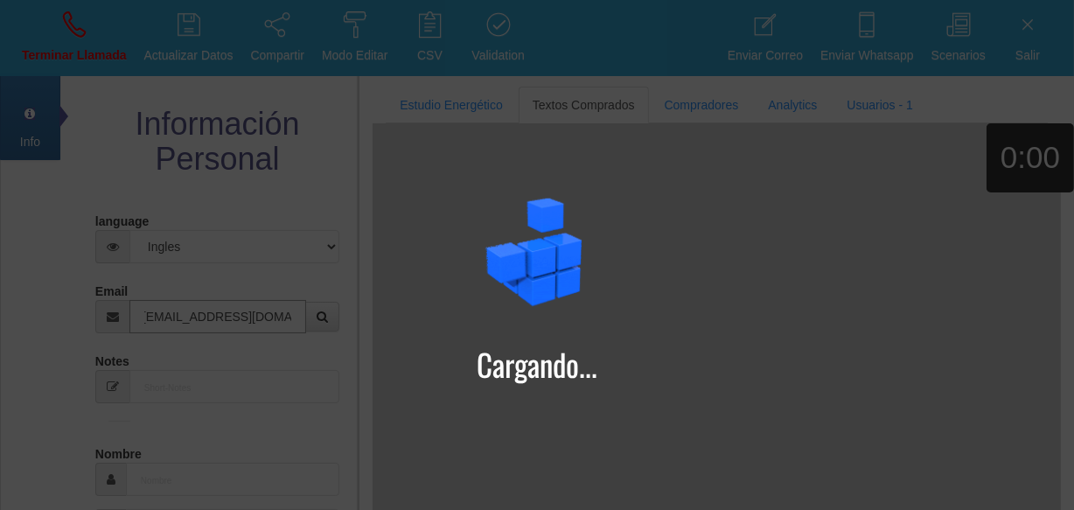
type input "[EMAIL_ADDRESS][DOMAIN_NAME]"
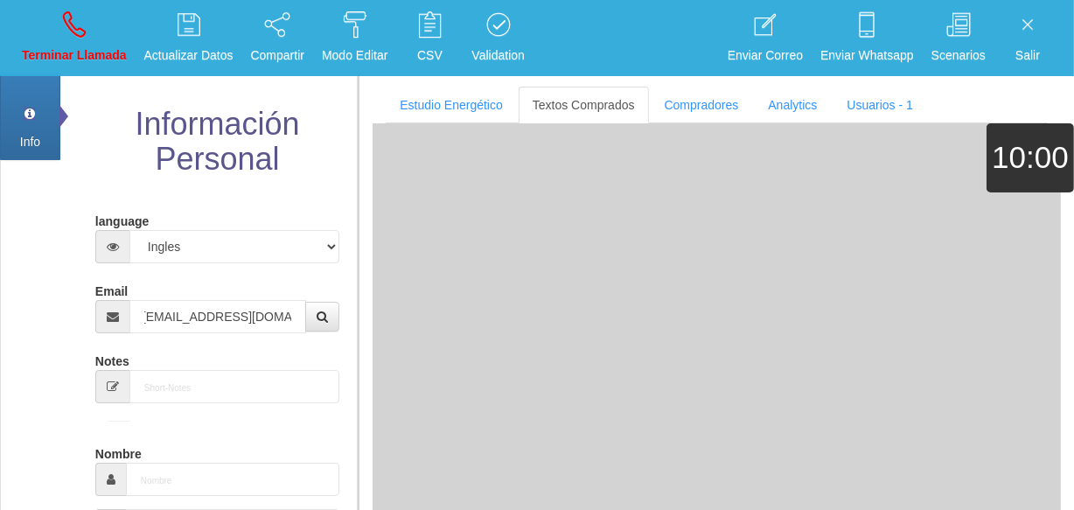
type input "[DATE]"
type input "Comprador simple"
type input "Tanya"
select select "2"
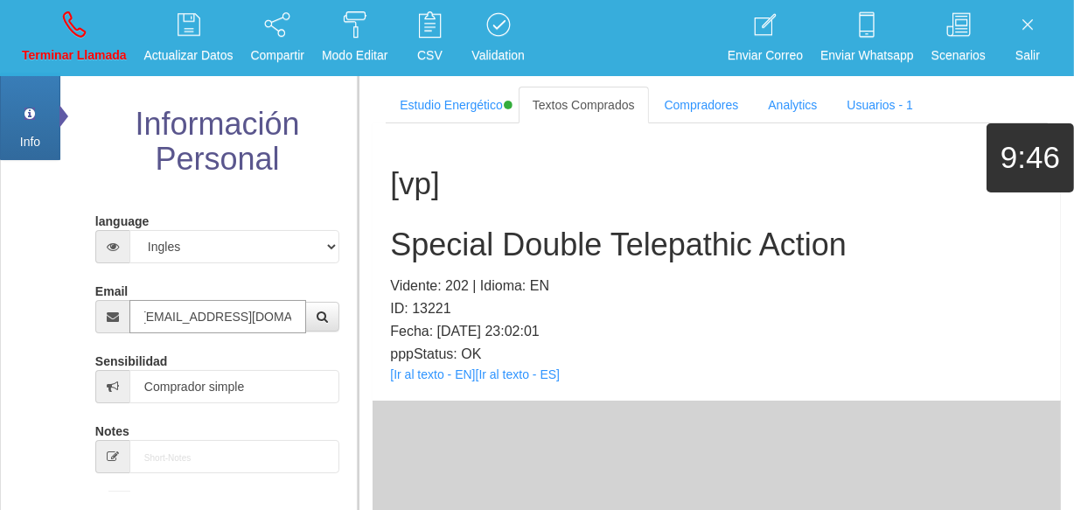
scroll to position [0, 0]
click at [433, 359] on p "pppStatus: OK" at bounding box center [717, 354] width 654 height 23
click at [438, 378] on link "[Ir al texto - EN]" at bounding box center [432, 374] width 85 height 14
click at [531, 259] on h2 "Special Double Telepathic Action" at bounding box center [717, 244] width 654 height 35
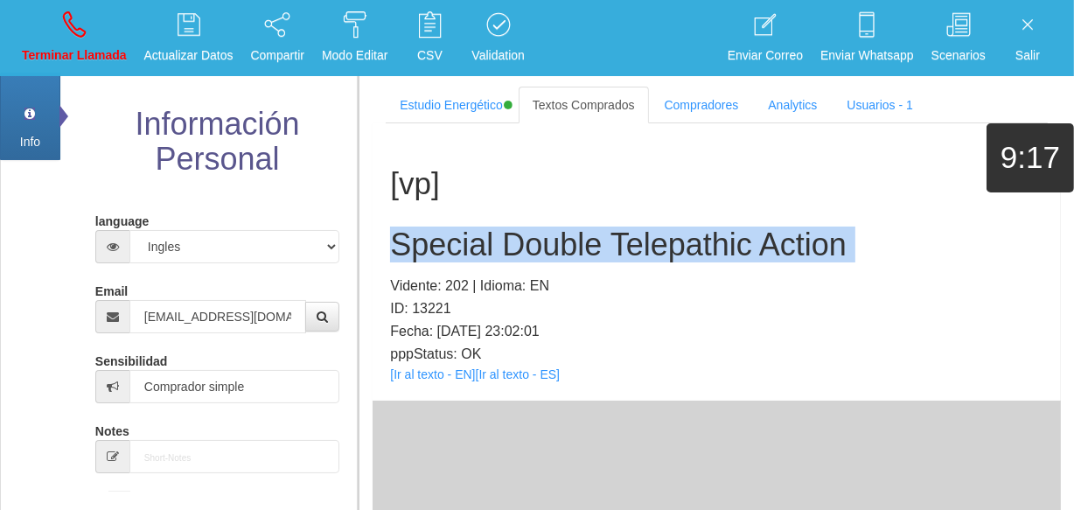
click at [531, 259] on h2 "Special Double Telepathic Action" at bounding box center [717, 244] width 654 height 35
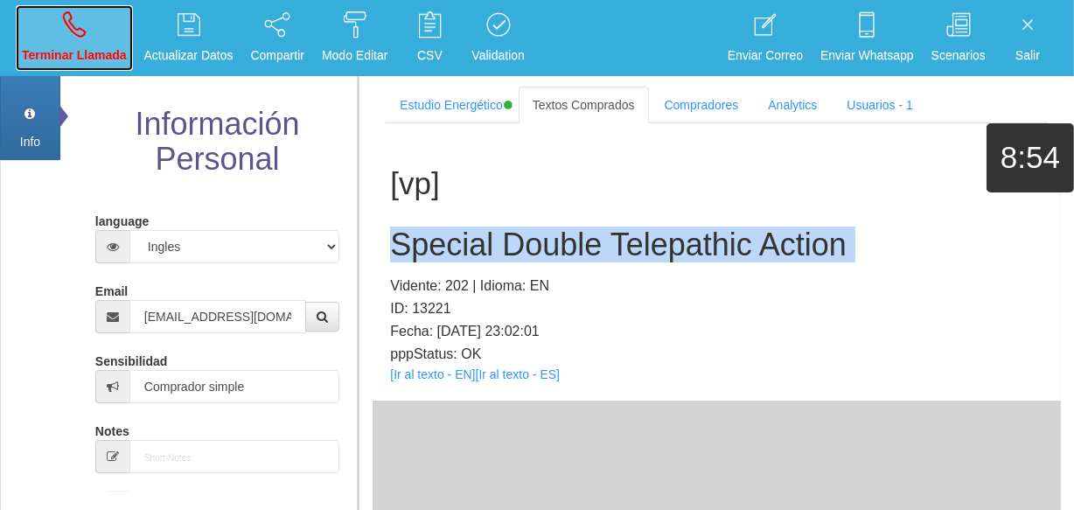
click at [57, 30] on link "Terminar Llamada" at bounding box center [74, 38] width 117 height 66
select select "0"
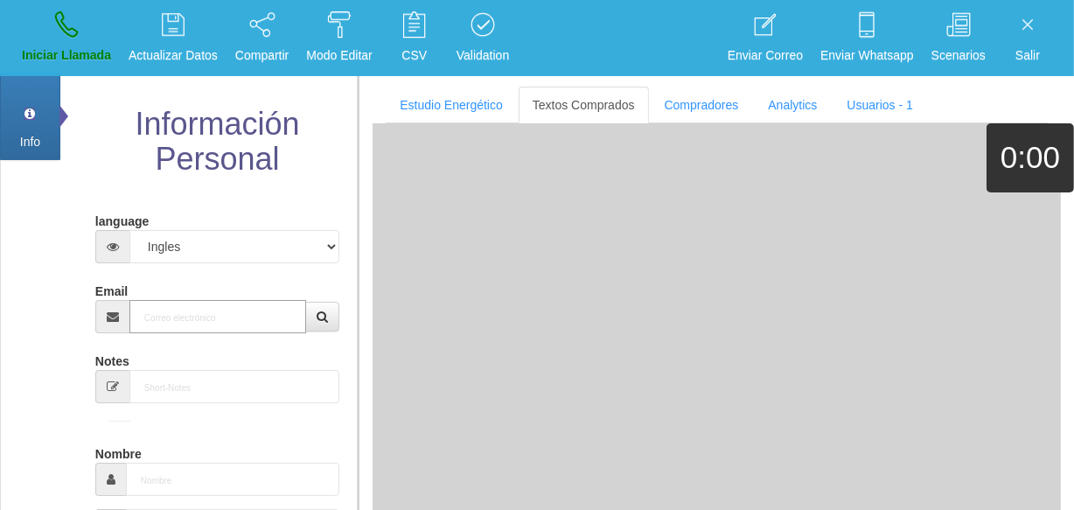
click at [195, 313] on input "Email" at bounding box center [217, 316] width 177 height 33
paste input "[EMAIL_ADDRESS][DOMAIN_NAME]"
type input "[EMAIL_ADDRESS][DOMAIN_NAME]"
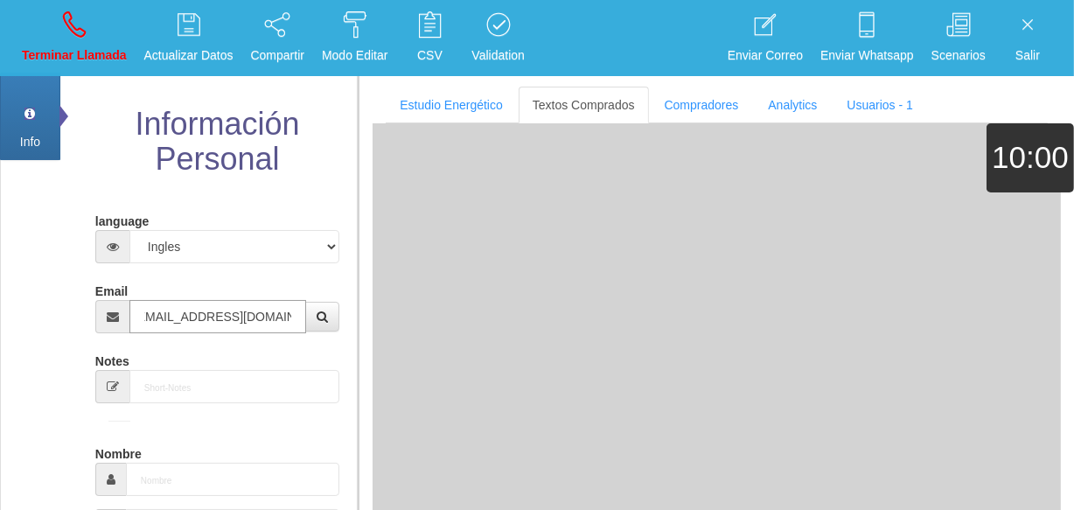
type input "[DATE]"
select select "1"
type input "Comprador simple"
type input "[PERSON_NAME]"
select select "1"
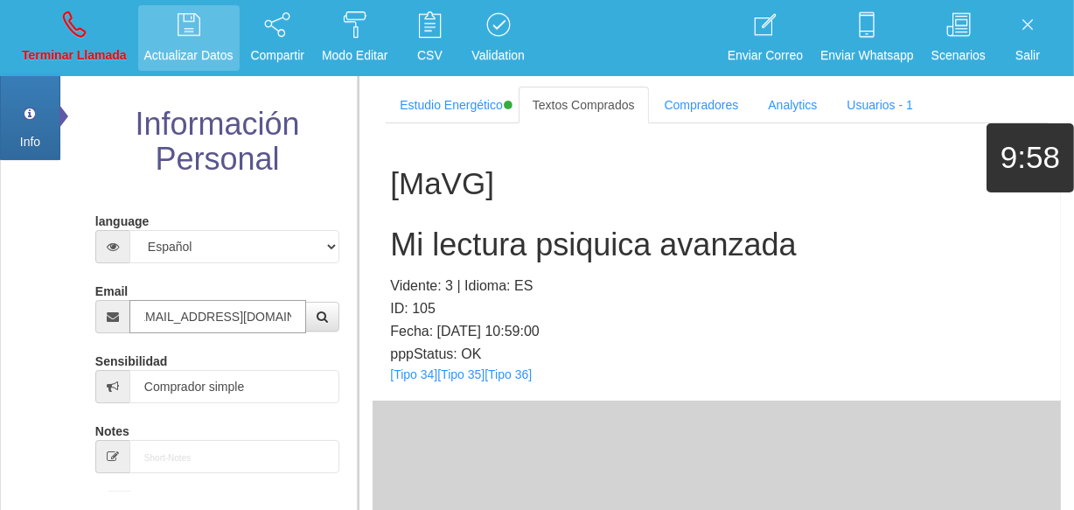
type input "[EMAIL_ADDRESS][DOMAIN_NAME]"
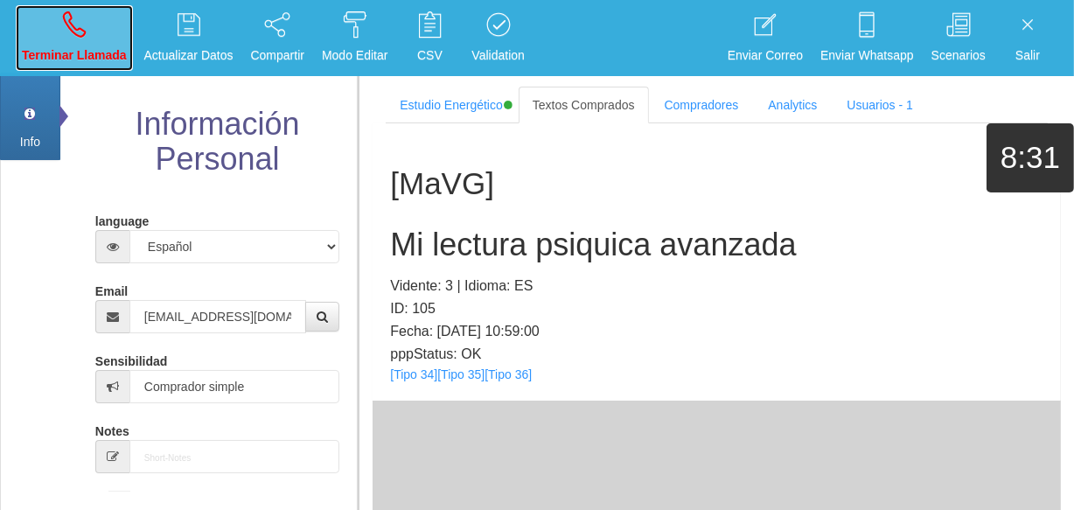
click at [39, 51] on p "Terminar Llamada" at bounding box center [74, 55] width 105 height 20
select select "0"
